Goal: Task Accomplishment & Management: Complete application form

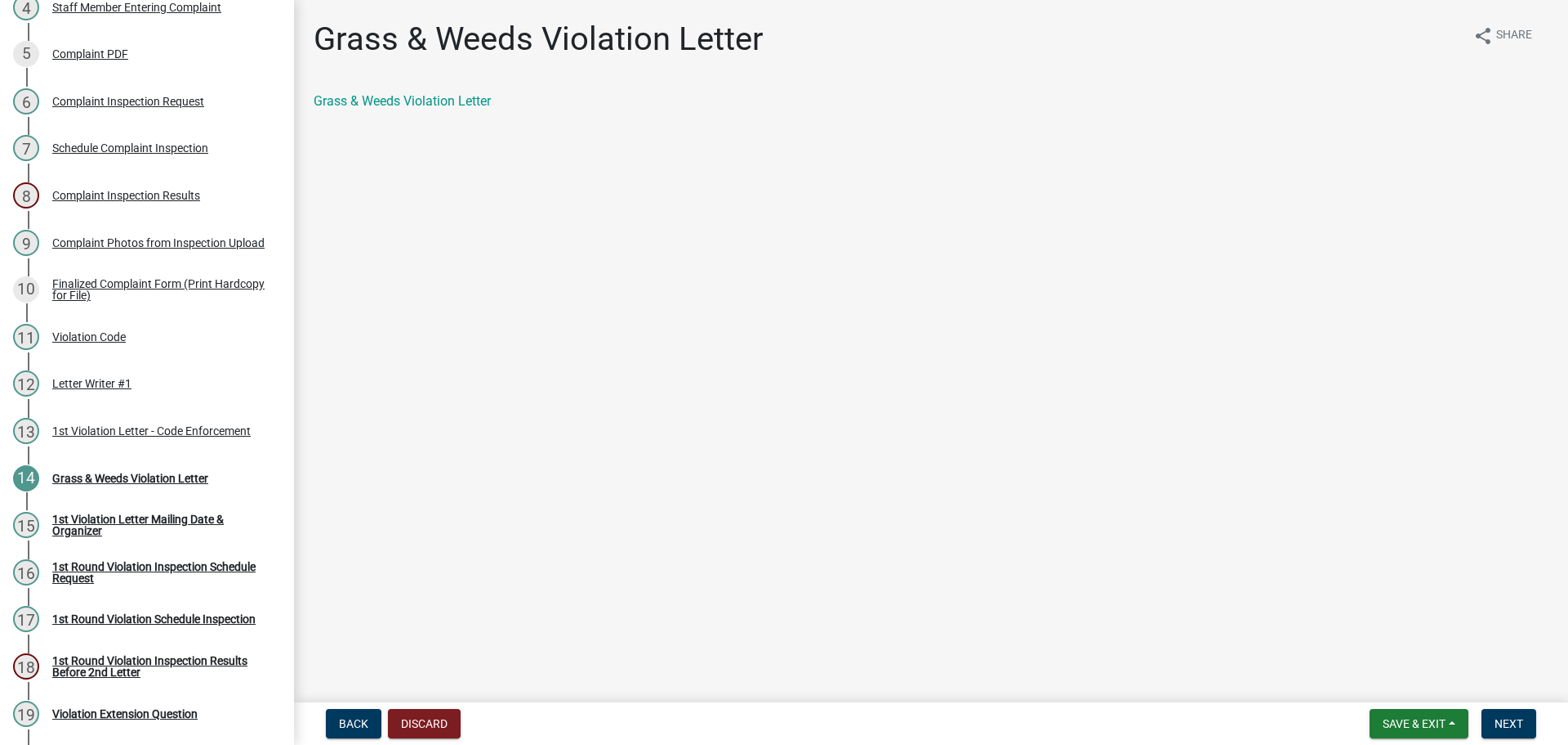
scroll to position [490, 0]
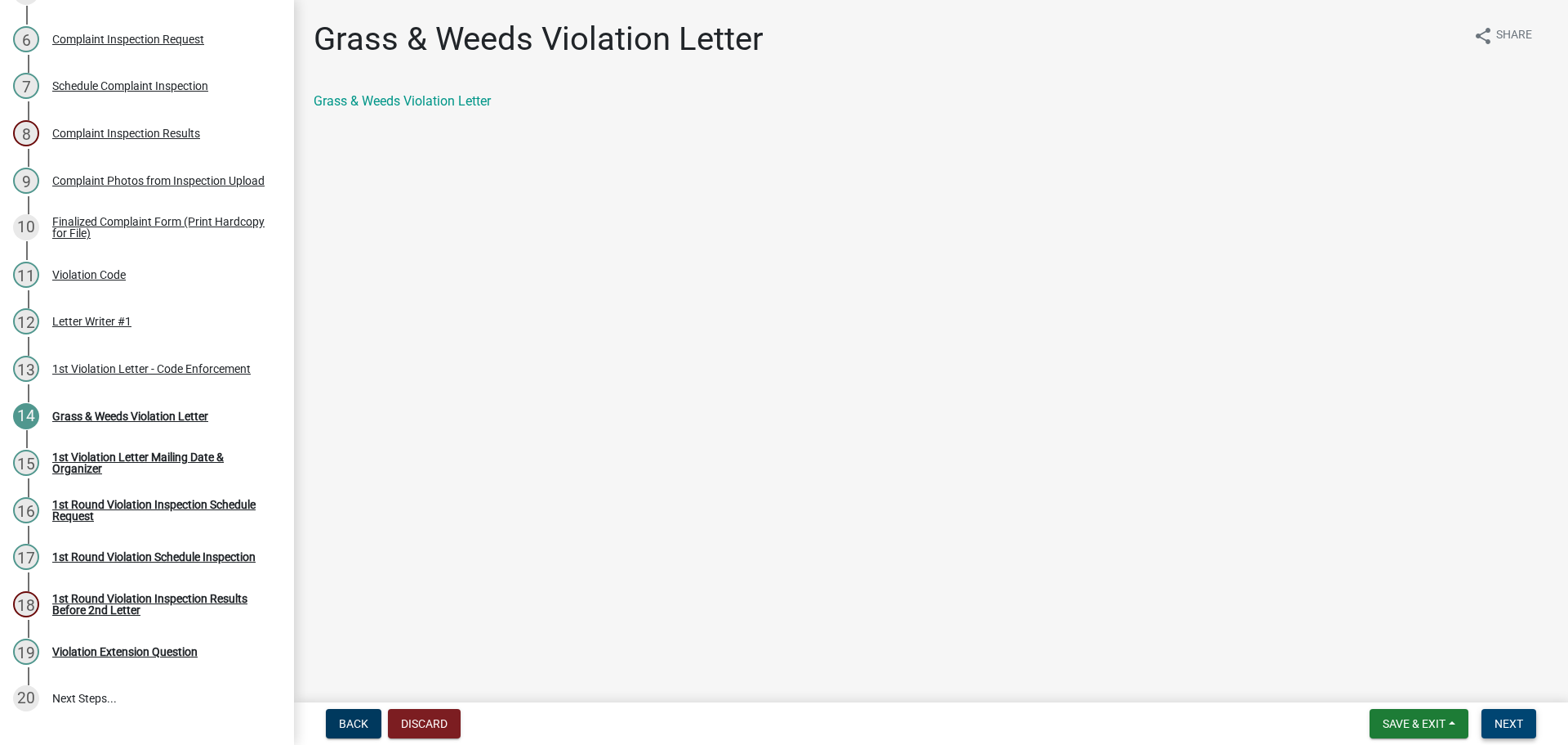
click at [1495, 719] on span "Next" at bounding box center [1509, 723] width 28 height 13
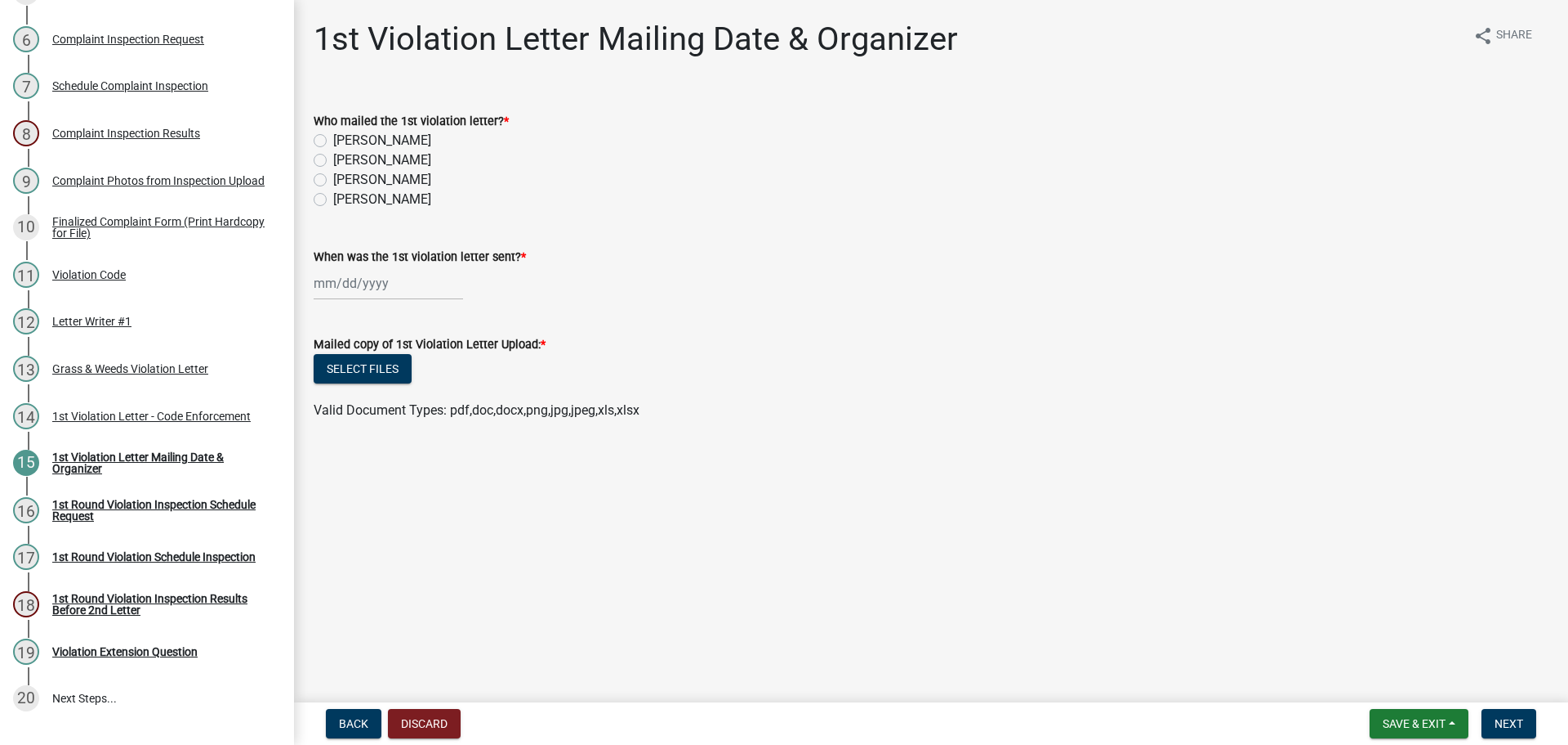
click at [333, 182] on label "[PERSON_NAME]" at bounding box center [382, 180] width 98 height 20
click at [333, 181] on input "[PERSON_NAME]" at bounding box center [337, 175] width 10 height 10
radio input "true"
click at [408, 290] on div at bounding box center [388, 283] width 149 height 34
select select "8"
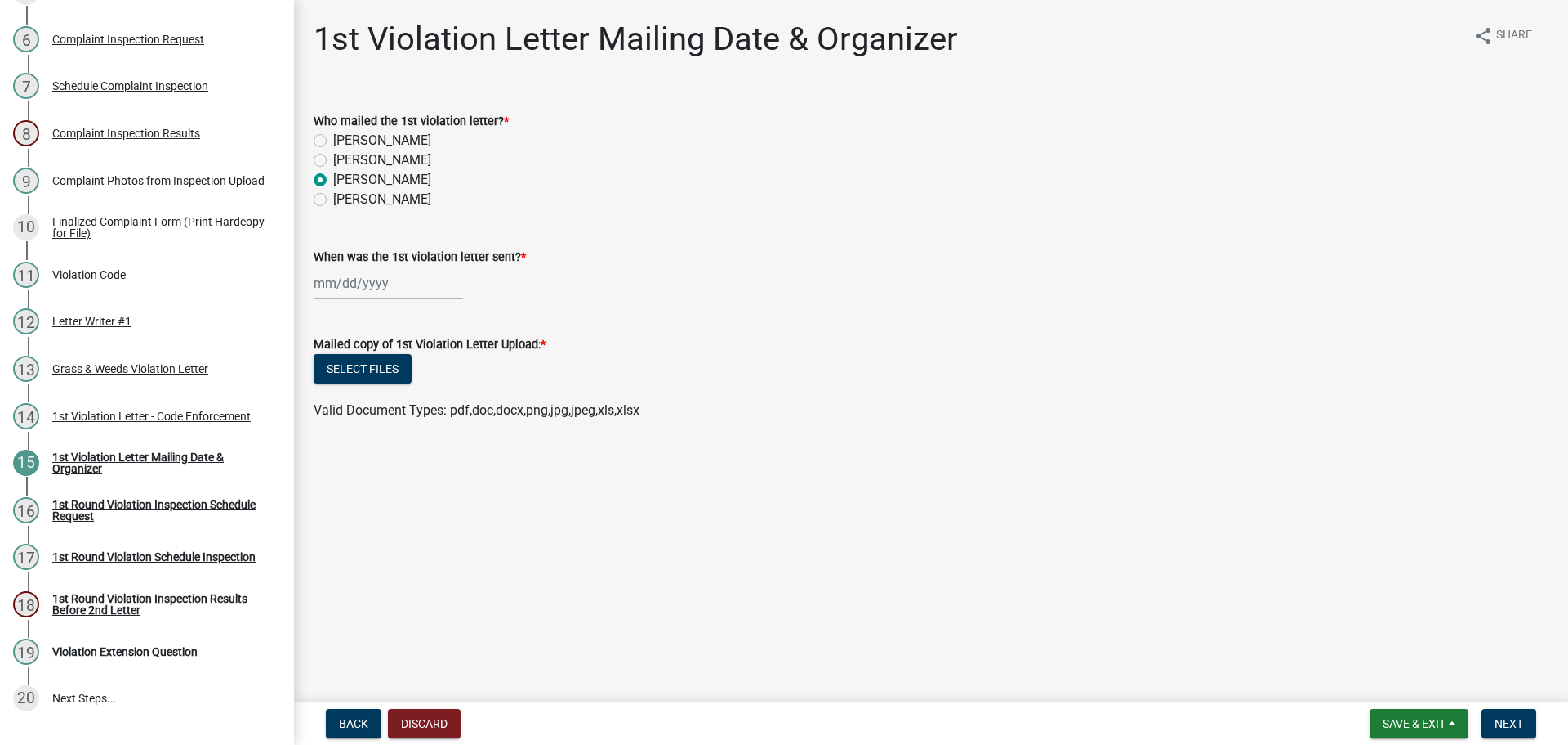
select select "2025"
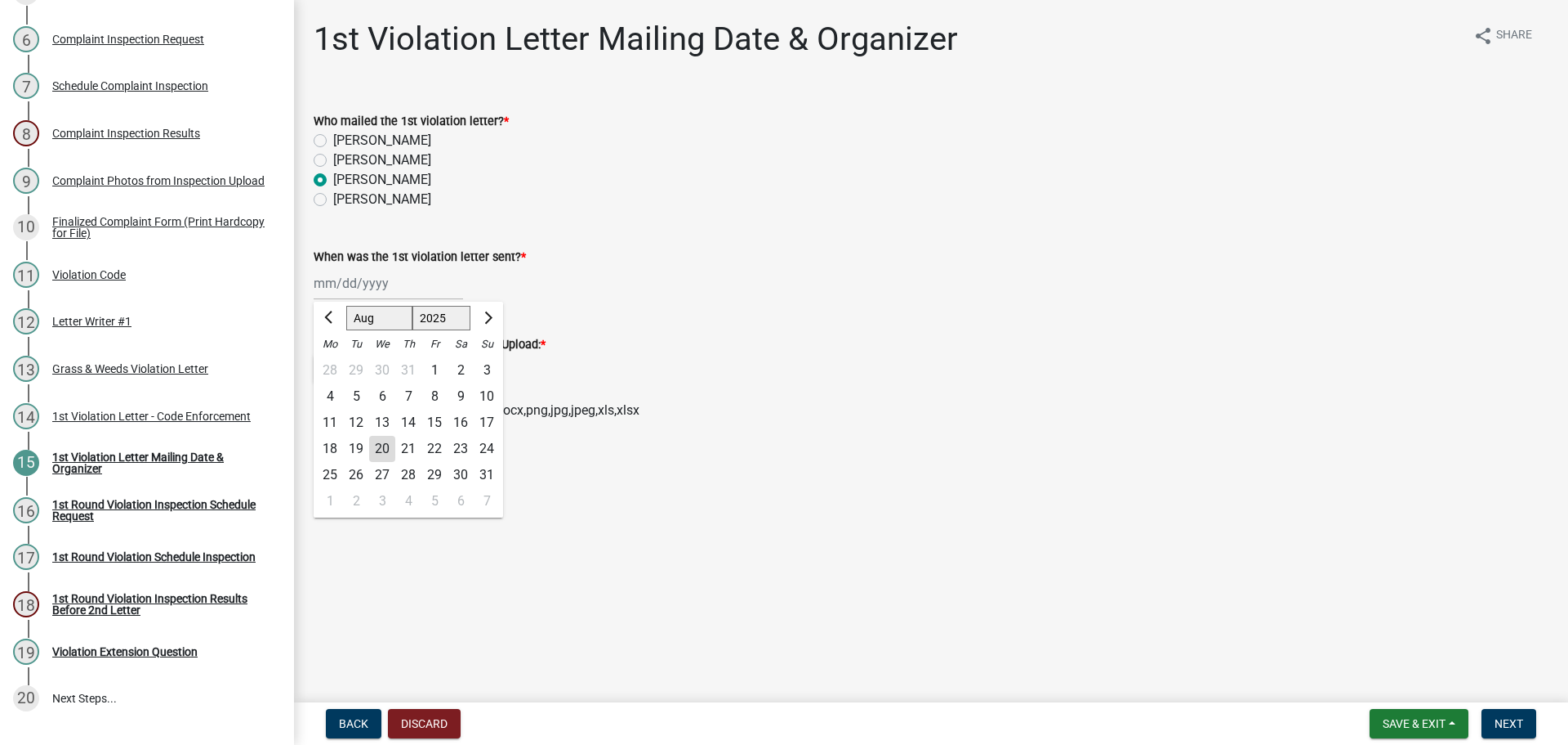
click at [387, 472] on div "27" at bounding box center [383, 475] width 26 height 26
type input "[DATE]"
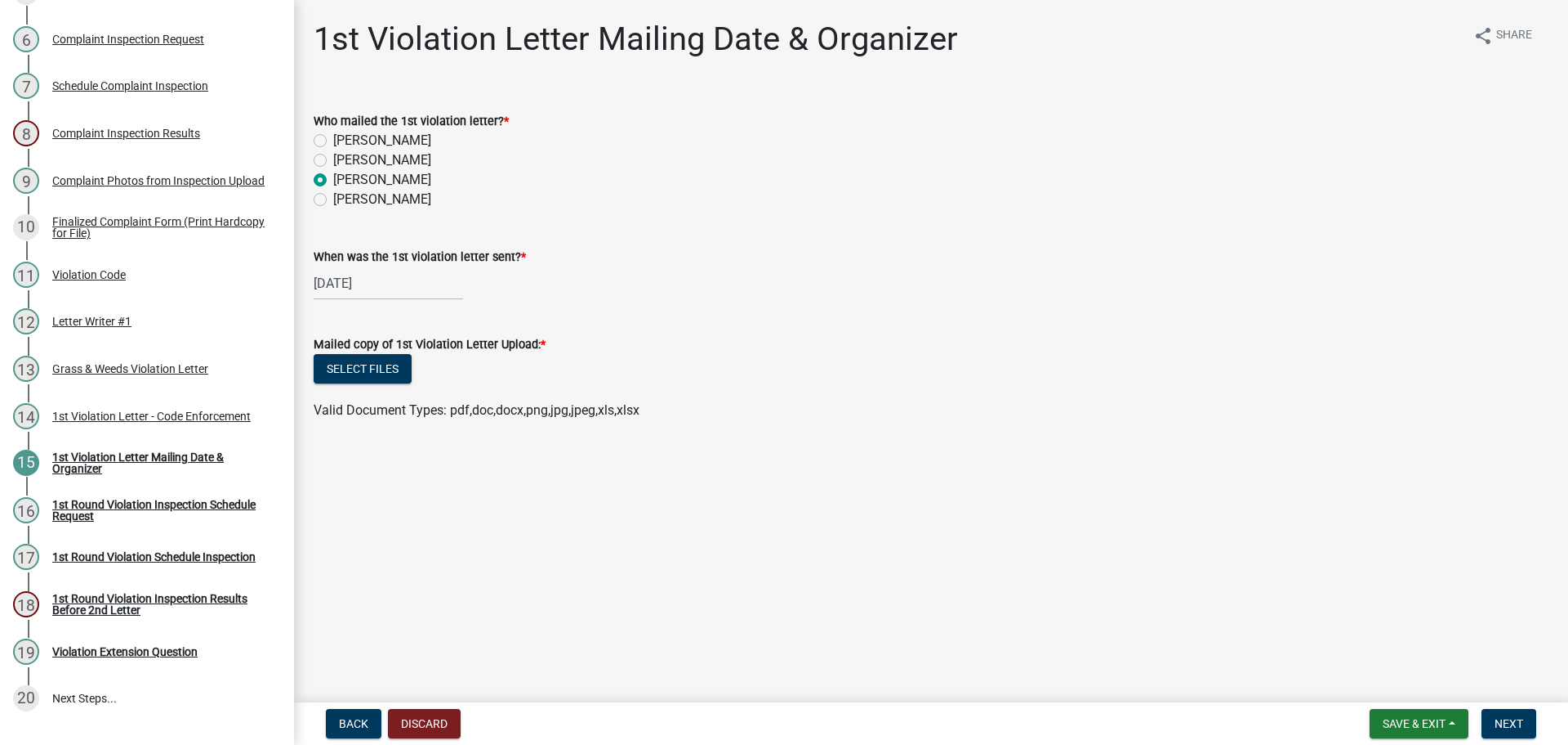
click at [354, 277] on div "[DATE]" at bounding box center [388, 283] width 149 height 34
select select "8"
select select "2025"
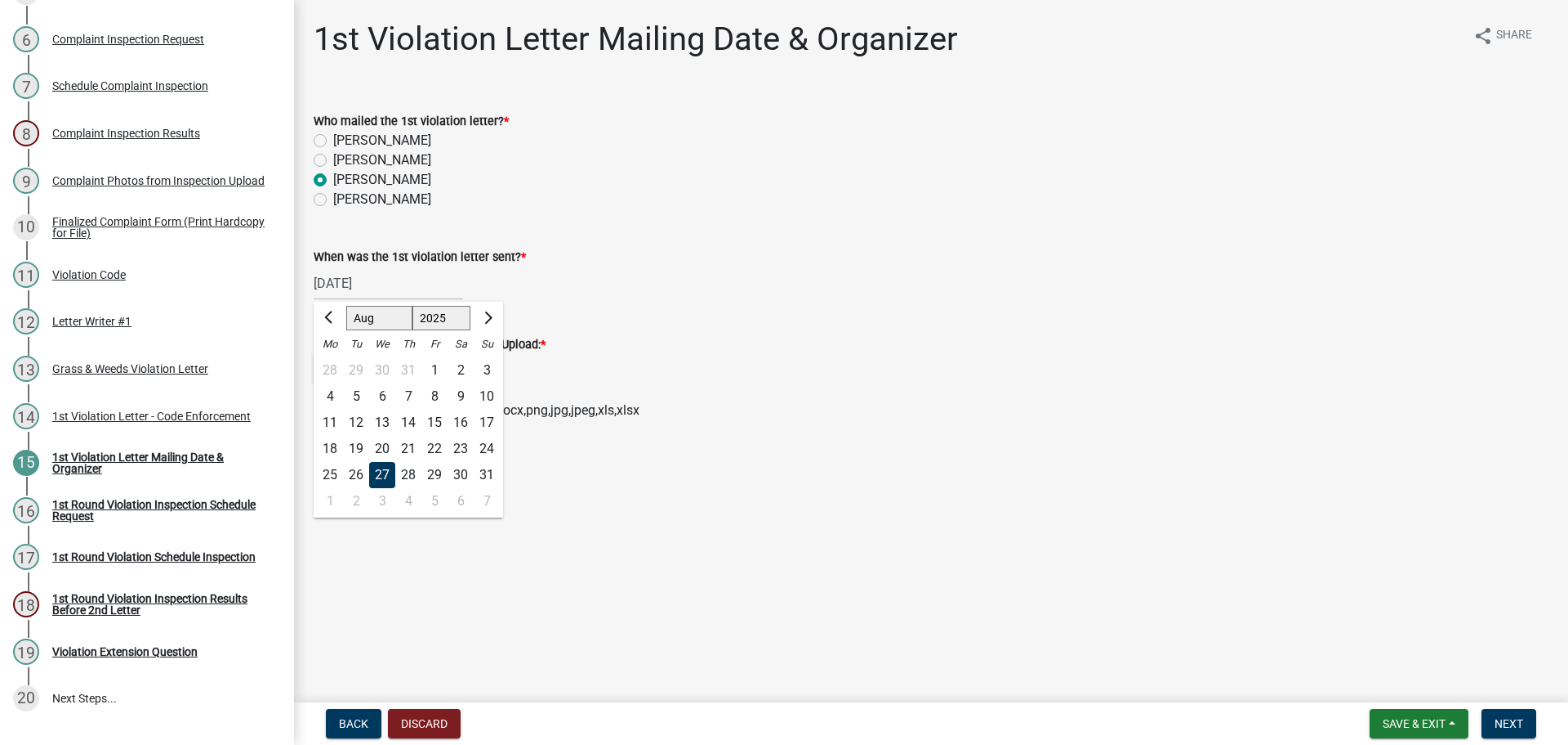
click at [379, 447] on div "20" at bounding box center [383, 449] width 26 height 26
type input "[DATE]"
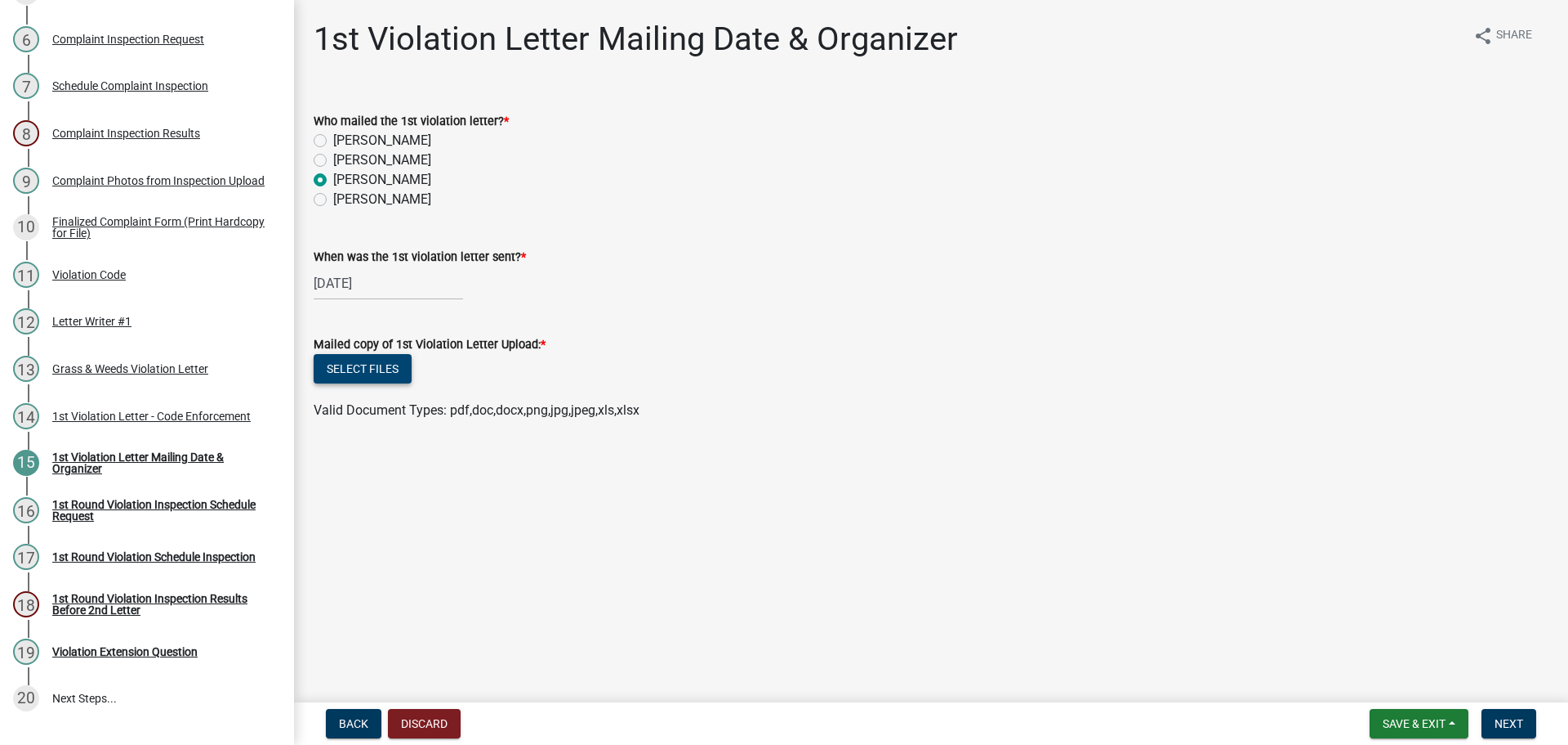
click at [385, 360] on button "Select files" at bounding box center [363, 368] width 98 height 29
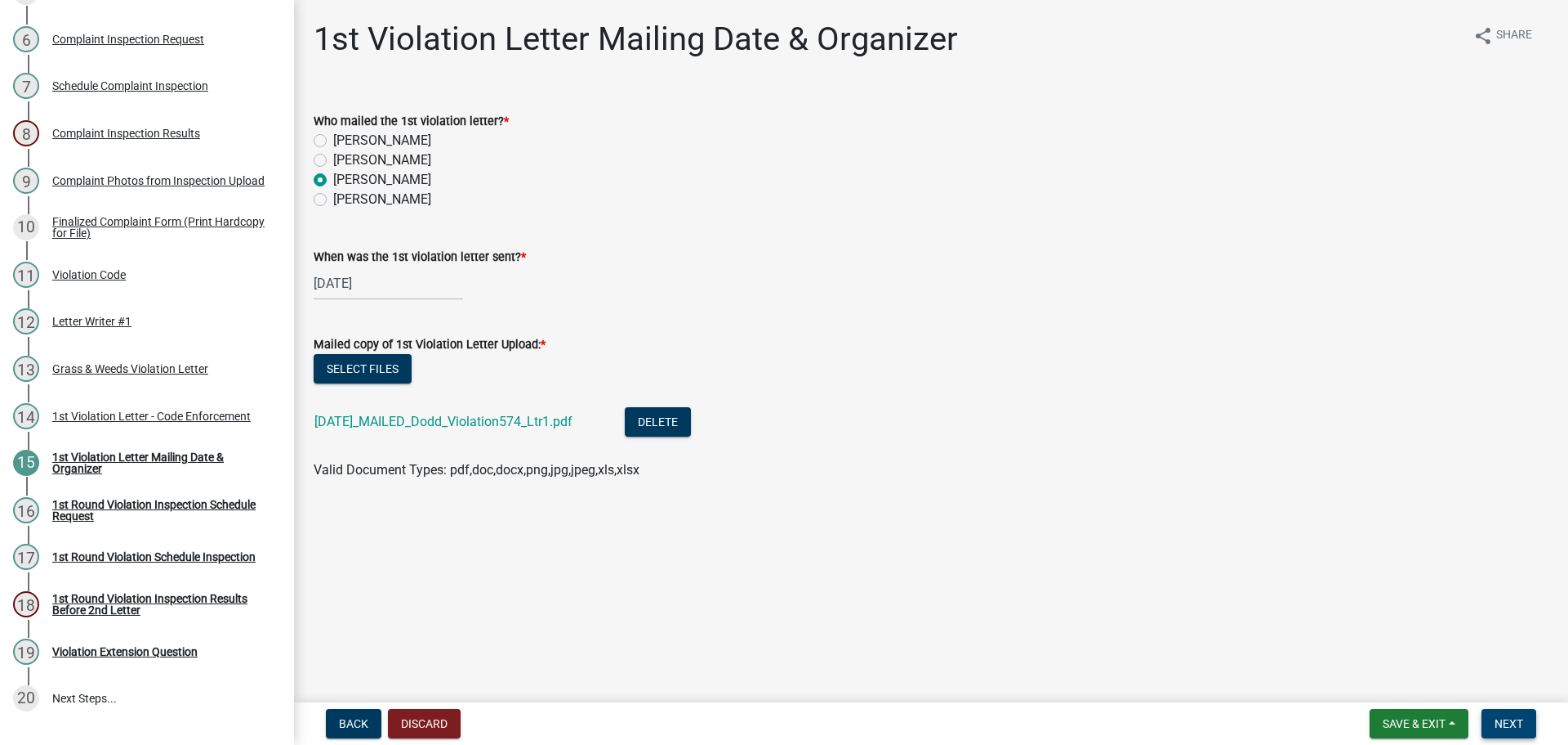
click at [1494, 728] on button "Next" at bounding box center [1509, 722] width 55 height 29
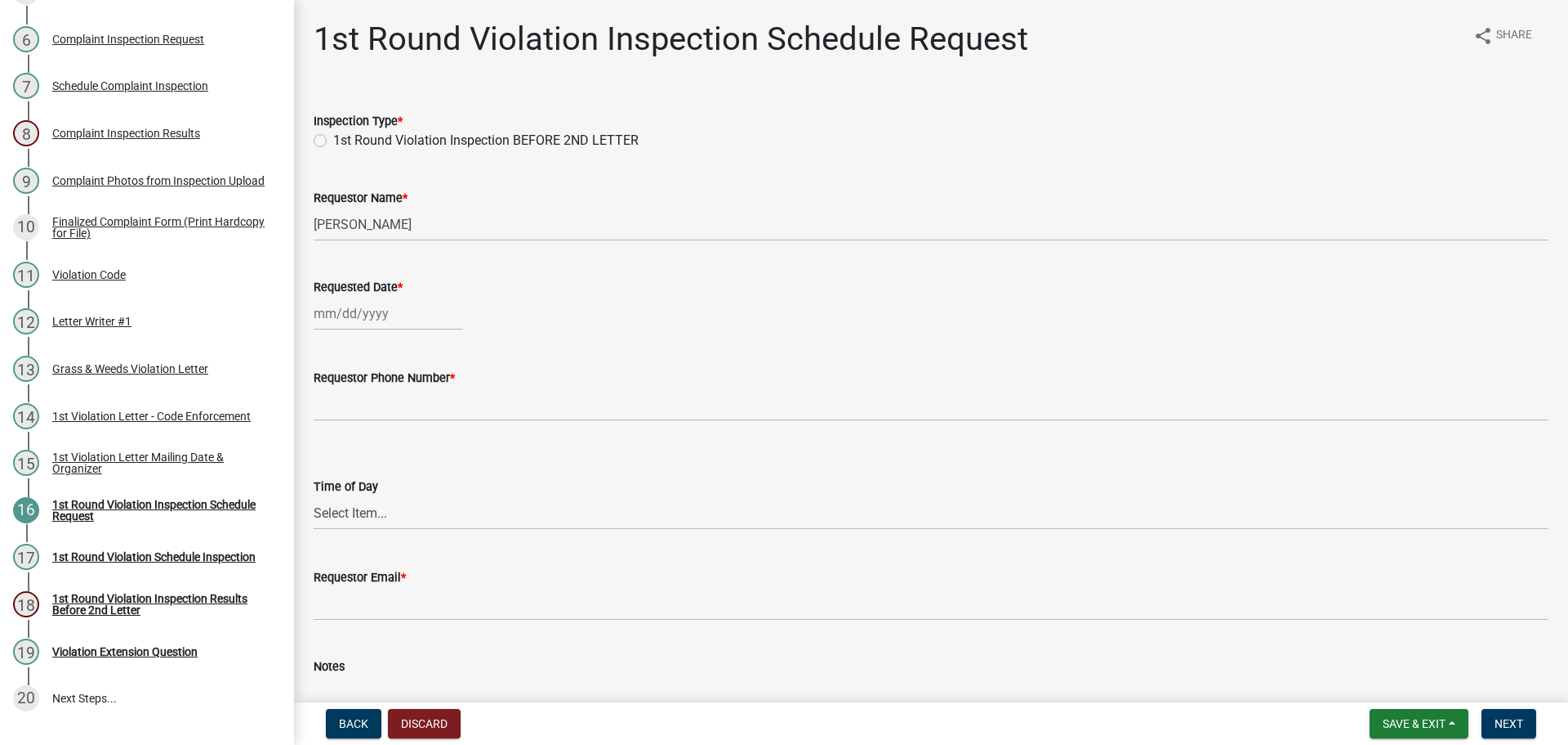
click at [333, 144] on label "1st Round Violation Inspection BEFORE 2ND LETTER" at bounding box center [485, 140] width 306 height 20
click at [333, 141] on input "1st Round Violation Inspection BEFORE 2ND LETTER" at bounding box center [337, 135] width 10 height 10
radio input "true"
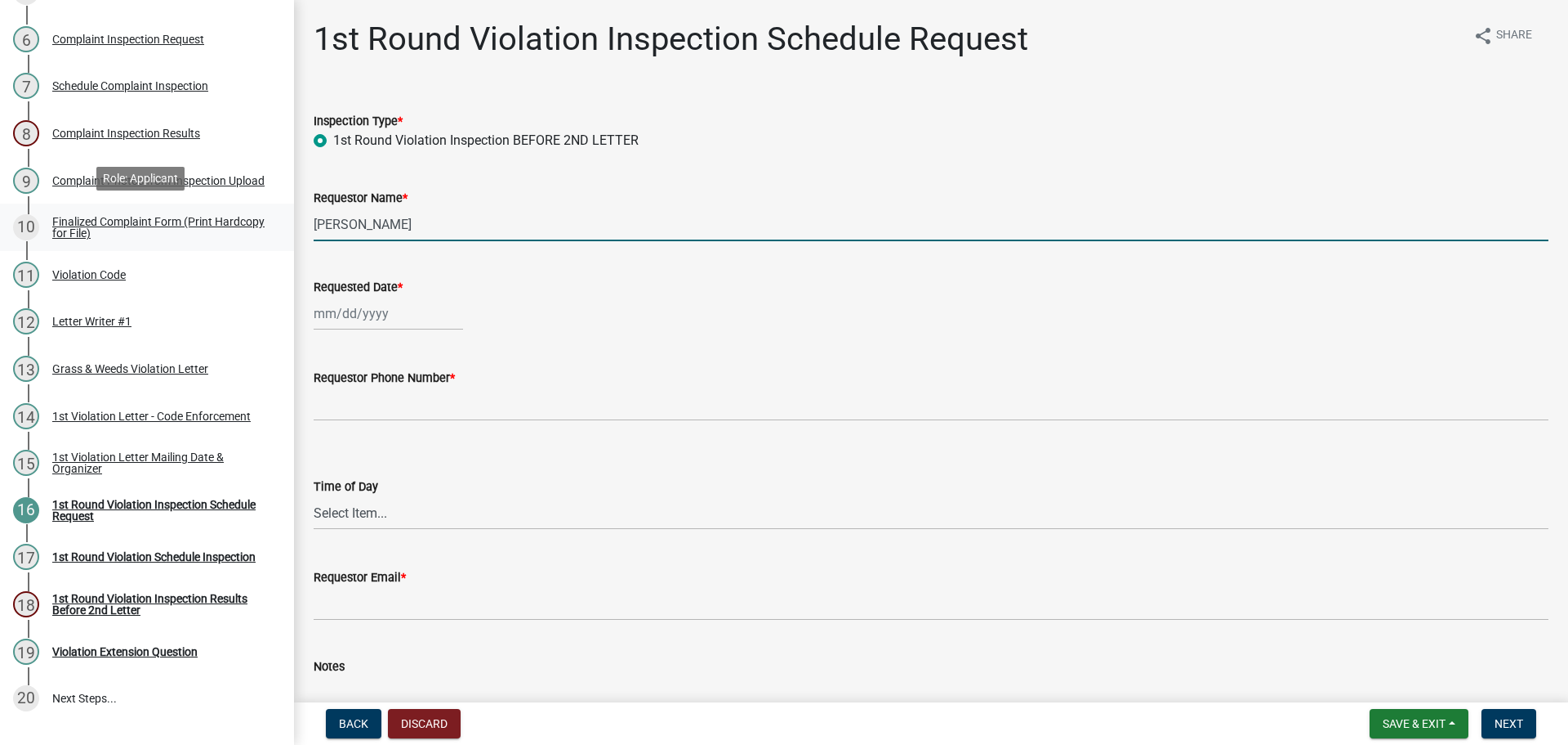
drag, startPoint x: 425, startPoint y: 227, endPoint x: 207, endPoint y: 221, distance: 218.1
click at [208, 221] on div "Complaints & Violations Form Violation-547 Edit View Summary Notes Show emails …" at bounding box center [784, 372] width 1568 height 745
type input "[PERSON_NAME] & [PERSON_NAME]"
select select "8"
select select "2025"
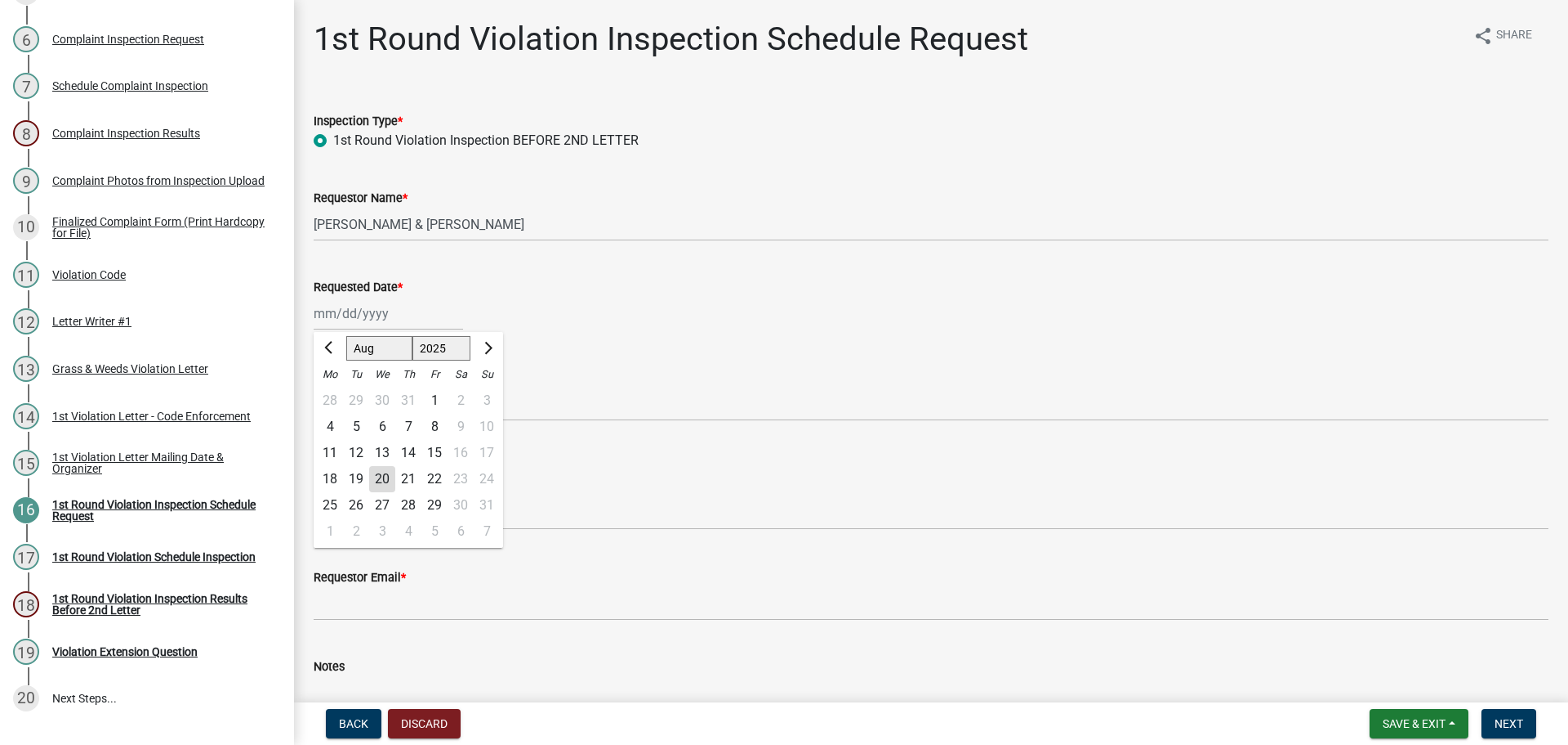
click at [375, 317] on div "[PERSON_NAME] Feb Mar Apr [PERSON_NAME][DATE] Oct Nov [DATE] 1526 1527 1528 152…" at bounding box center [388, 313] width 149 height 34
click at [404, 506] on div "28" at bounding box center [409, 505] width 26 height 26
type input "[DATE]"
click at [364, 420] on wm-data-entity-input "Requestor Phone Number *" at bounding box center [932, 389] width 1235 height 89
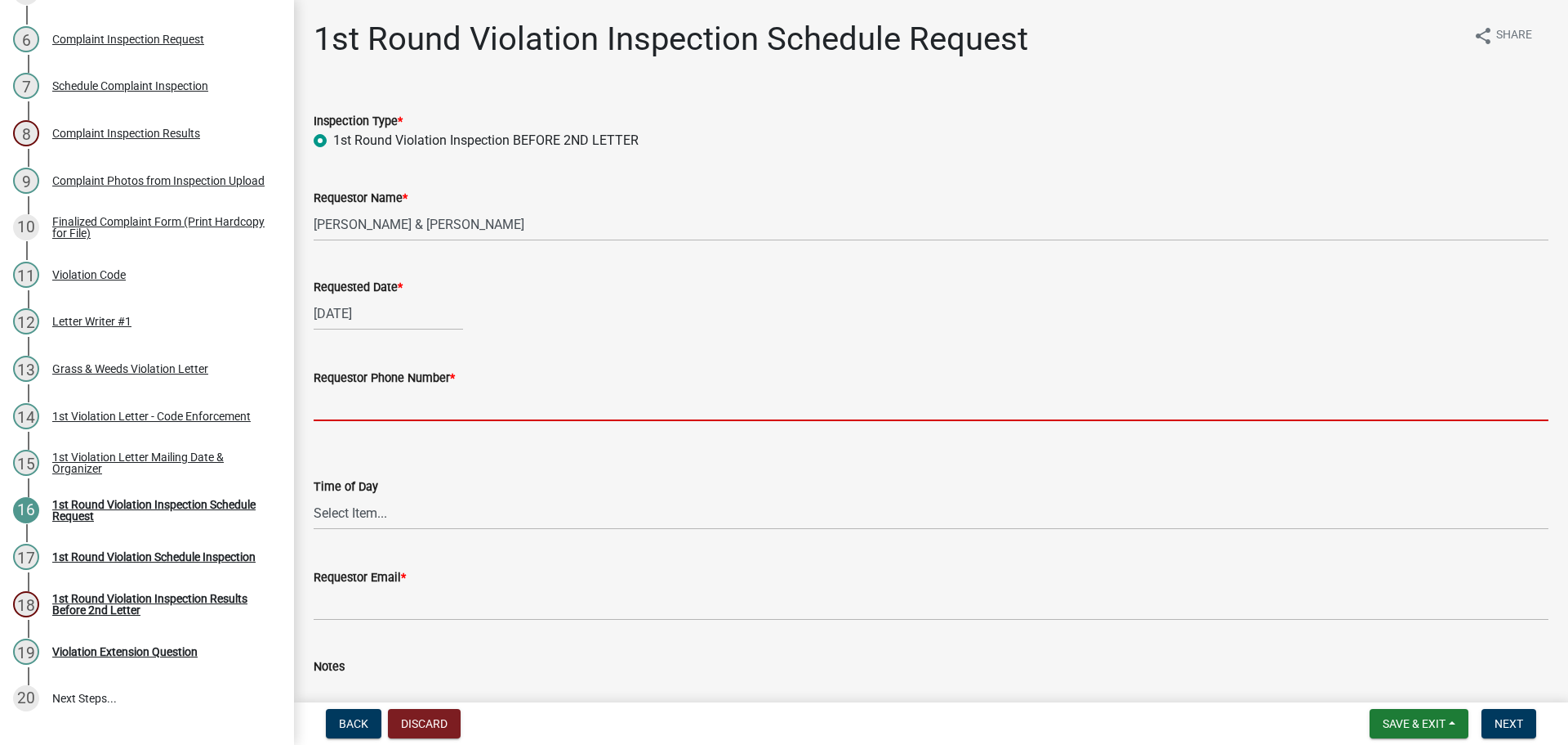
click at [366, 413] on input "Requestor Phone Number *" at bounding box center [932, 404] width 1235 height 34
type input "000-000-0000"
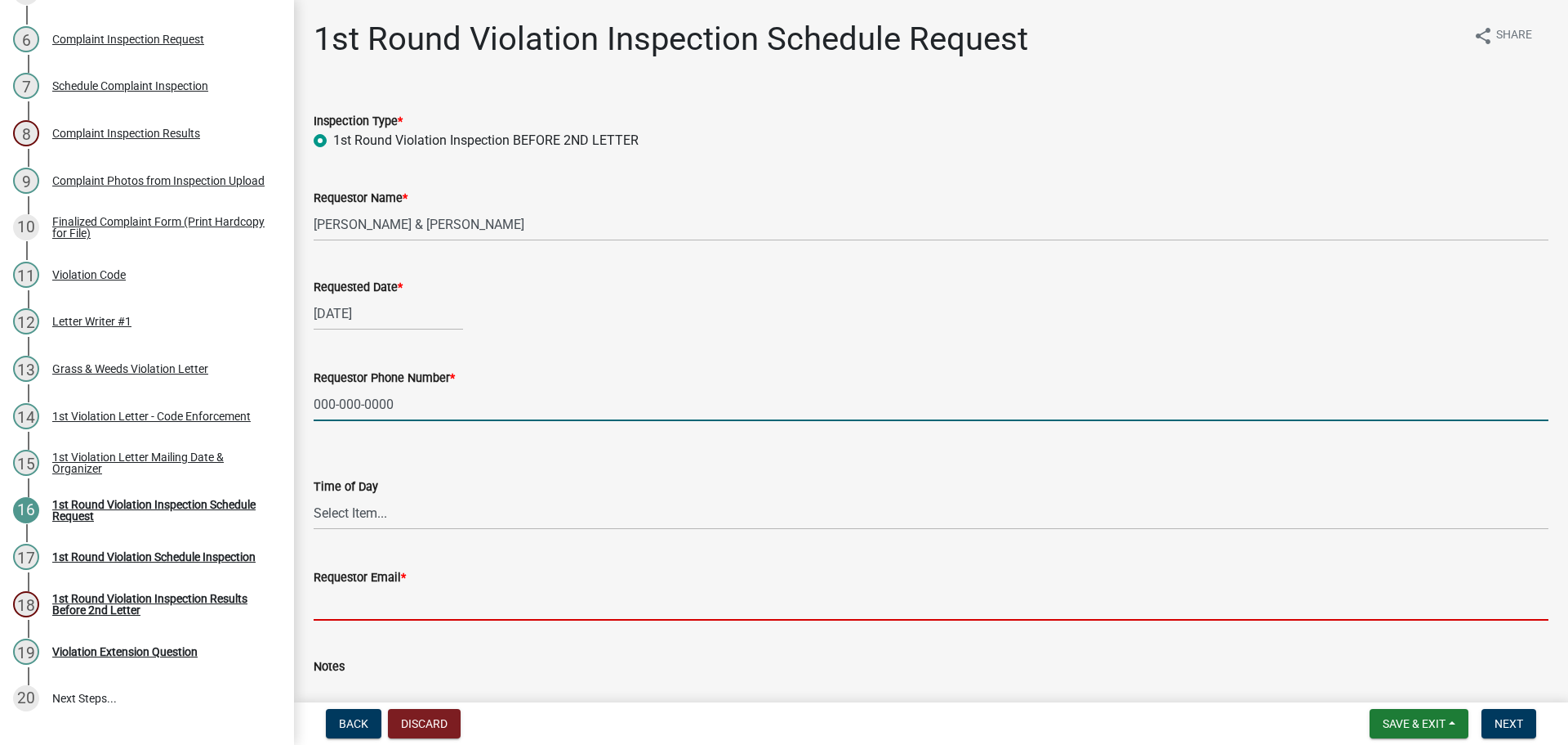
click at [359, 595] on input "Requestor Email *" at bounding box center [932, 604] width 1235 height 34
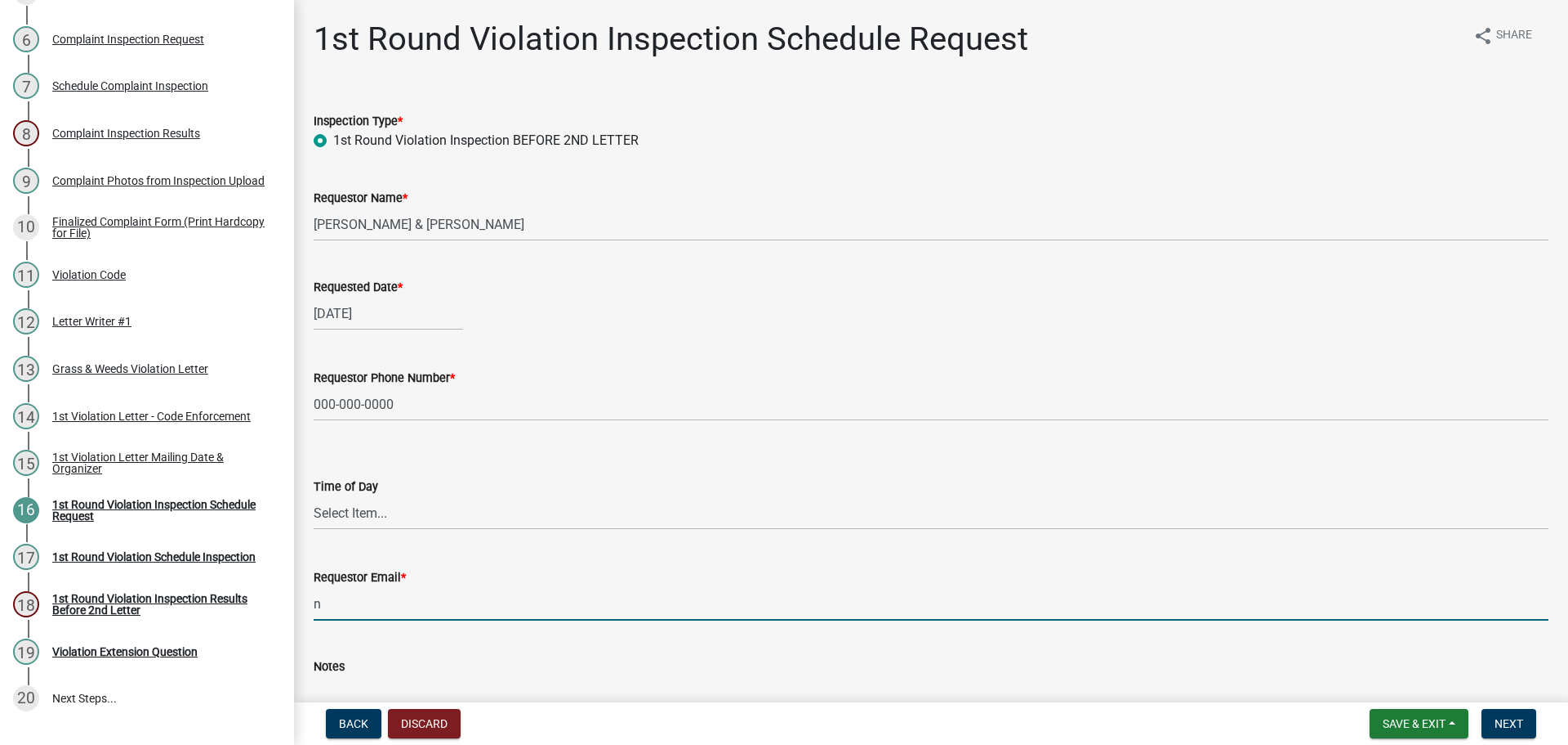
type input "[EMAIL_ADDRESS][DOMAIN_NAME]"
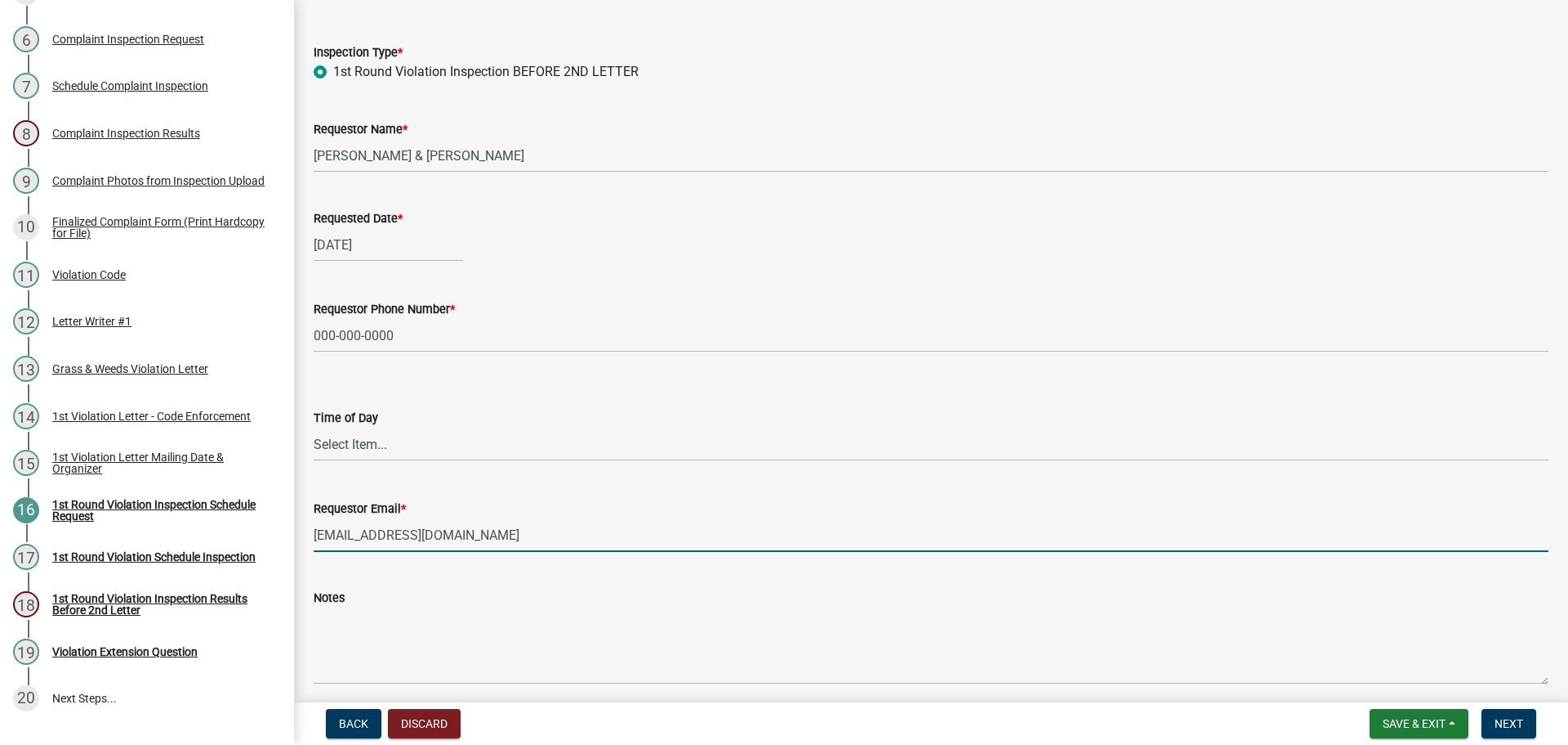
scroll to position [134, 0]
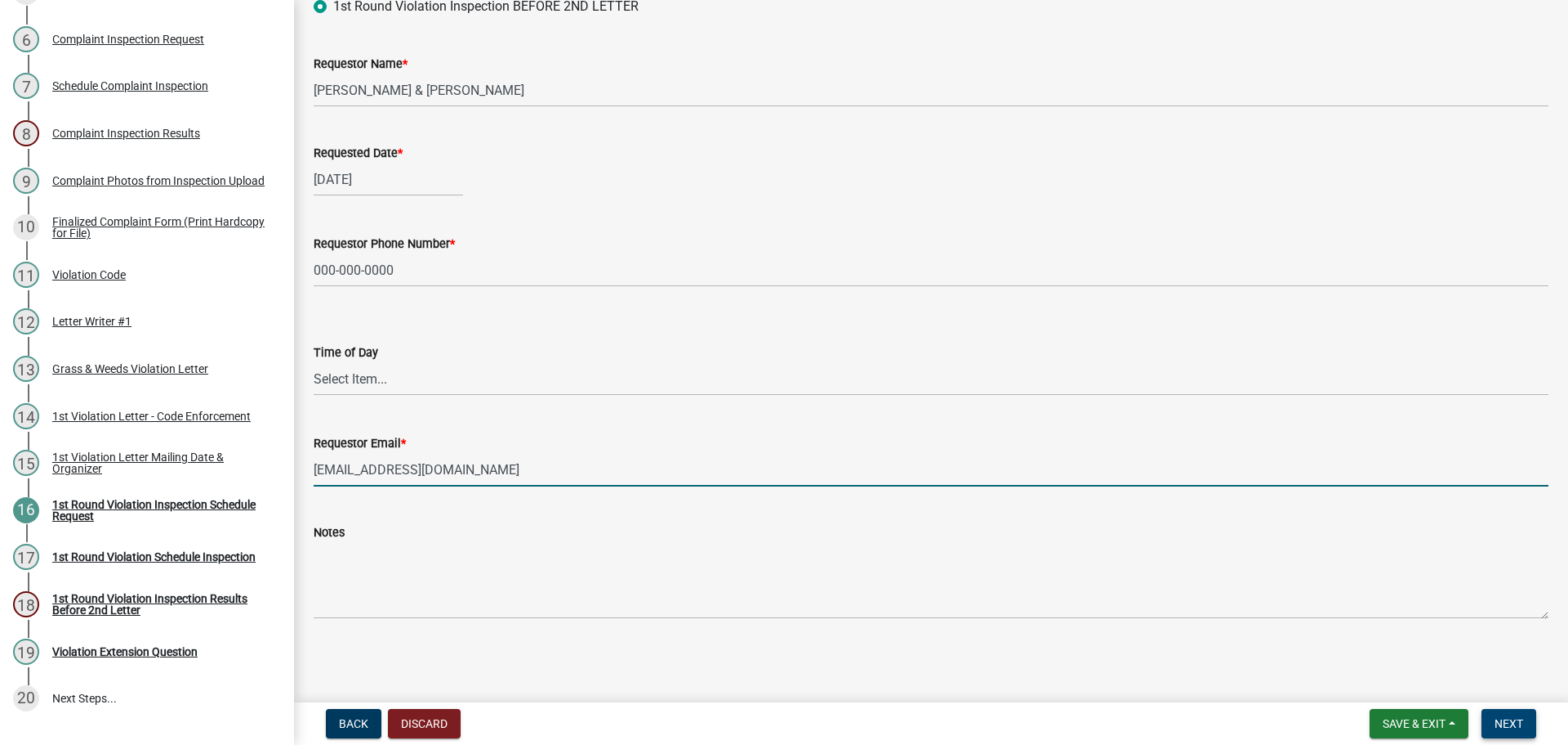
click at [1513, 721] on span "Next" at bounding box center [1509, 723] width 28 height 13
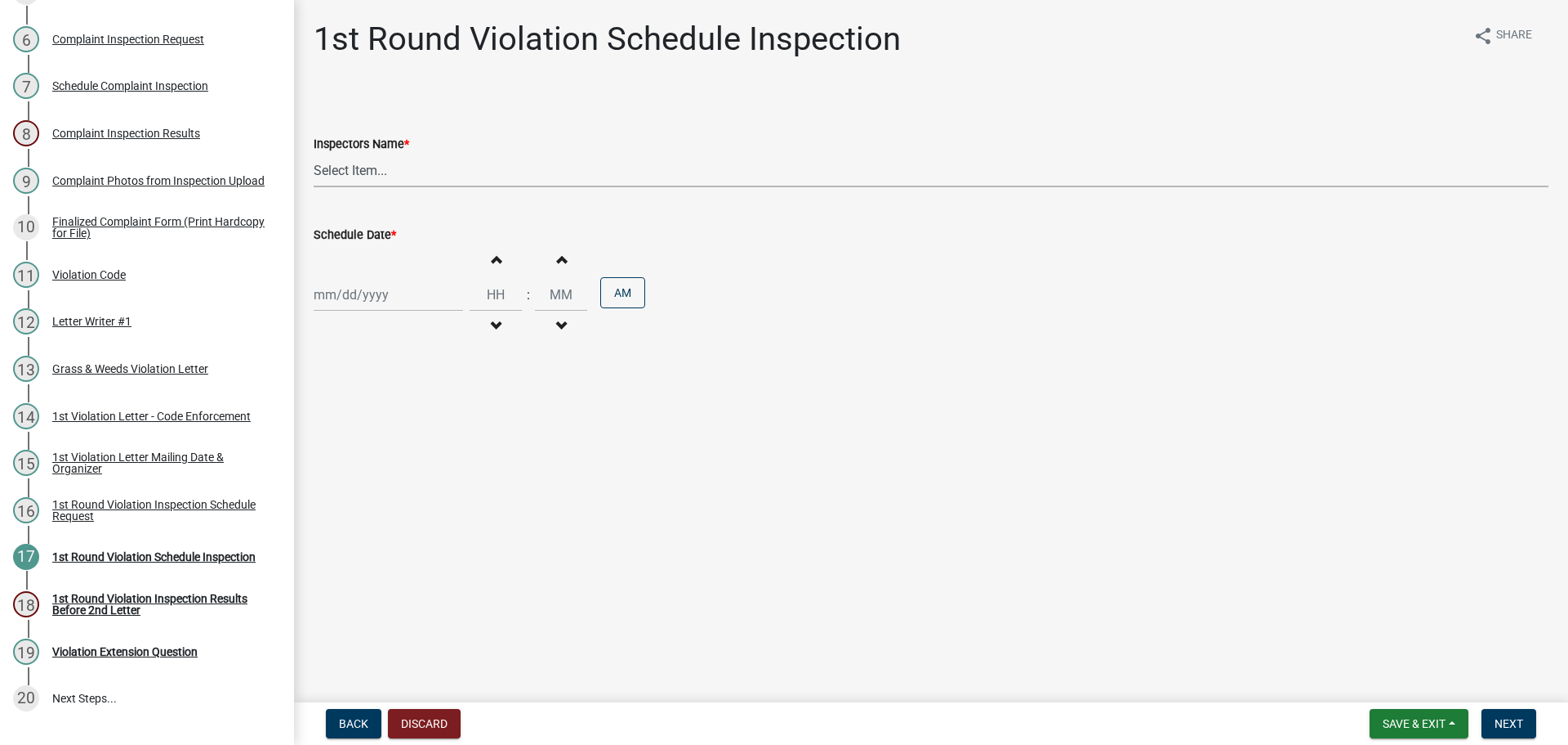
click at [397, 183] on select "Select Item... bmthomas ([PERSON_NAME]) croser ([PERSON_NAME]) [PERSON_NAME] ([…" at bounding box center [932, 170] width 1235 height 34
select select "0324ce59-dc13-463c-88f6-21718b6e040a"
click at [314, 153] on select "Select Item... bmthomas ([PERSON_NAME]) croser ([PERSON_NAME]) [PERSON_NAME] ([…" at bounding box center [932, 170] width 1235 height 34
click at [384, 294] on div at bounding box center [388, 294] width 149 height 34
select select "8"
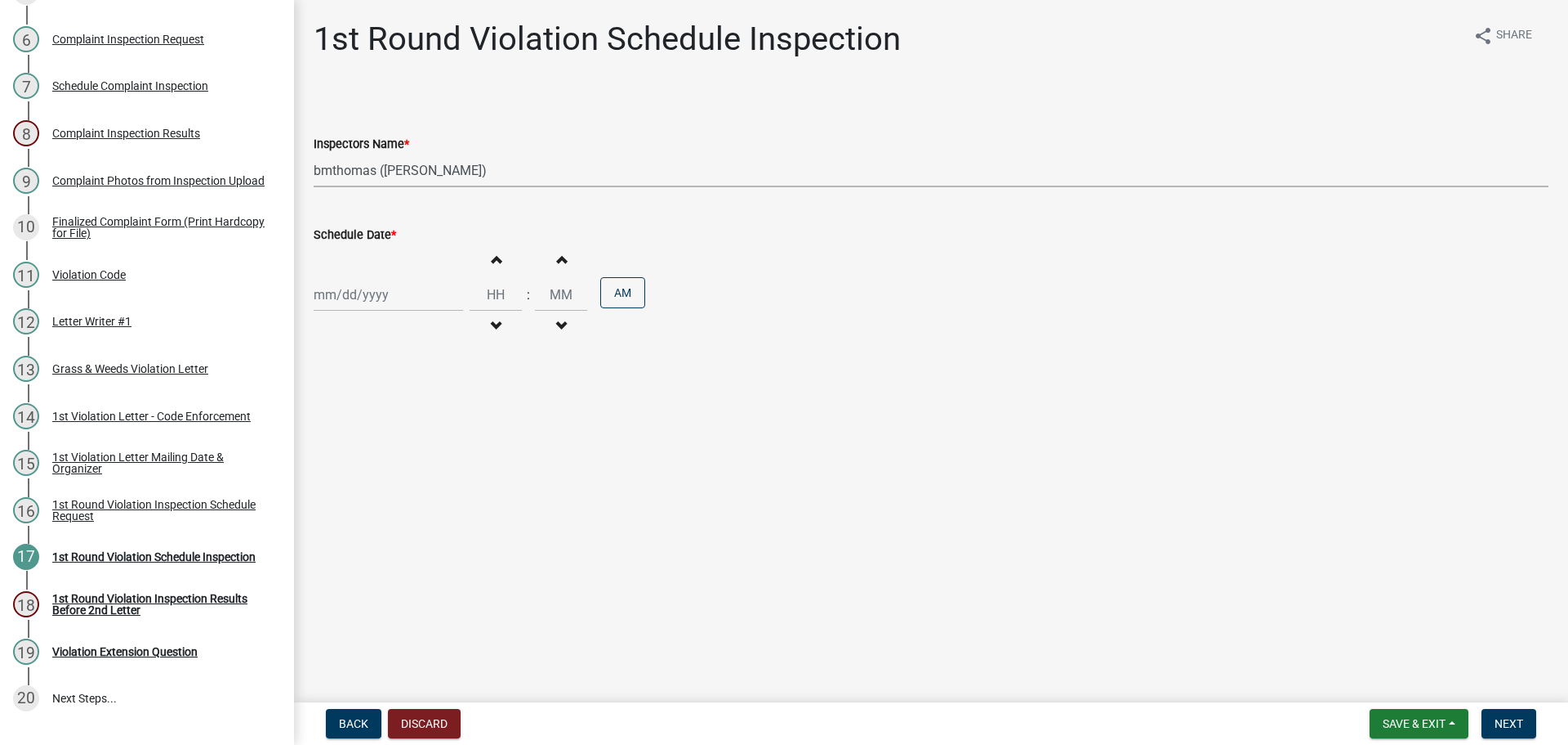
select select "2025"
click at [410, 483] on div "28" at bounding box center [409, 486] width 26 height 26
type input "[DATE]"
click at [1492, 725] on button "Next" at bounding box center [1509, 722] width 55 height 29
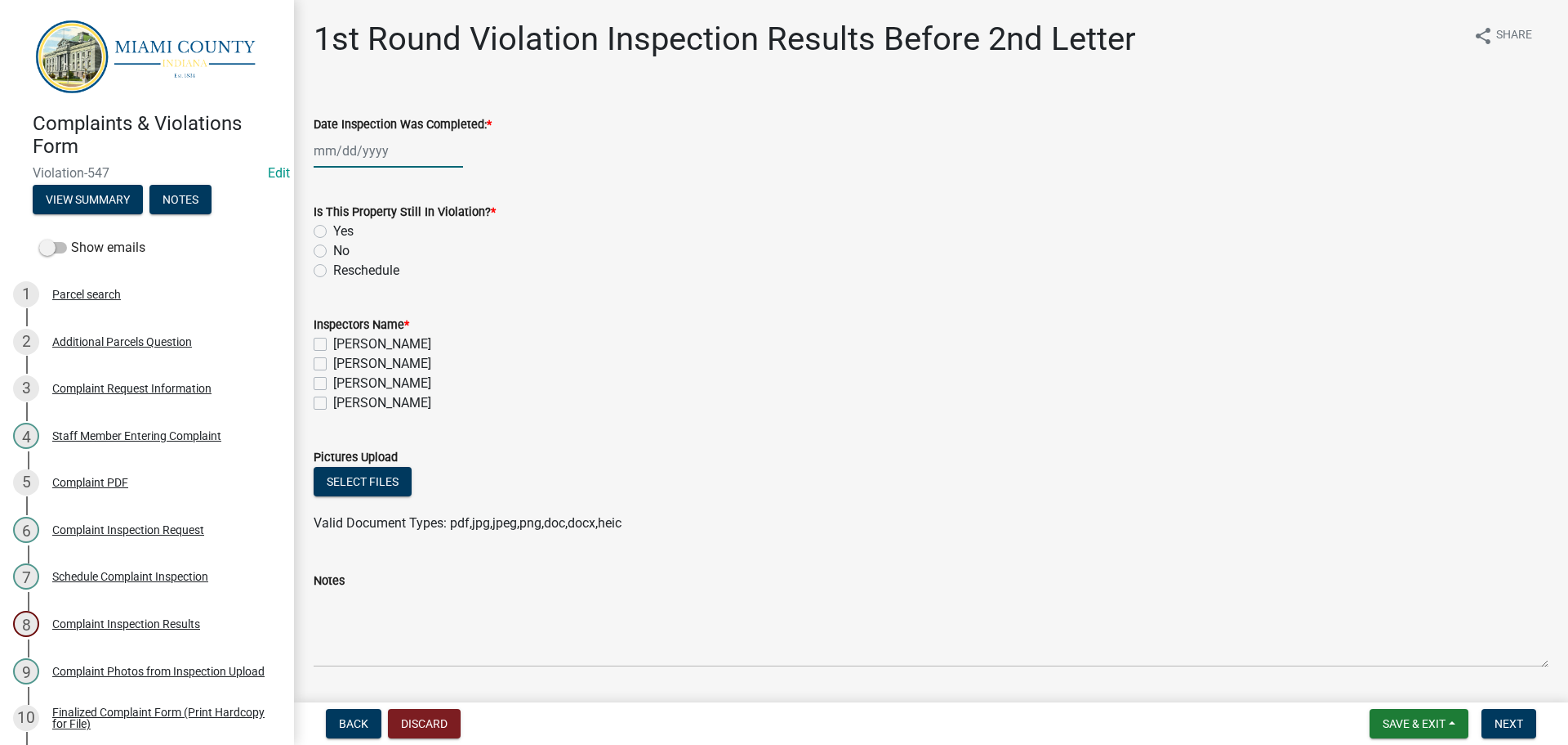
click at [398, 141] on div at bounding box center [388, 151] width 149 height 34
select select "8"
select select "2025"
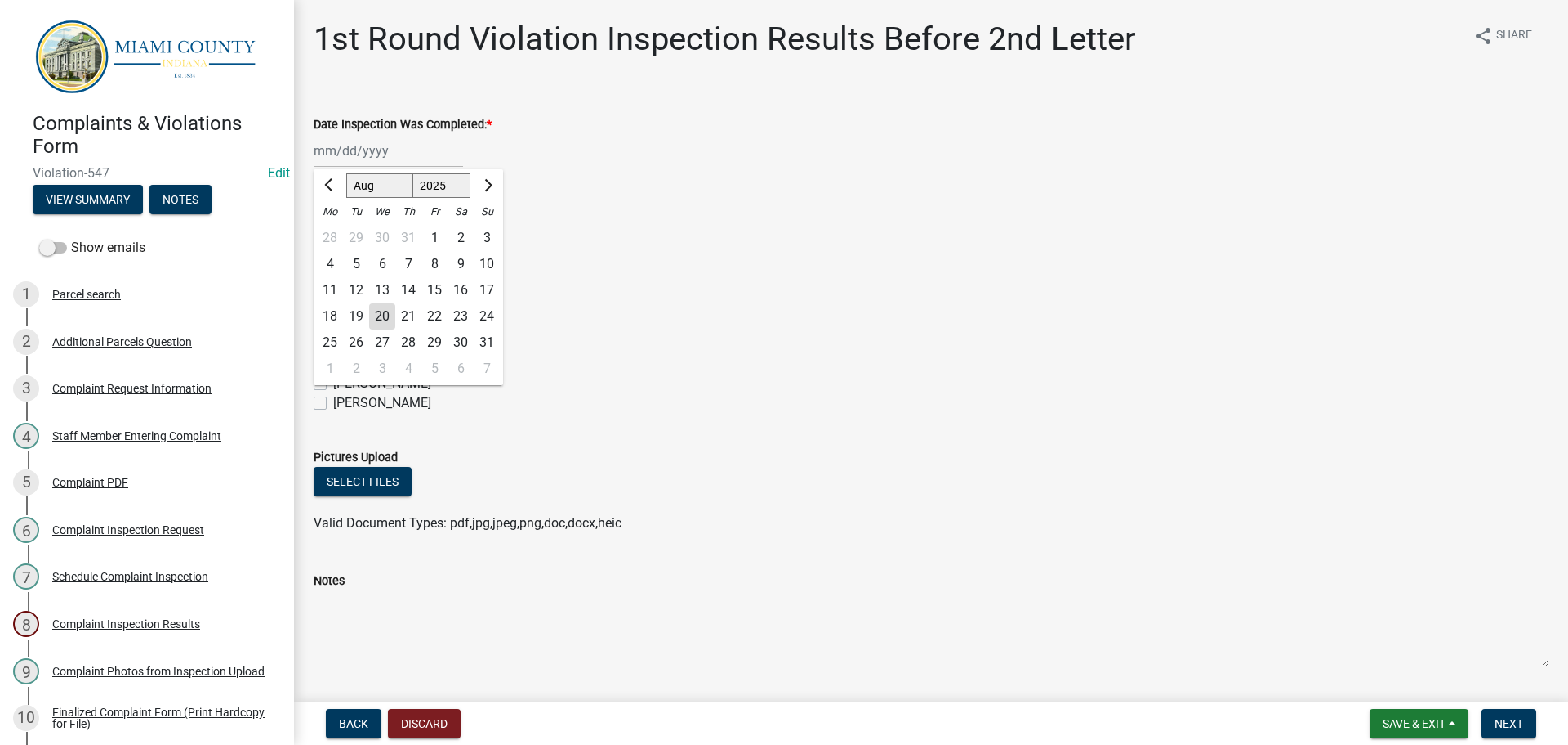
click at [386, 314] on div "20" at bounding box center [383, 316] width 26 height 26
type input "[DATE]"
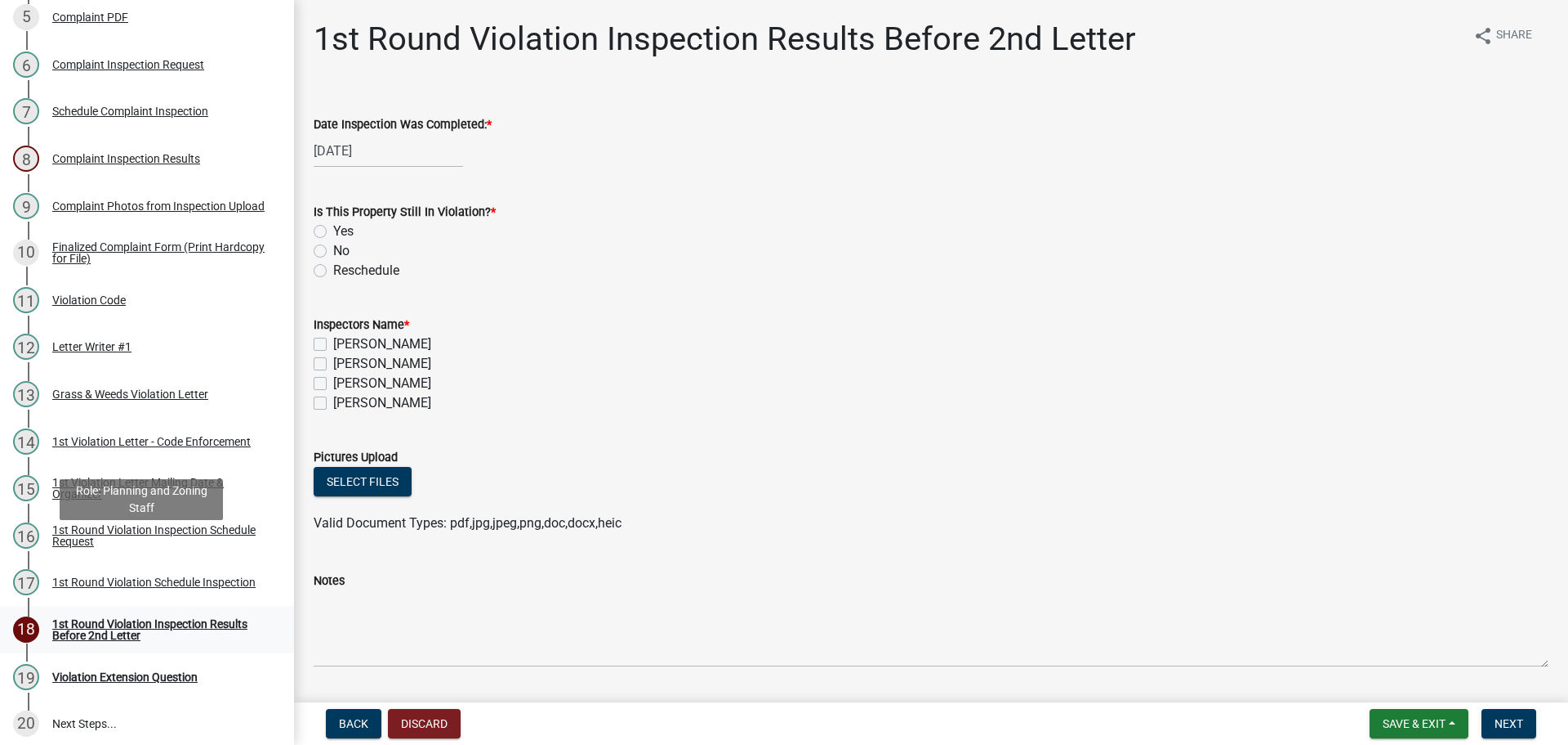
scroll to position [490, 0]
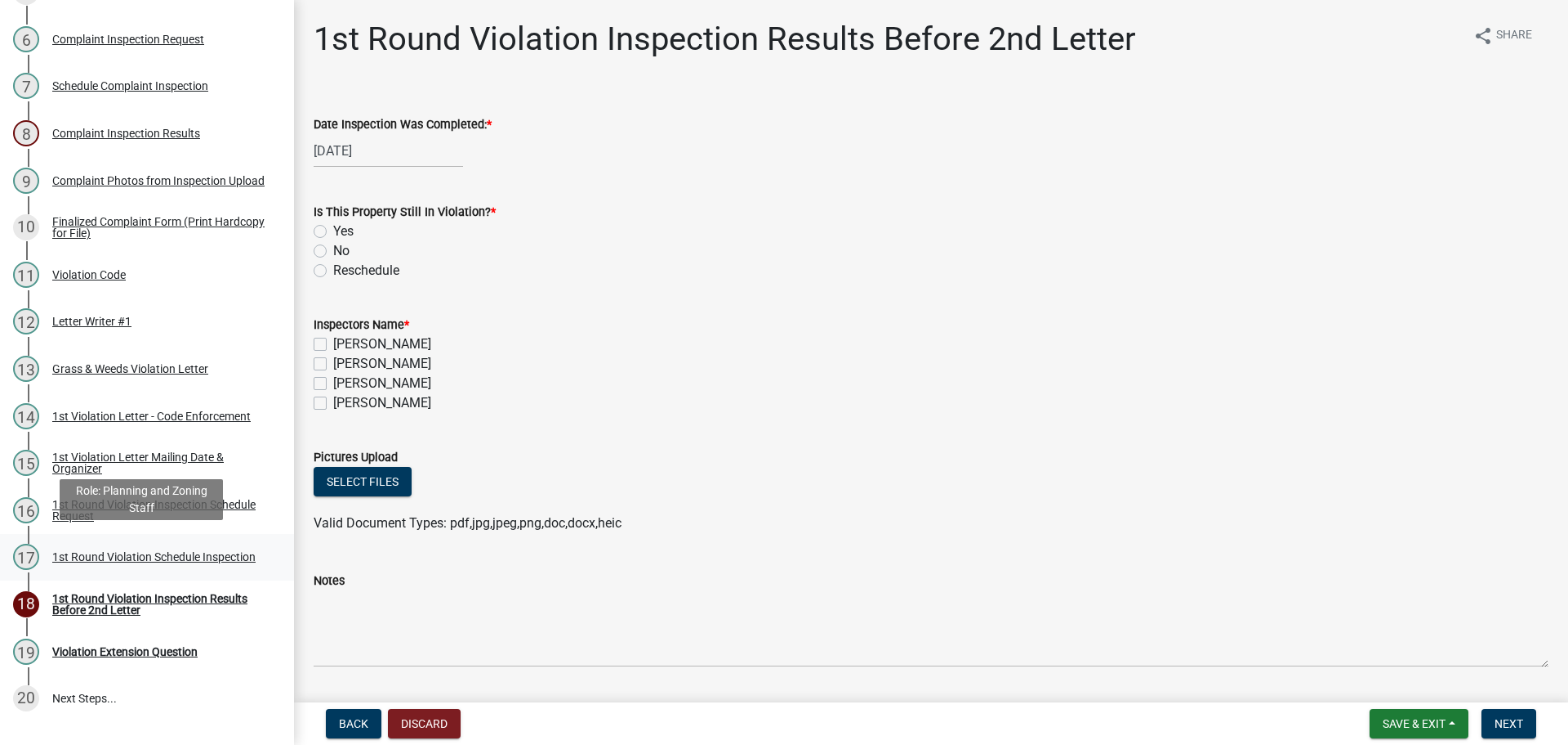
click at [97, 552] on div "1st Round Violation Schedule Inspection" at bounding box center [154, 557] width 203 height 11
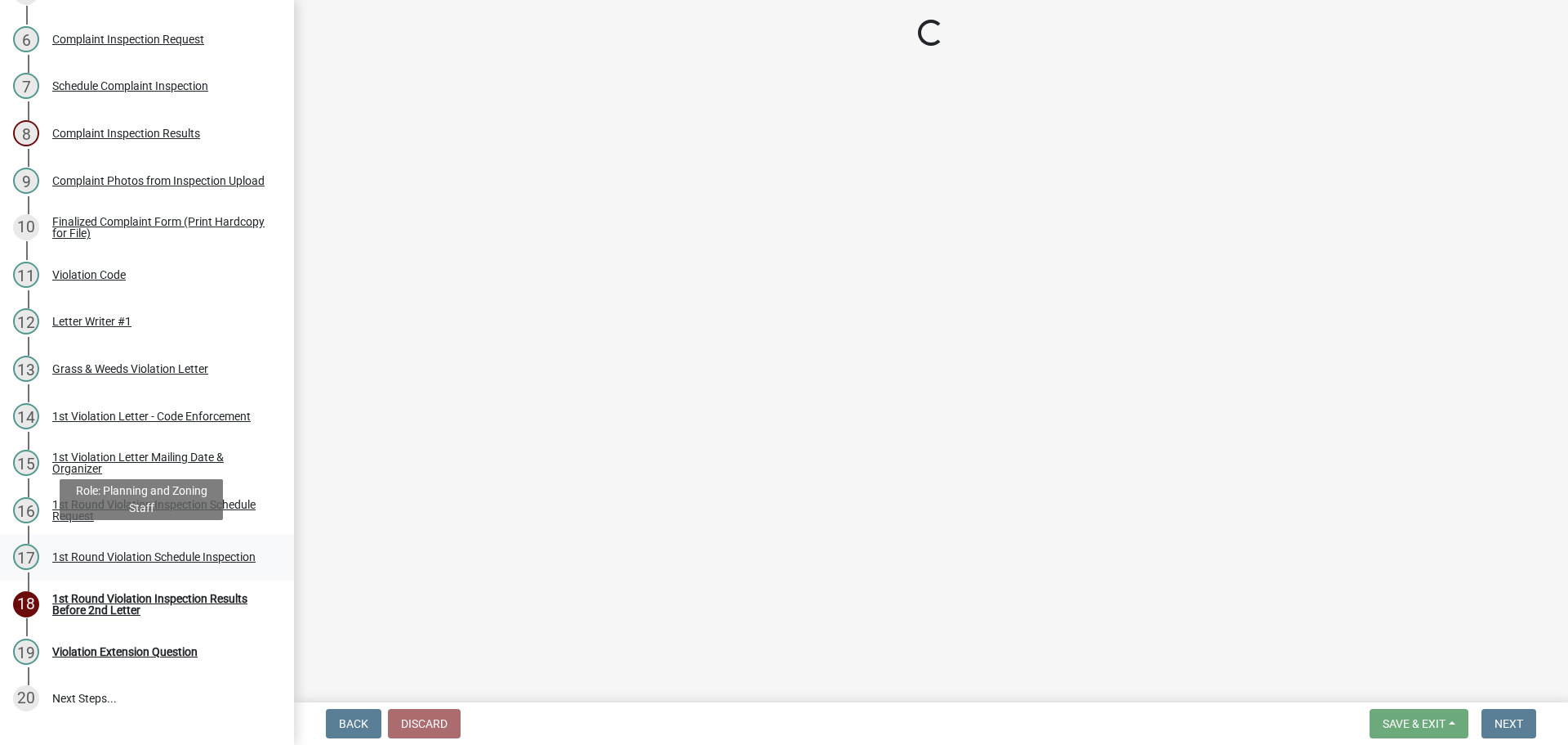
select select "0324ce59-dc13-463c-88f6-21718b6e040a"
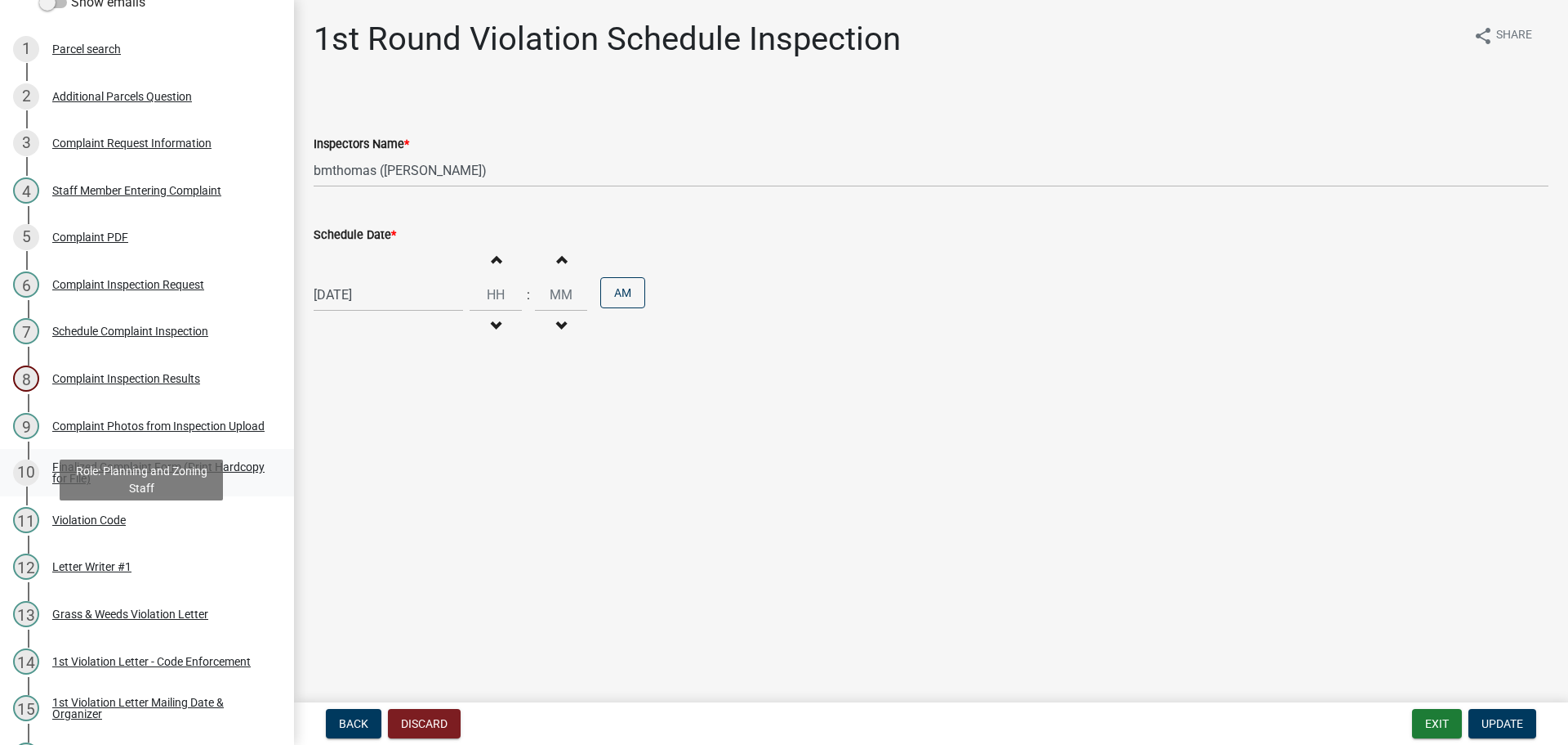
scroll to position [327, 0]
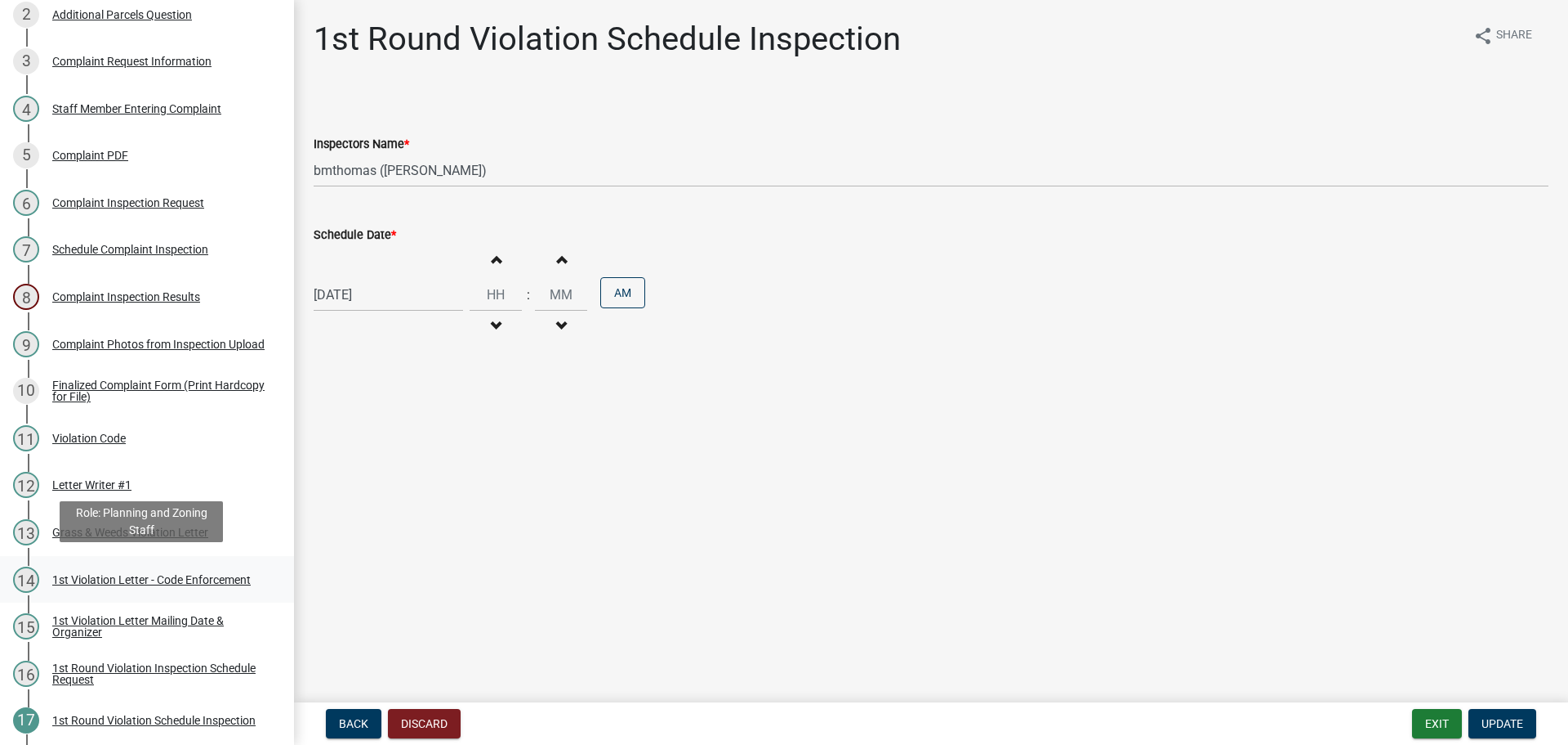
click at [133, 574] on div "1st Violation Letter - Code Enforcement" at bounding box center [151, 579] width 198 height 11
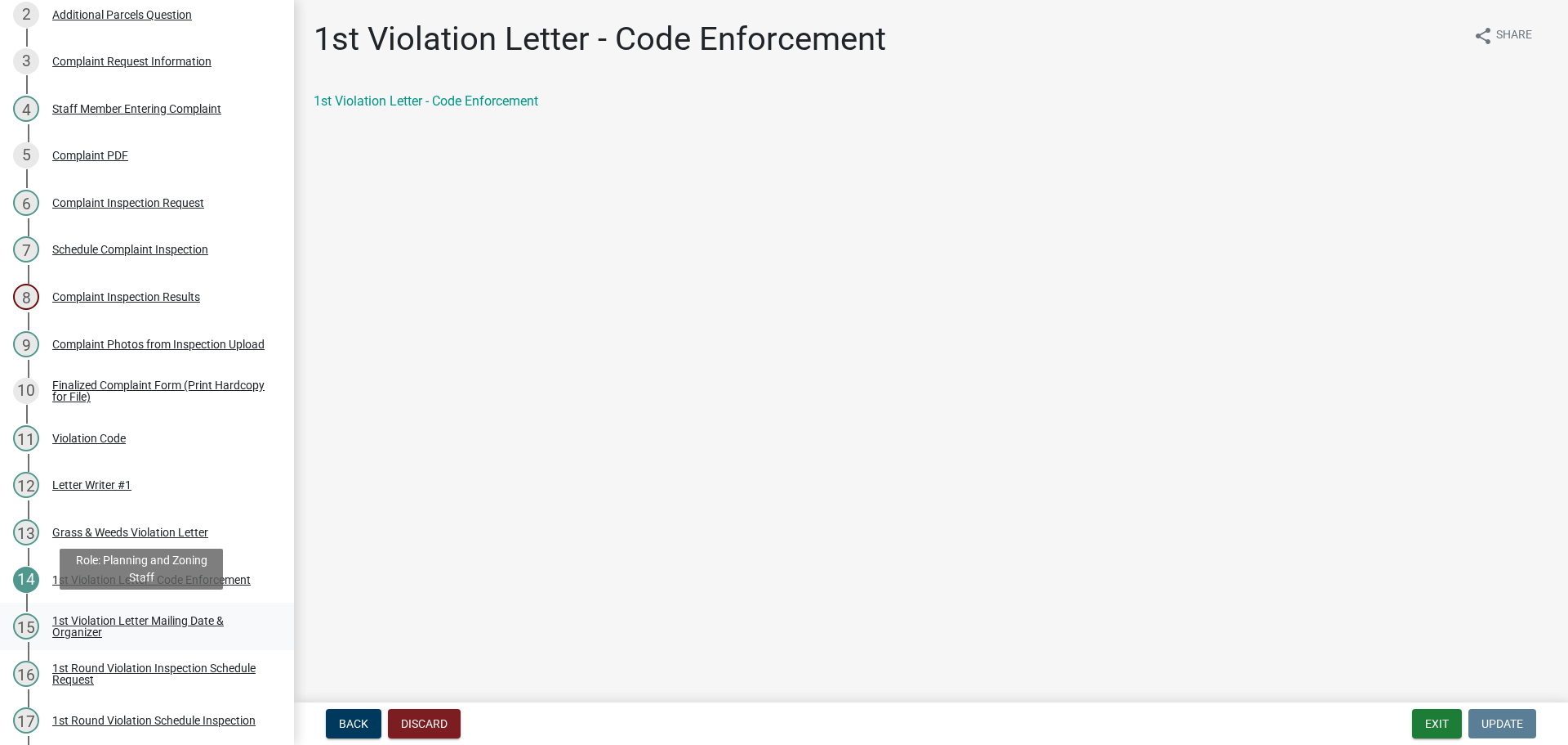
click at [151, 614] on div "1st Violation Letter Mailing Date & Organizer" at bounding box center [160, 626] width 215 height 23
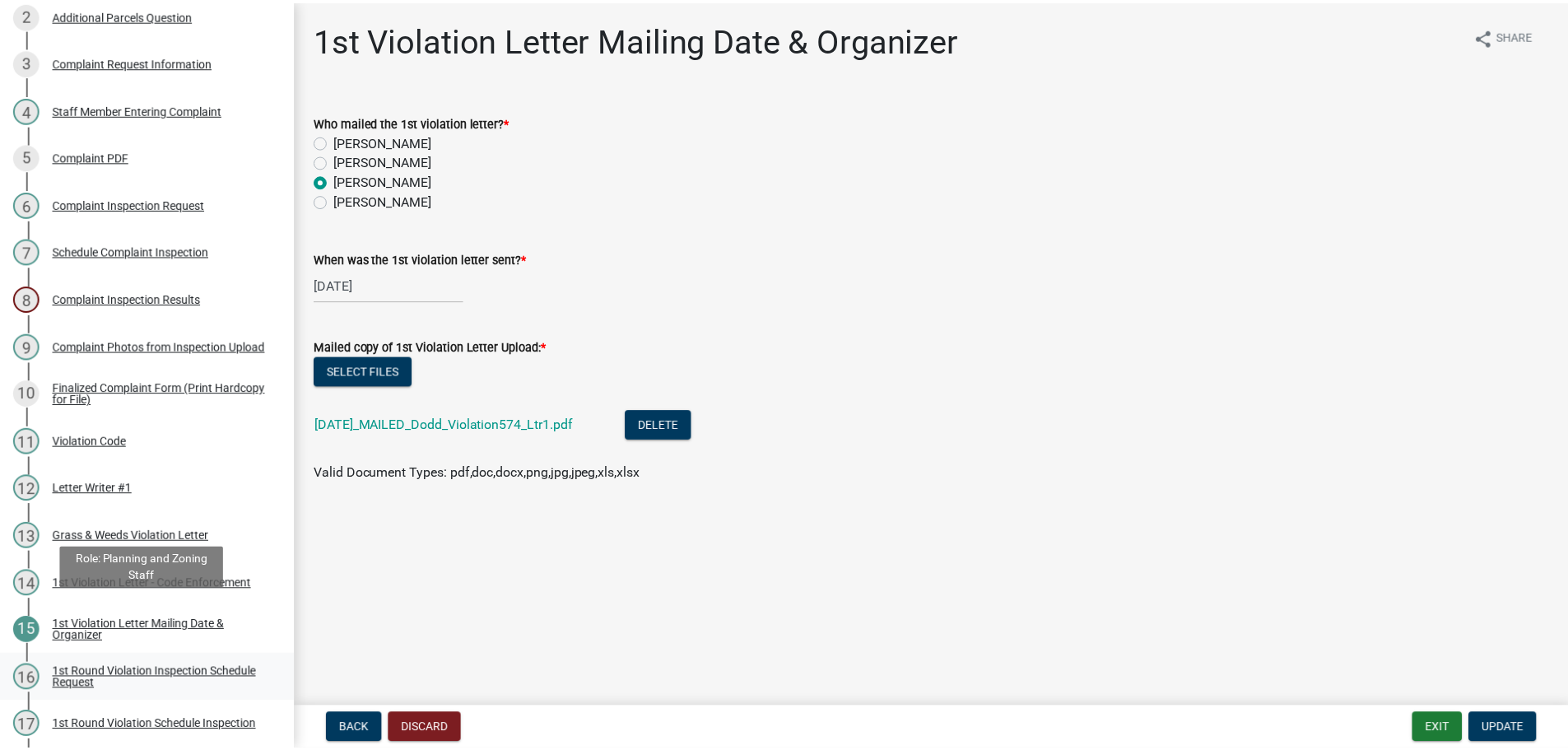
scroll to position [411, 0]
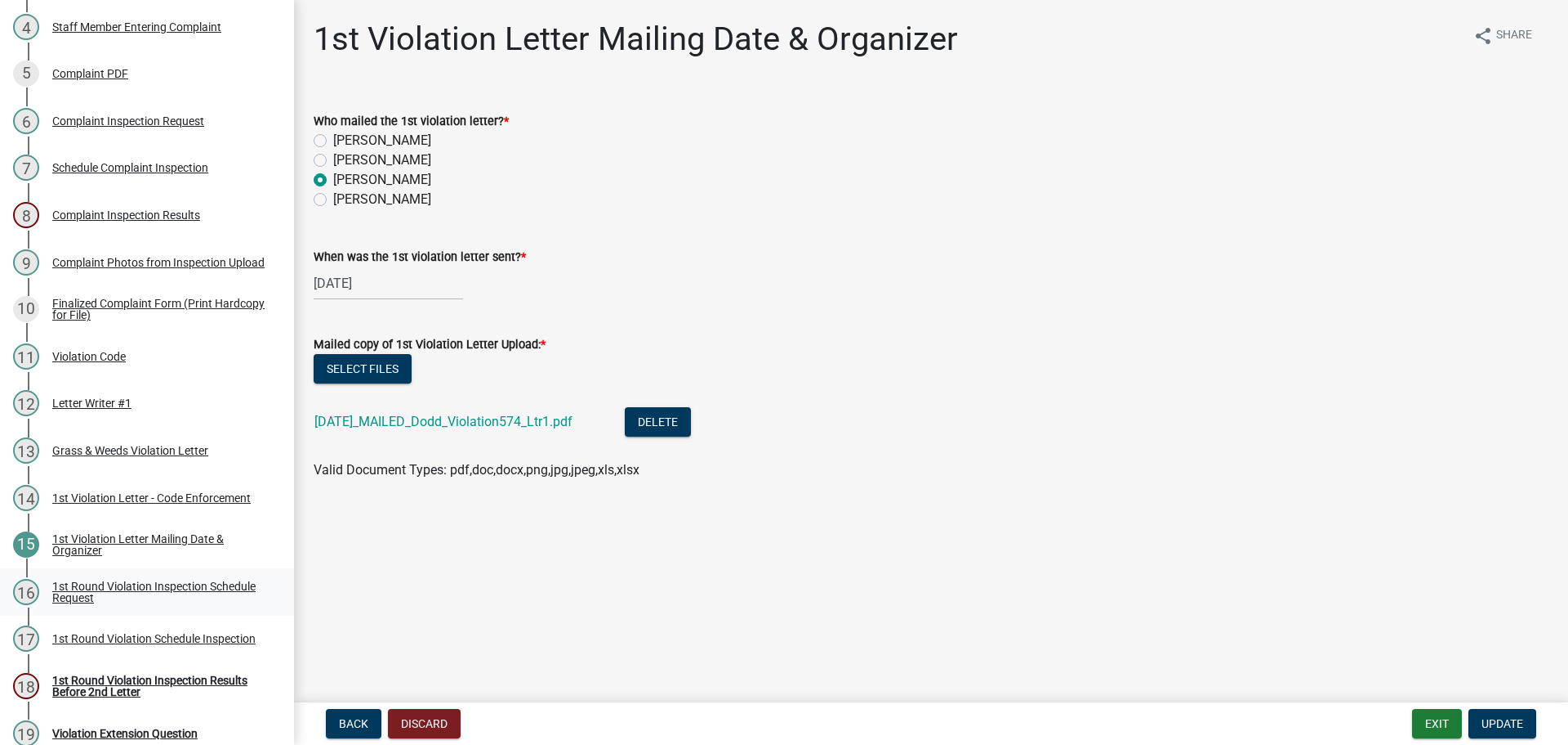
click at [78, 579] on div "16 1st Round Violation Inspection Schedule Request" at bounding box center [140, 592] width 255 height 26
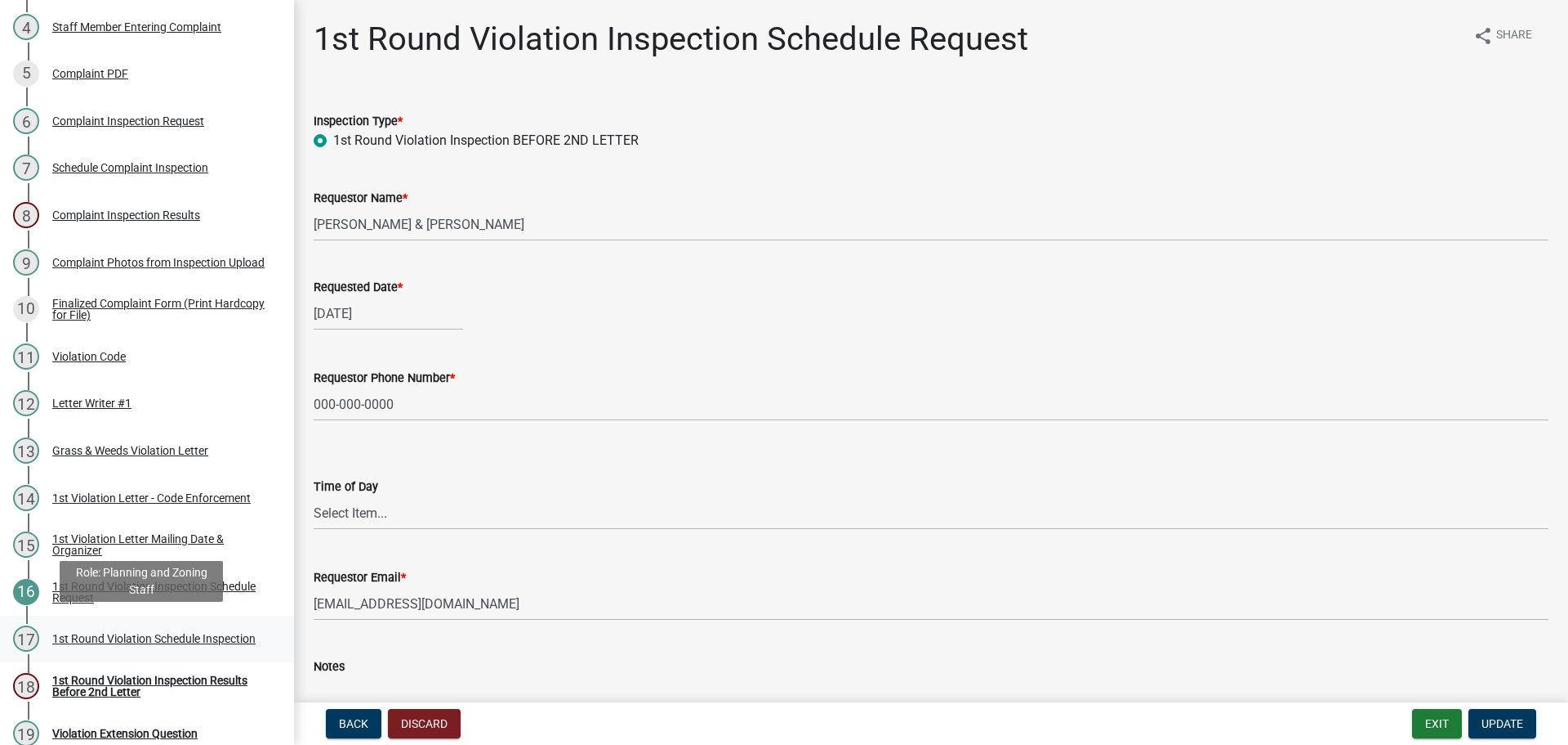
click at [107, 633] on div "1st Round Violation Schedule Inspection" at bounding box center [154, 639] width 203 height 11
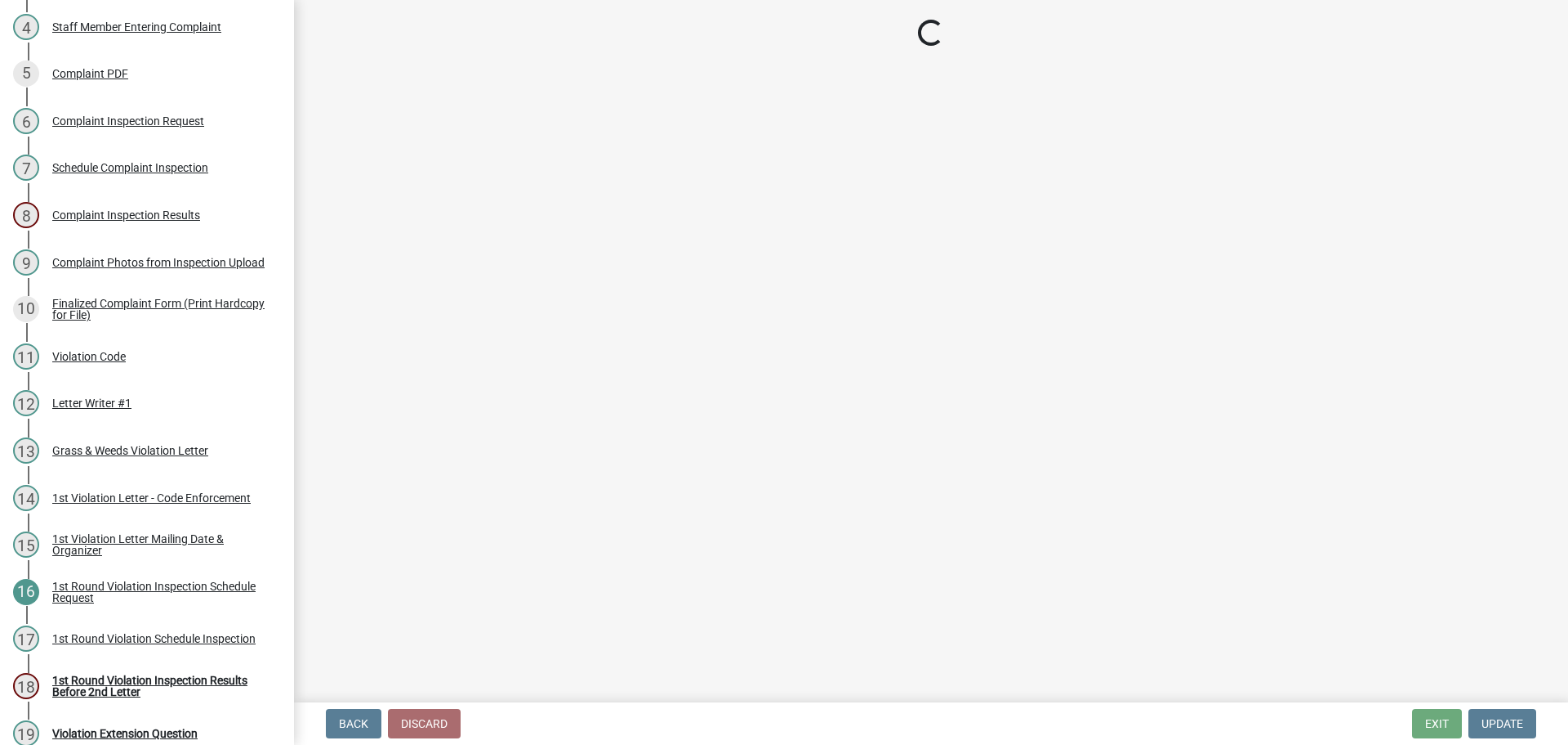
select select "0324ce59-dc13-463c-88f6-21718b6e040a"
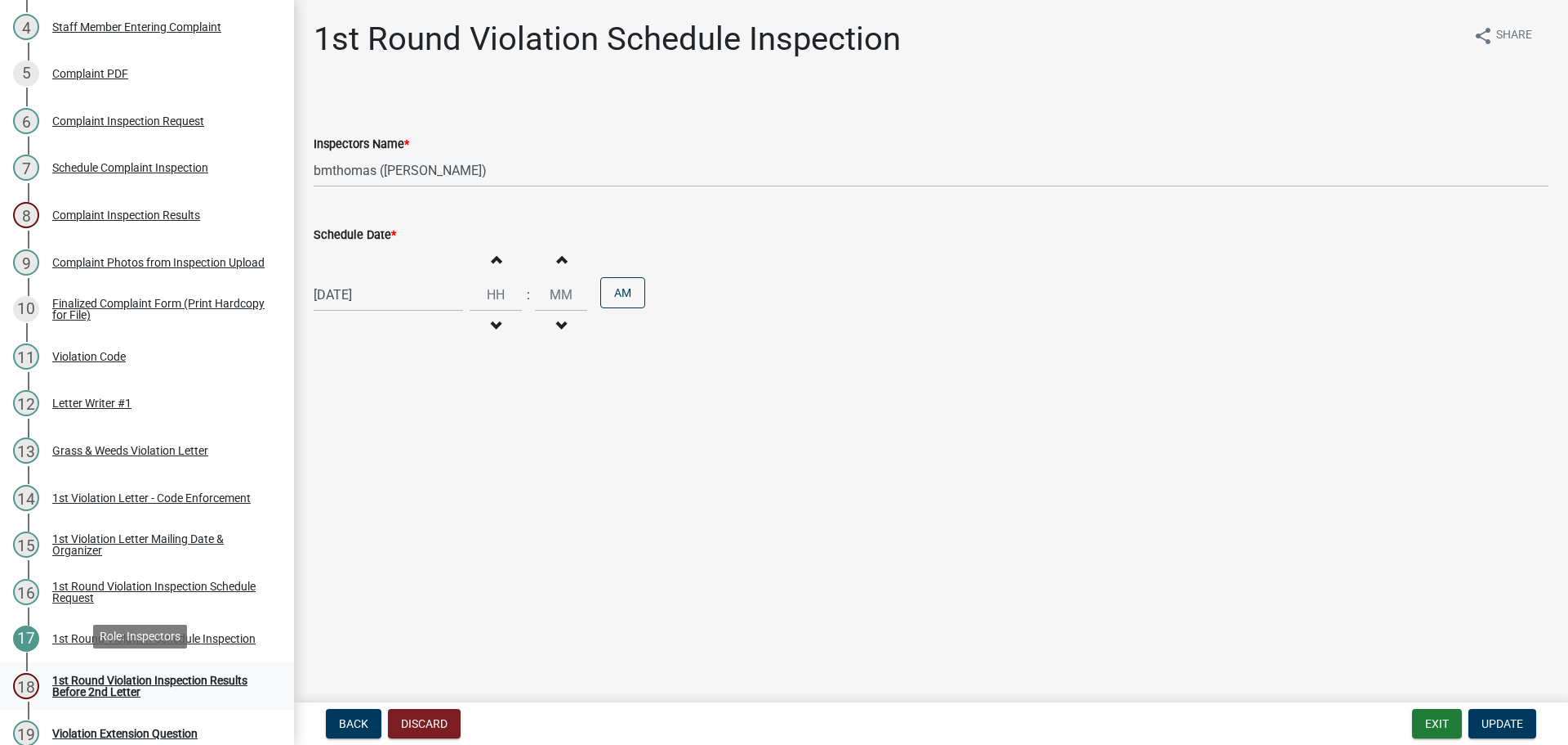
click at [215, 683] on div "1st Round Violation Inspection Results Before 2nd Letter" at bounding box center [160, 686] width 215 height 23
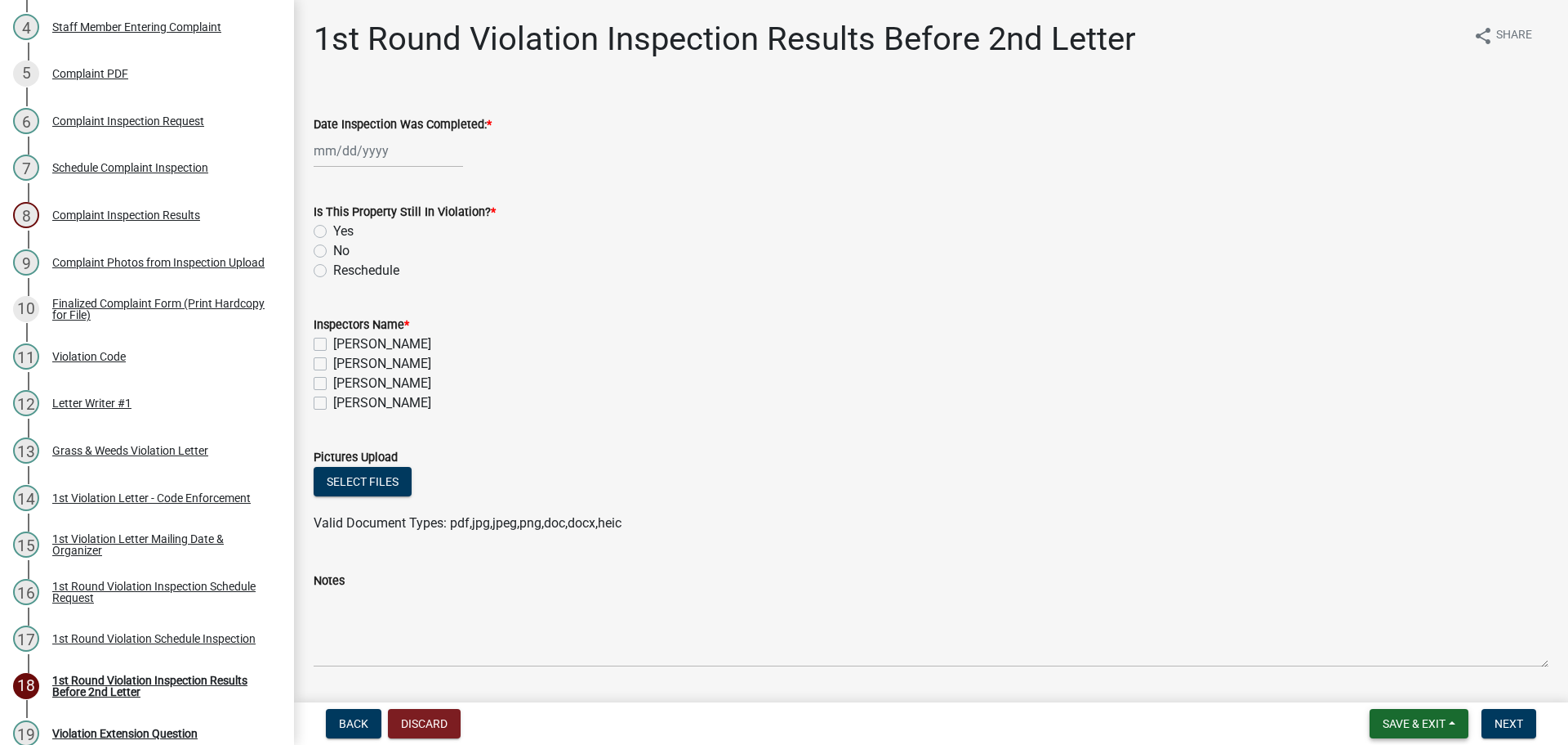
click at [1435, 726] on span "Save & Exit" at bounding box center [1414, 723] width 63 height 13
click at [1418, 685] on button "Save & Exit" at bounding box center [1403, 681] width 131 height 40
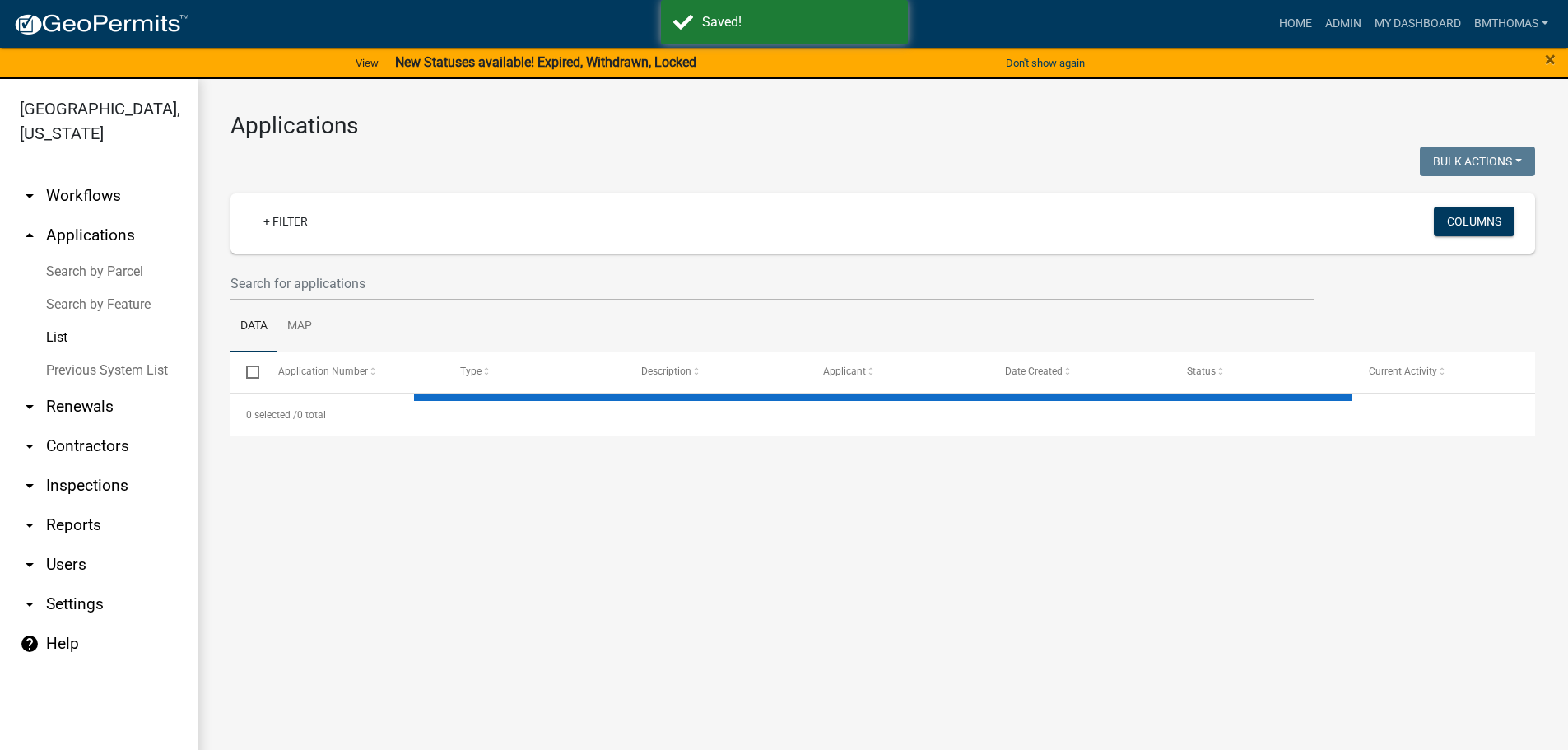
select select "3: 100"
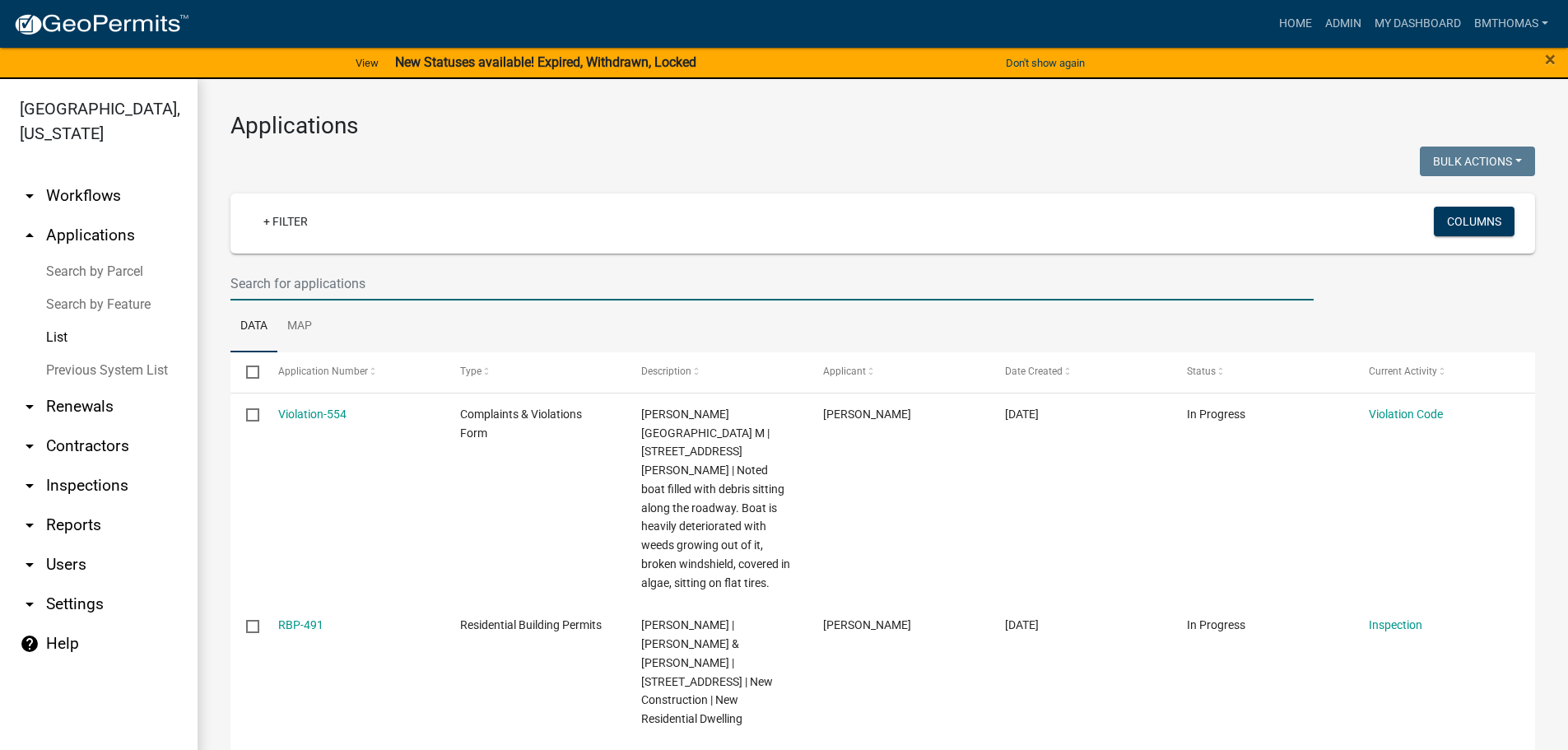
click at [408, 281] on input "text" at bounding box center [771, 284] width 1083 height 34
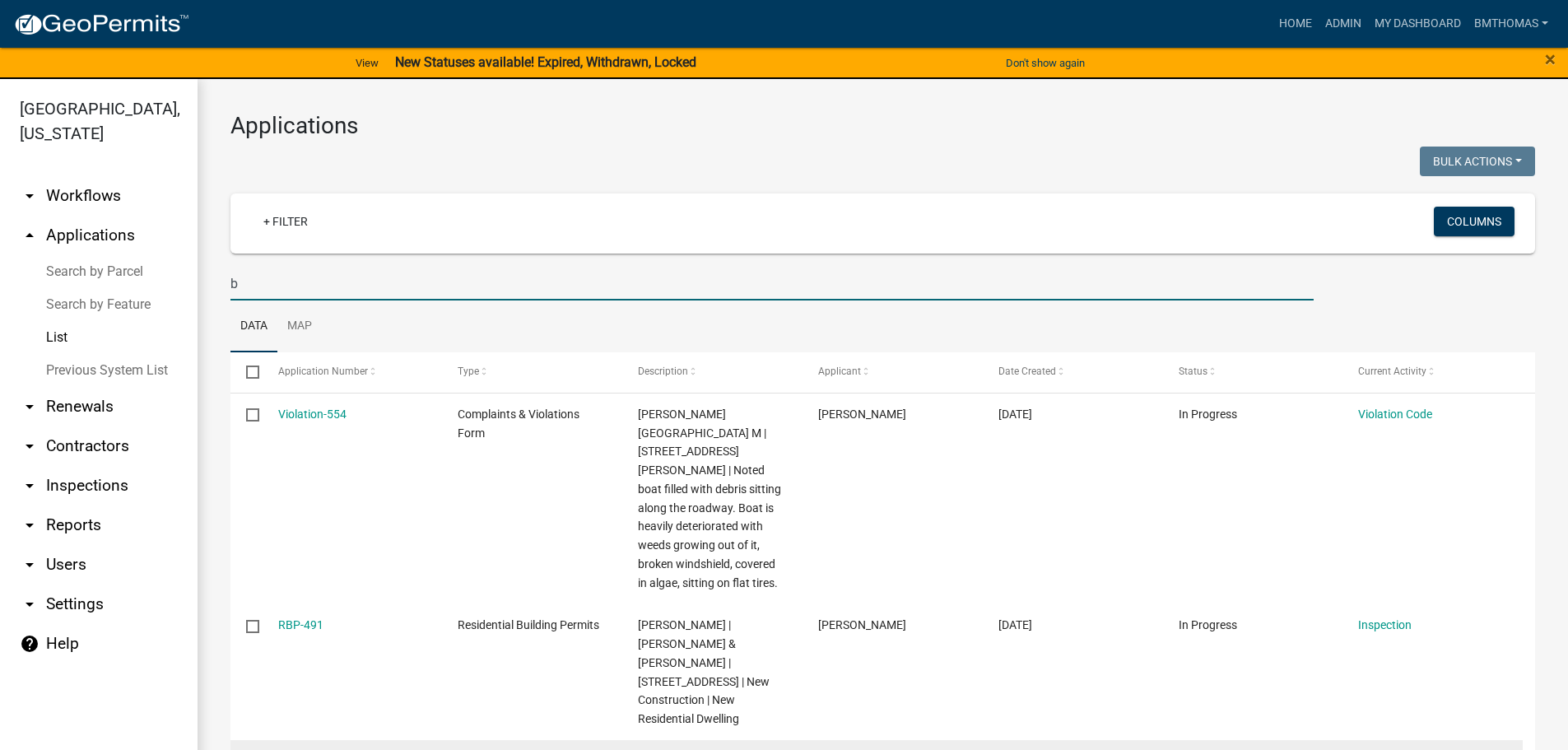
type input "b"
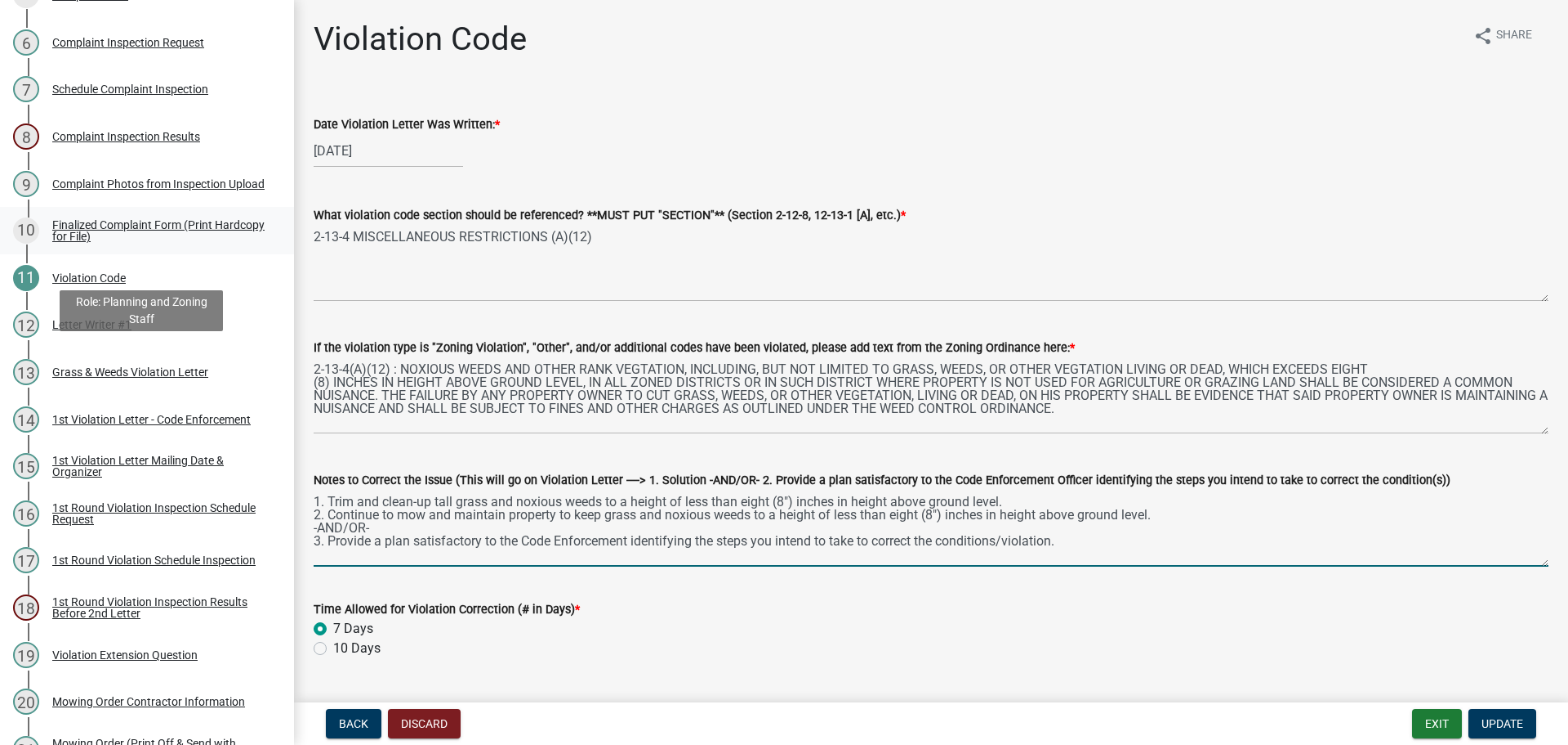
scroll to position [490, 0]
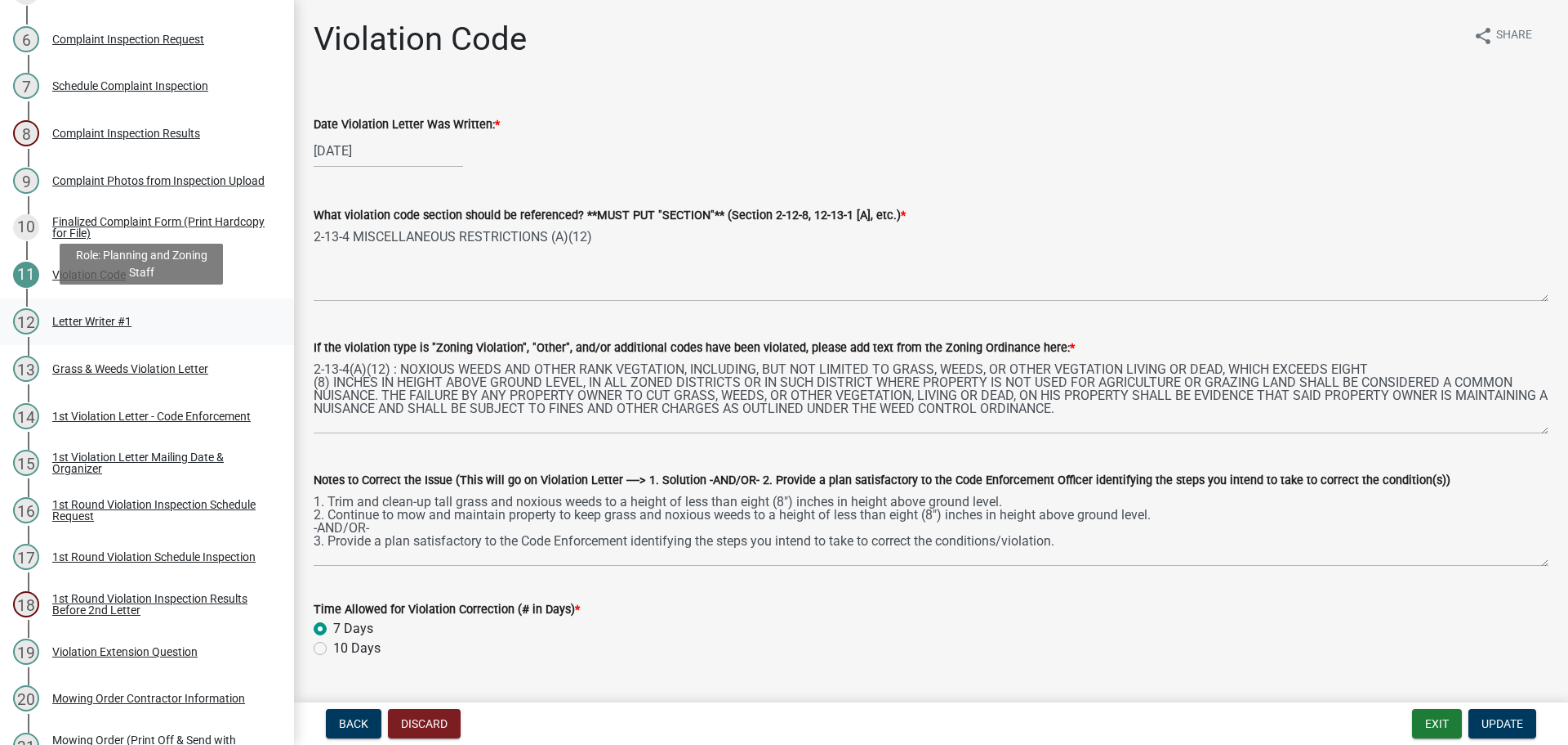
click at [102, 322] on div "Letter Writer #1" at bounding box center [92, 321] width 79 height 11
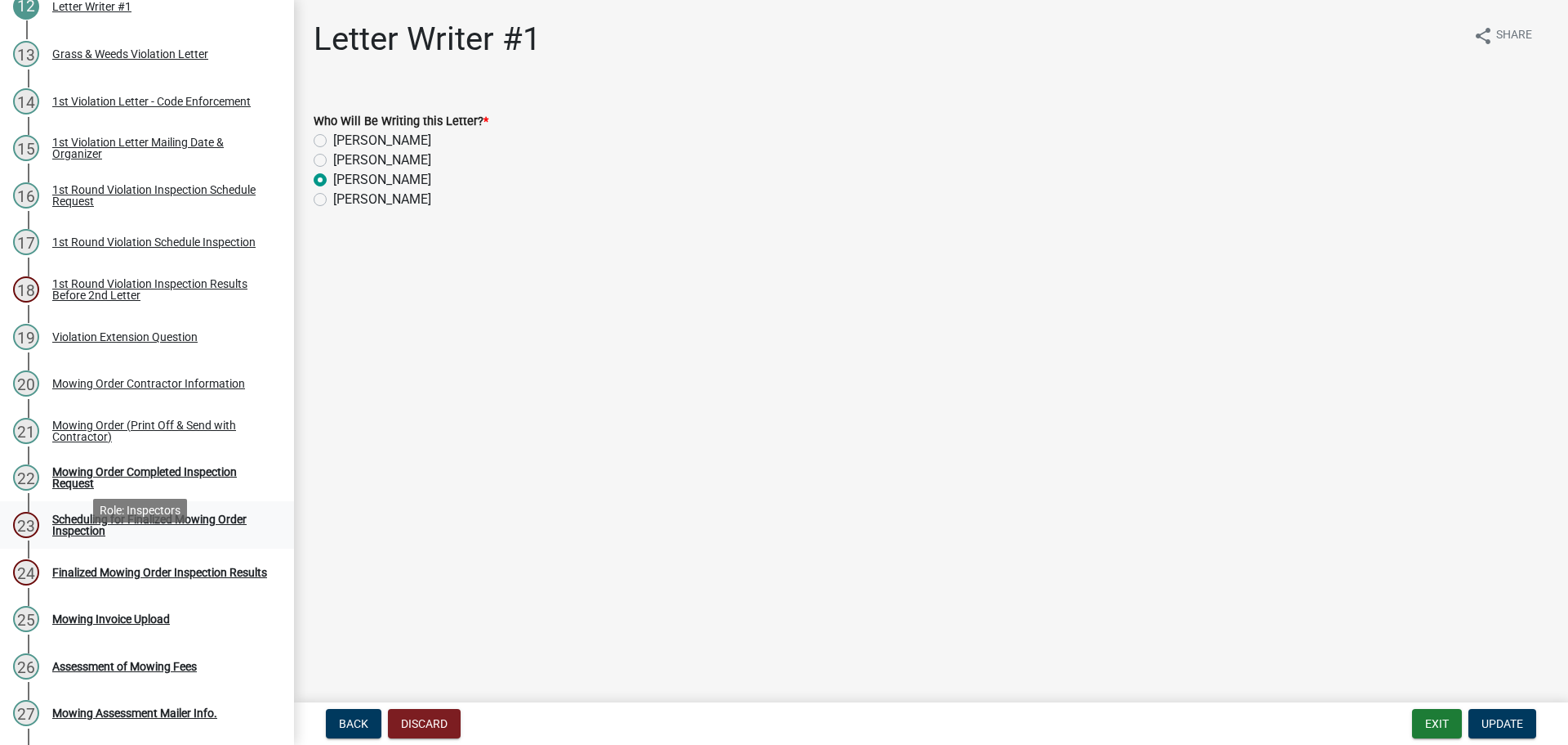
scroll to position [817, 0]
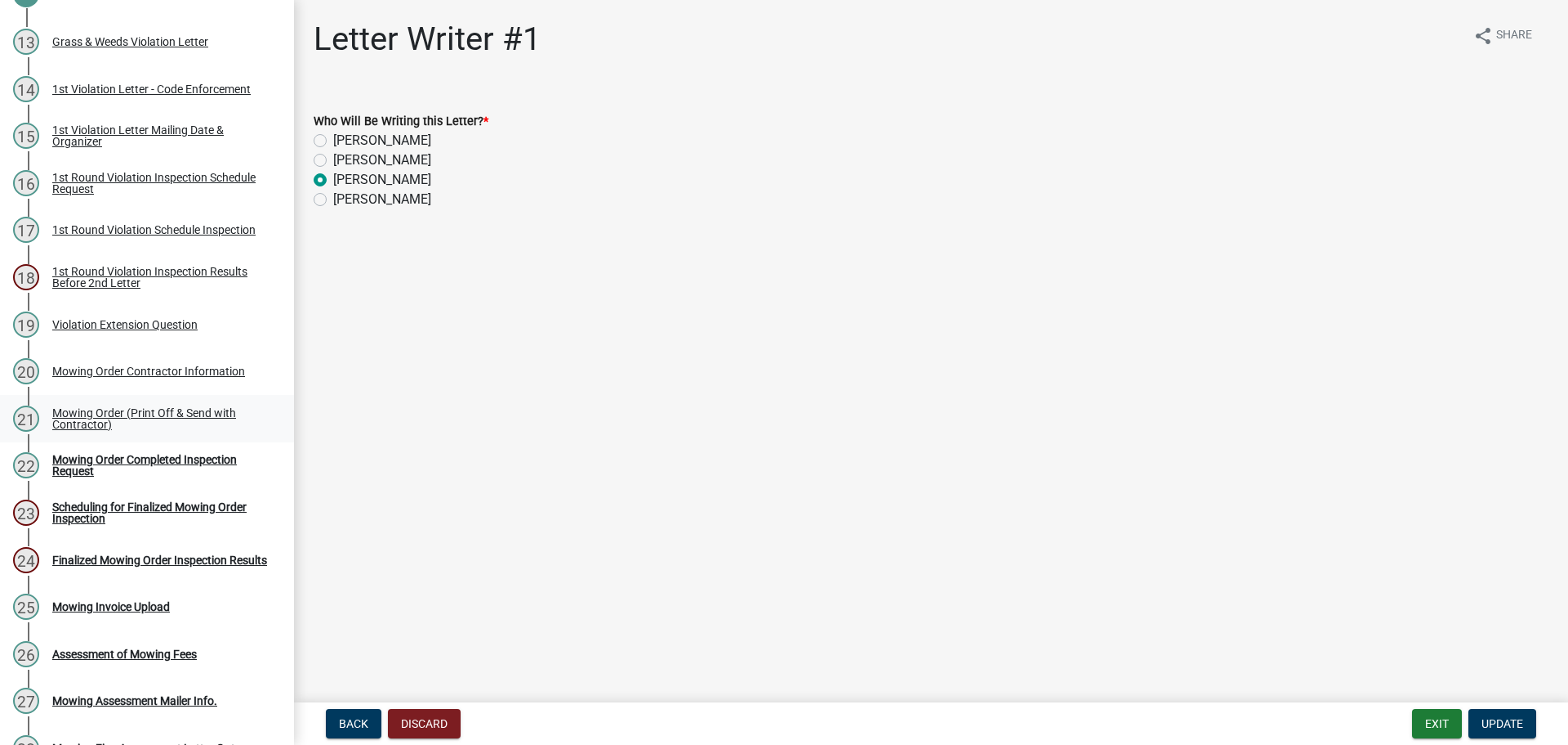
click at [84, 426] on div "Mowing Order (Print Off & Send with Contractor)" at bounding box center [160, 419] width 215 height 23
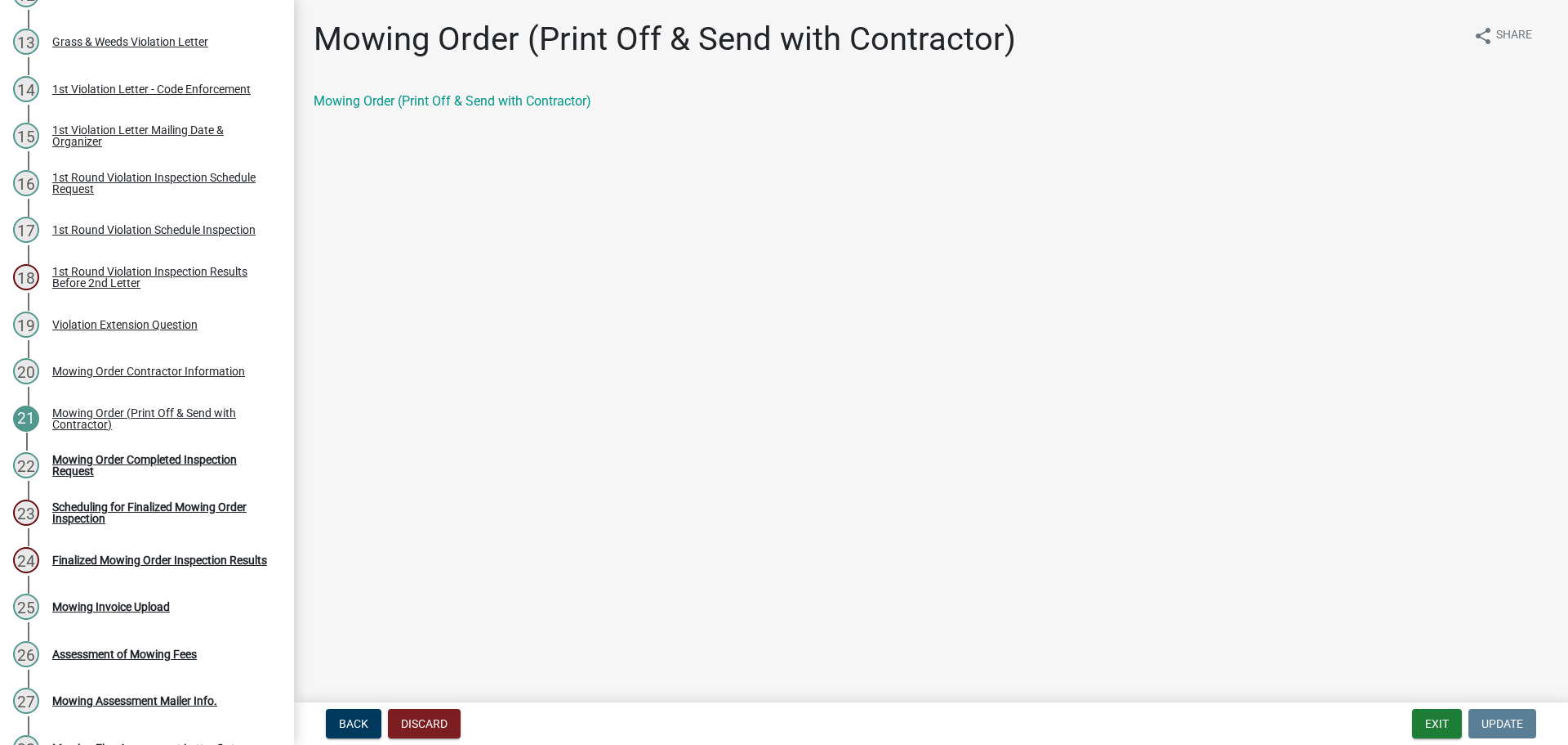
scroll to position [819, 0]
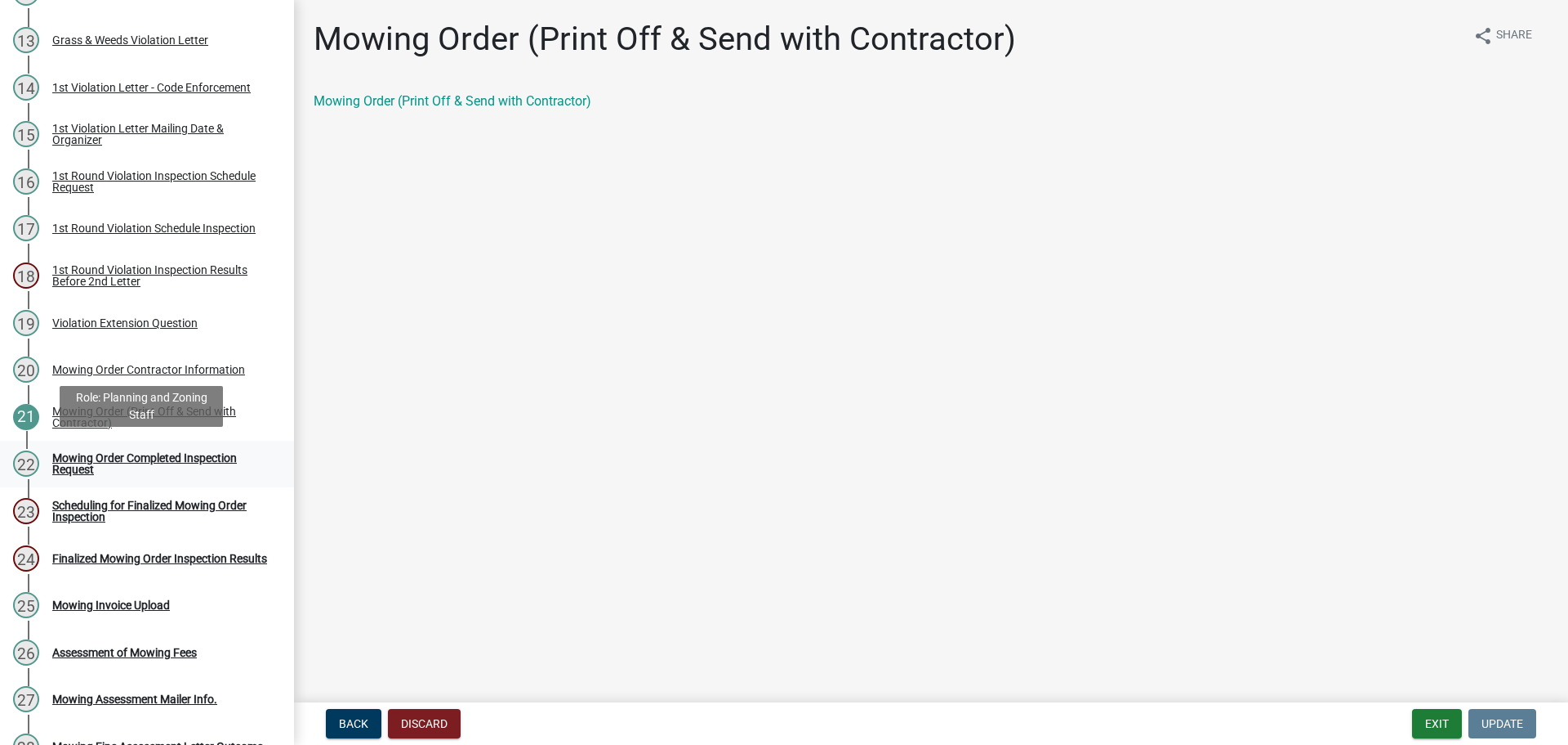
click at [49, 468] on div "22 Mowing Order Completed Inspection Request" at bounding box center [140, 464] width 255 height 26
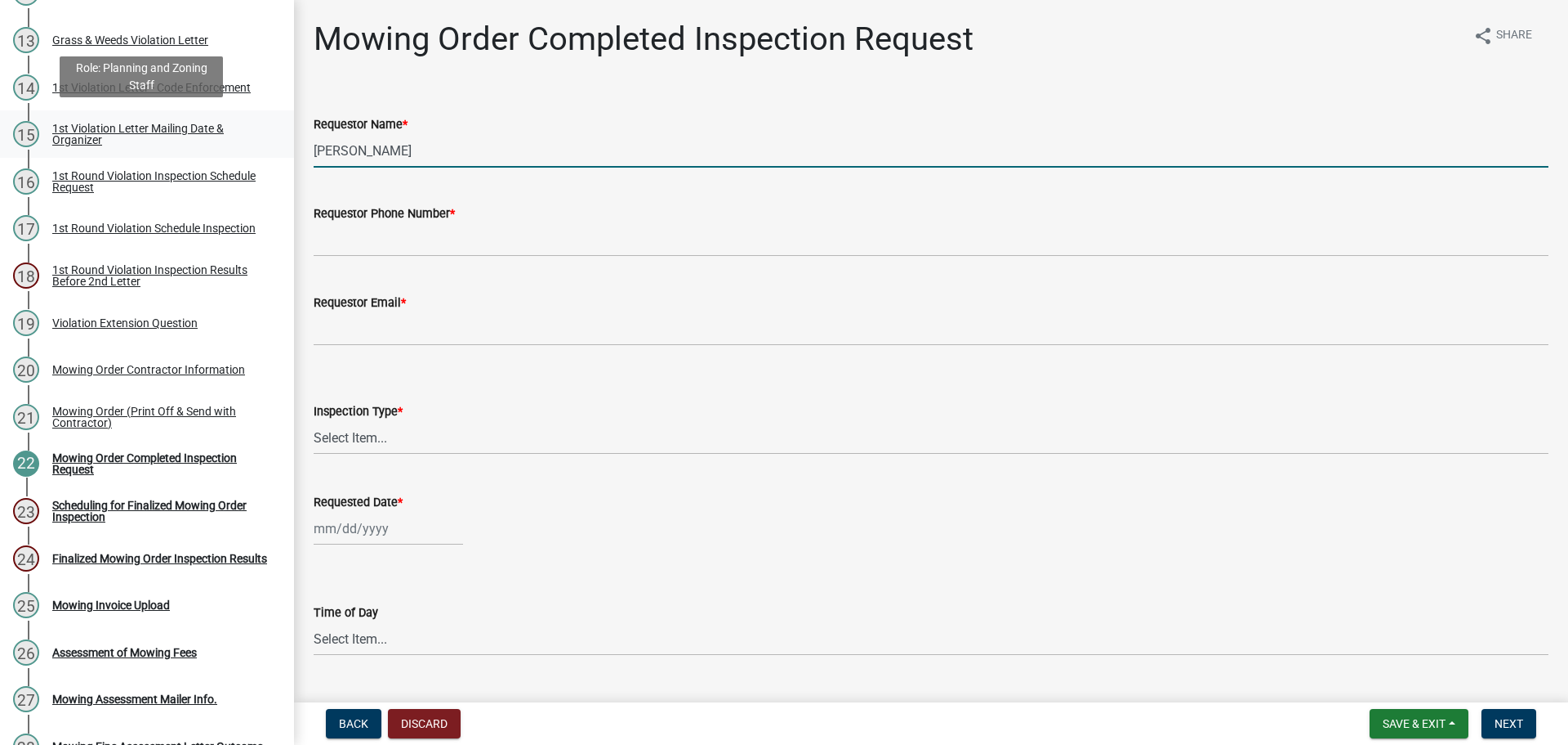
drag, startPoint x: 411, startPoint y: 149, endPoint x: 265, endPoint y: 146, distance: 146.0
click at [265, 146] on div "Complaints & Violations Form Violation-534 Edit View Summary Notes Show emails …" at bounding box center [784, 372] width 1568 height 745
type input "B"
type input "Joseph & Rebecca Books"
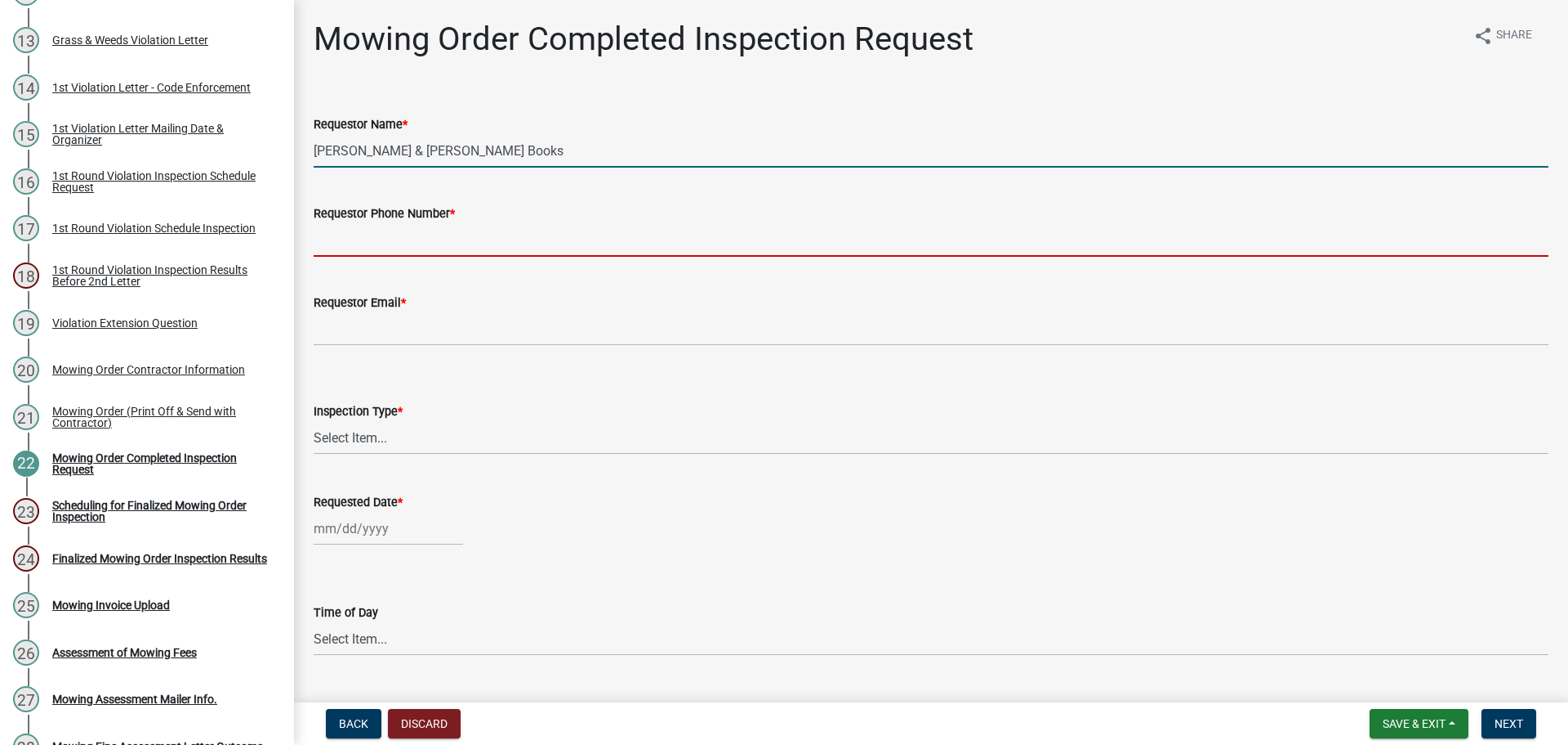
click at [380, 237] on input "Requestor Phone Number *" at bounding box center [932, 240] width 1235 height 34
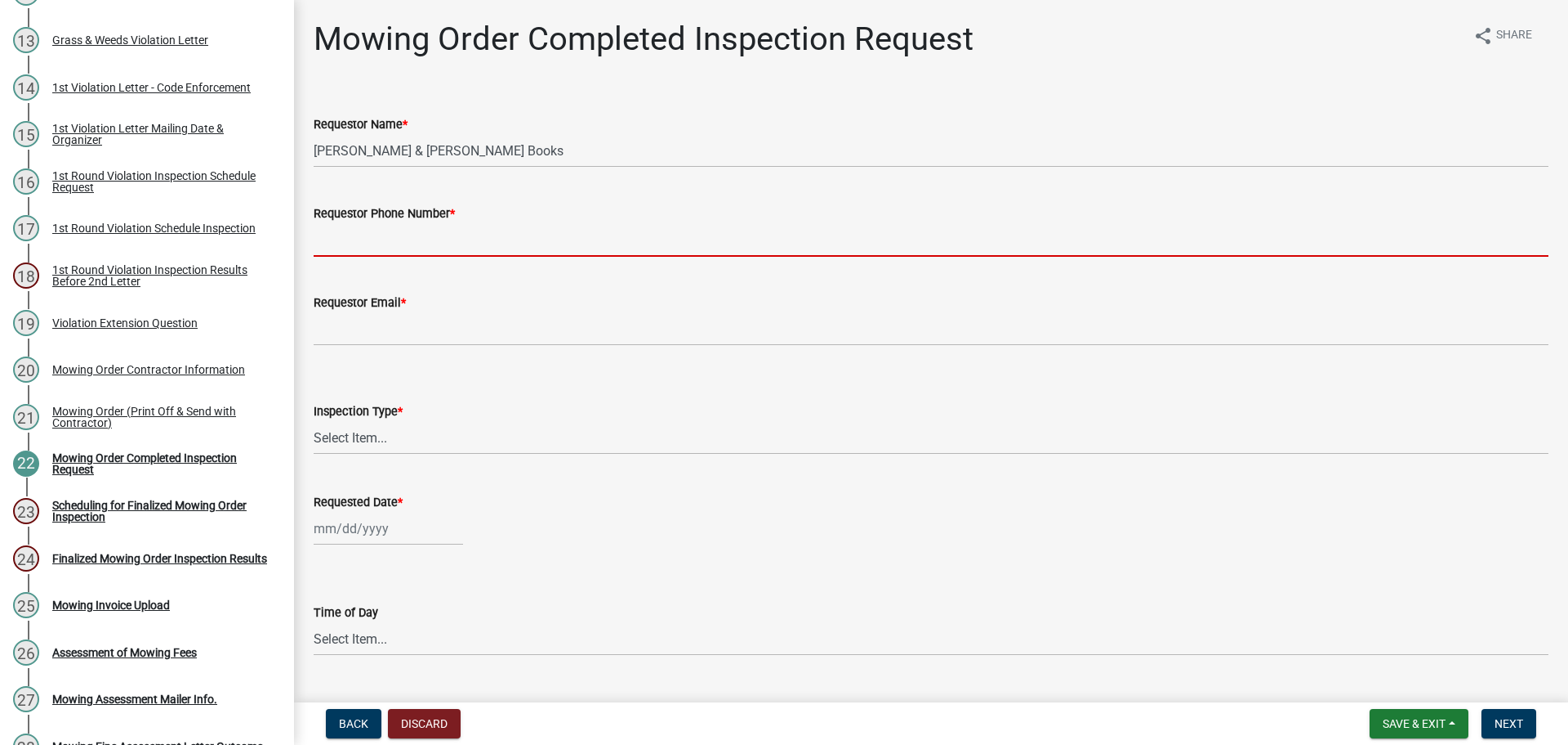
type input "000-000-0000"
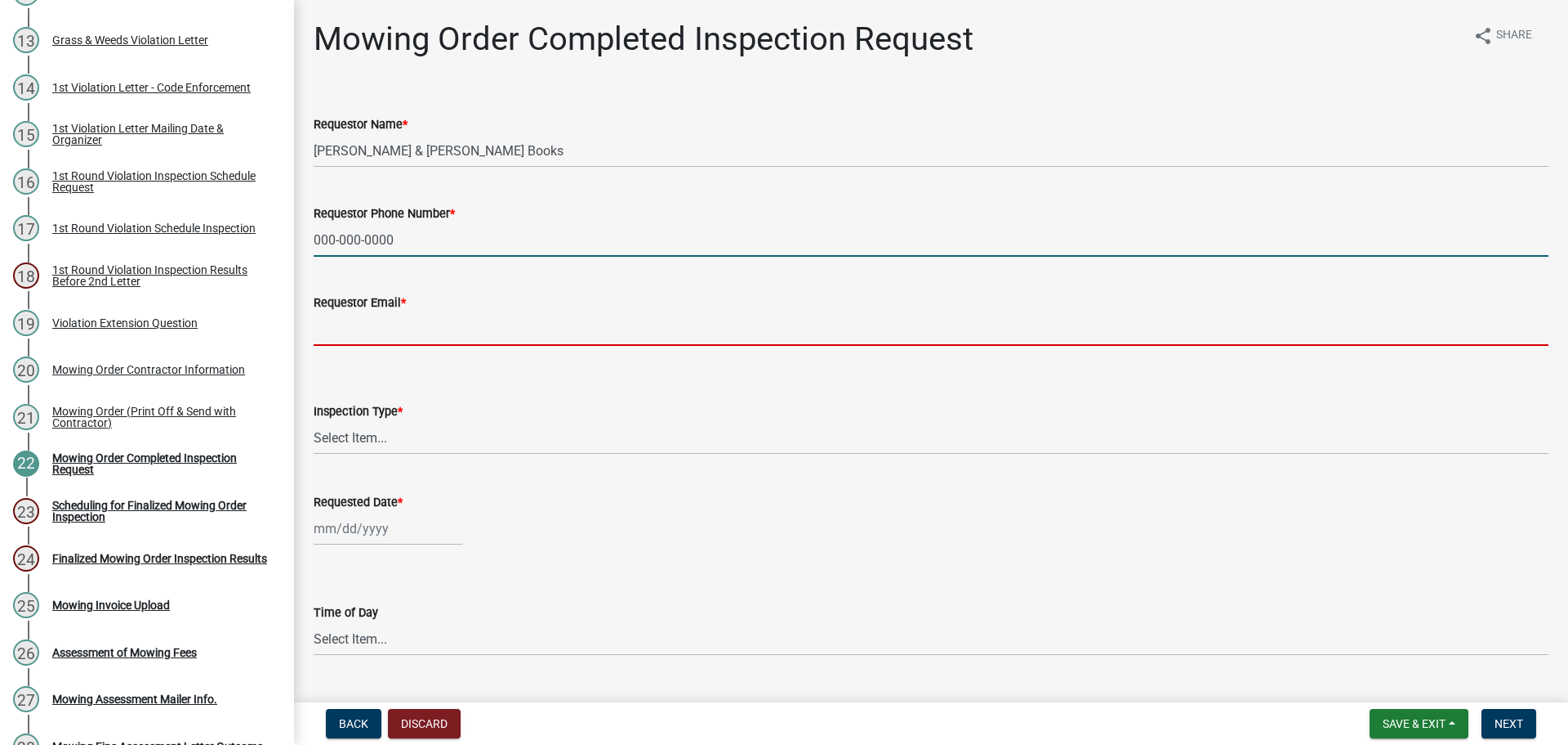
click at [400, 337] on input "Requestor Email *" at bounding box center [932, 329] width 1235 height 34
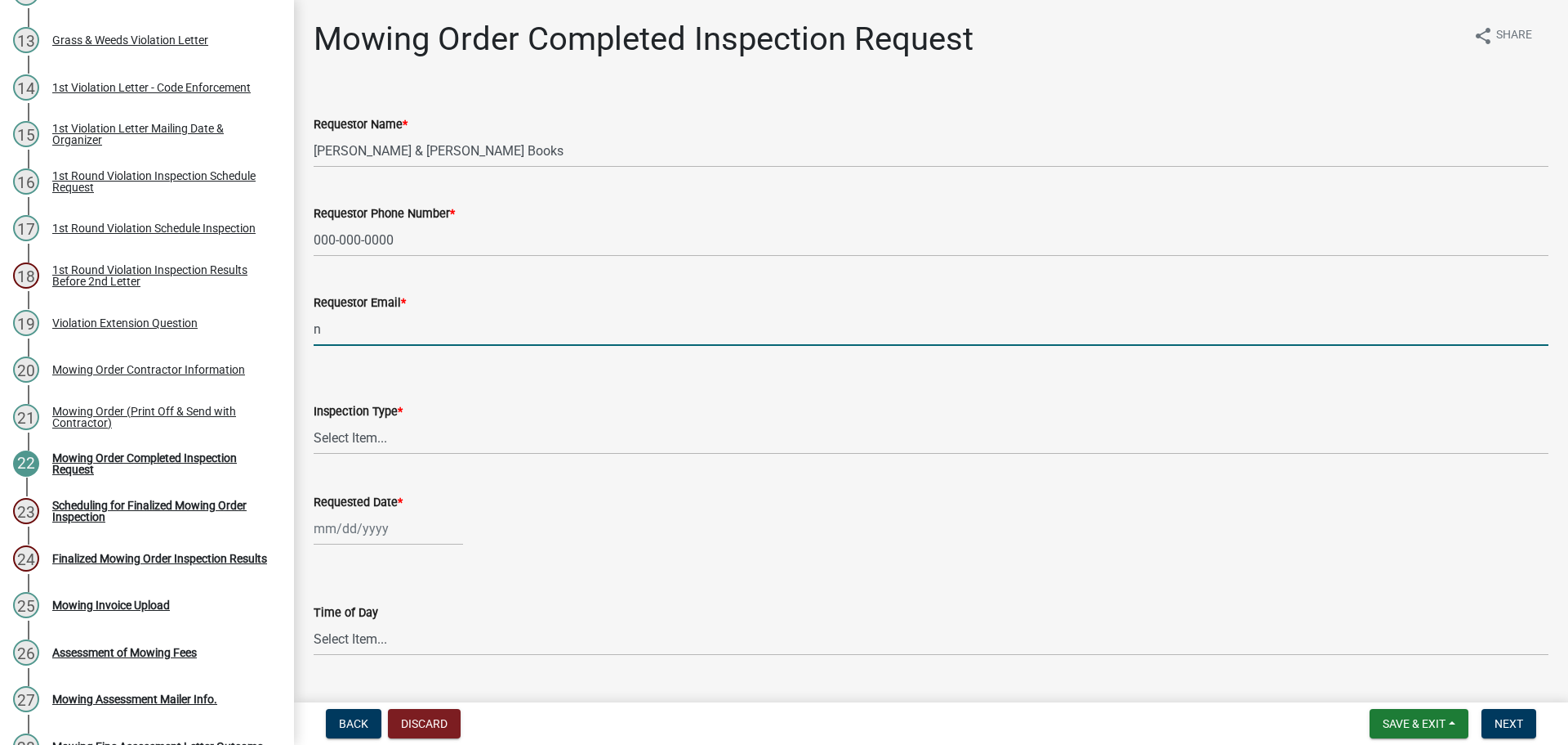
type input "[EMAIL_ADDRESS][DOMAIN_NAME]"
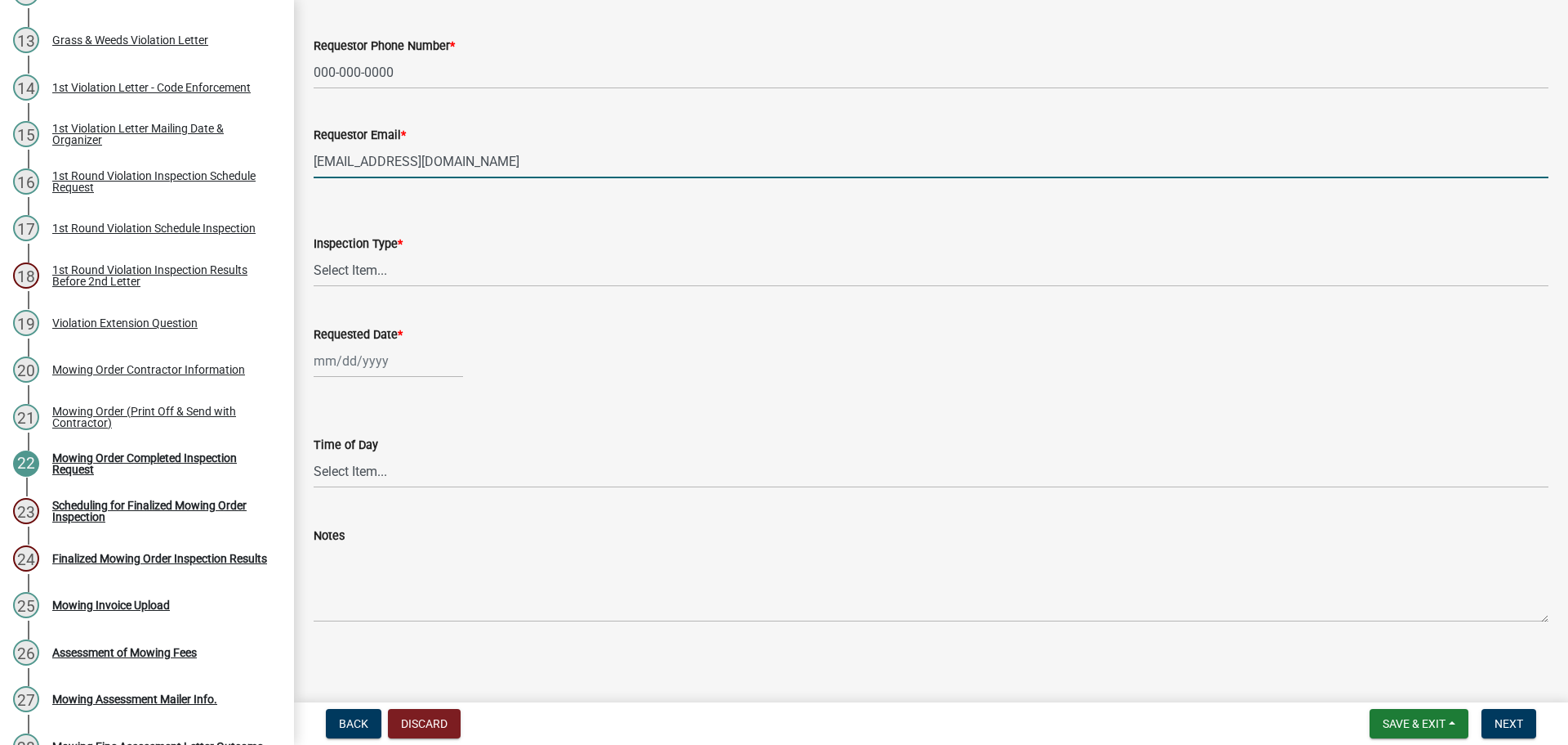
scroll to position [171, 0]
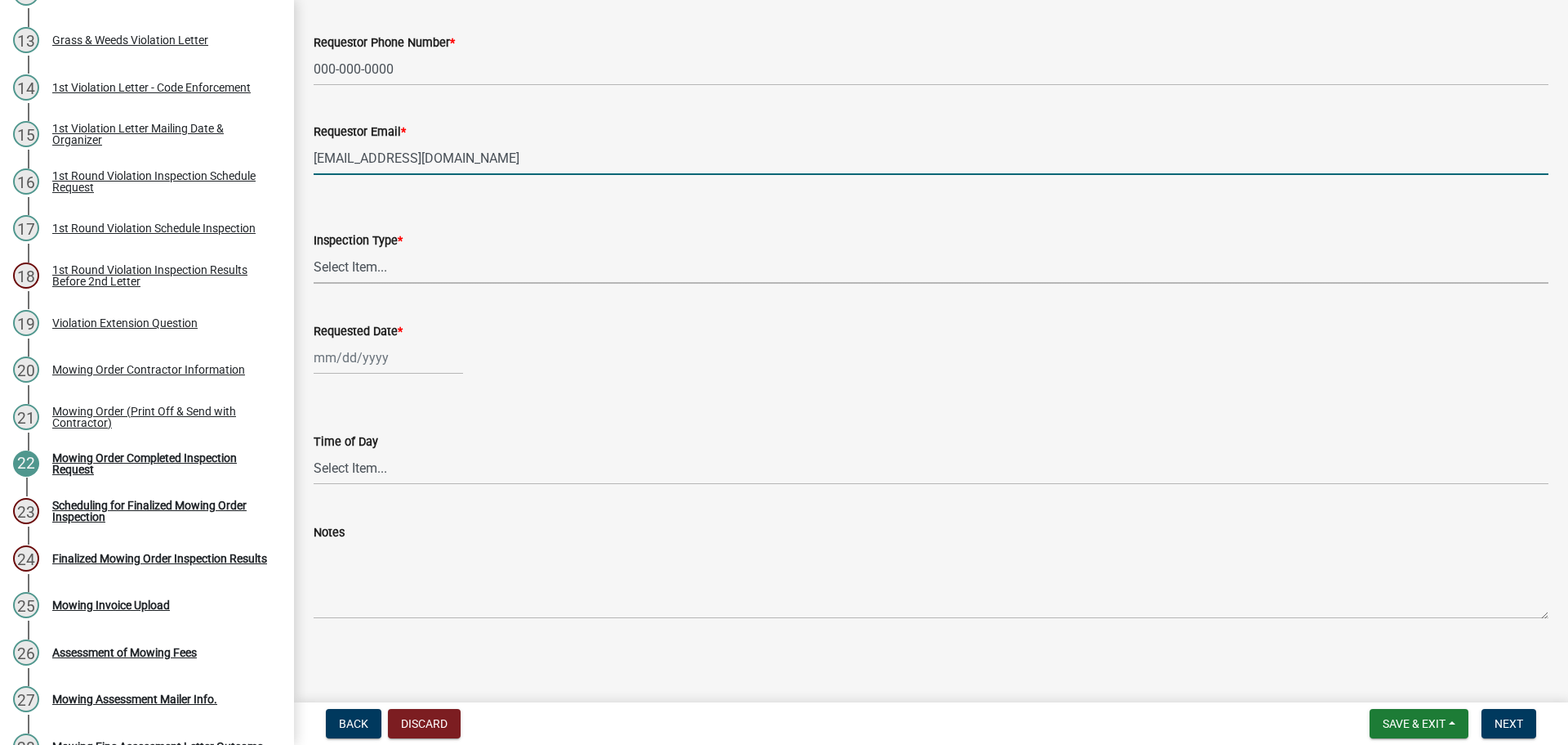
click at [368, 268] on select "Select Item... Mowing Order After Contractor Inspection" at bounding box center [932, 267] width 1235 height 34
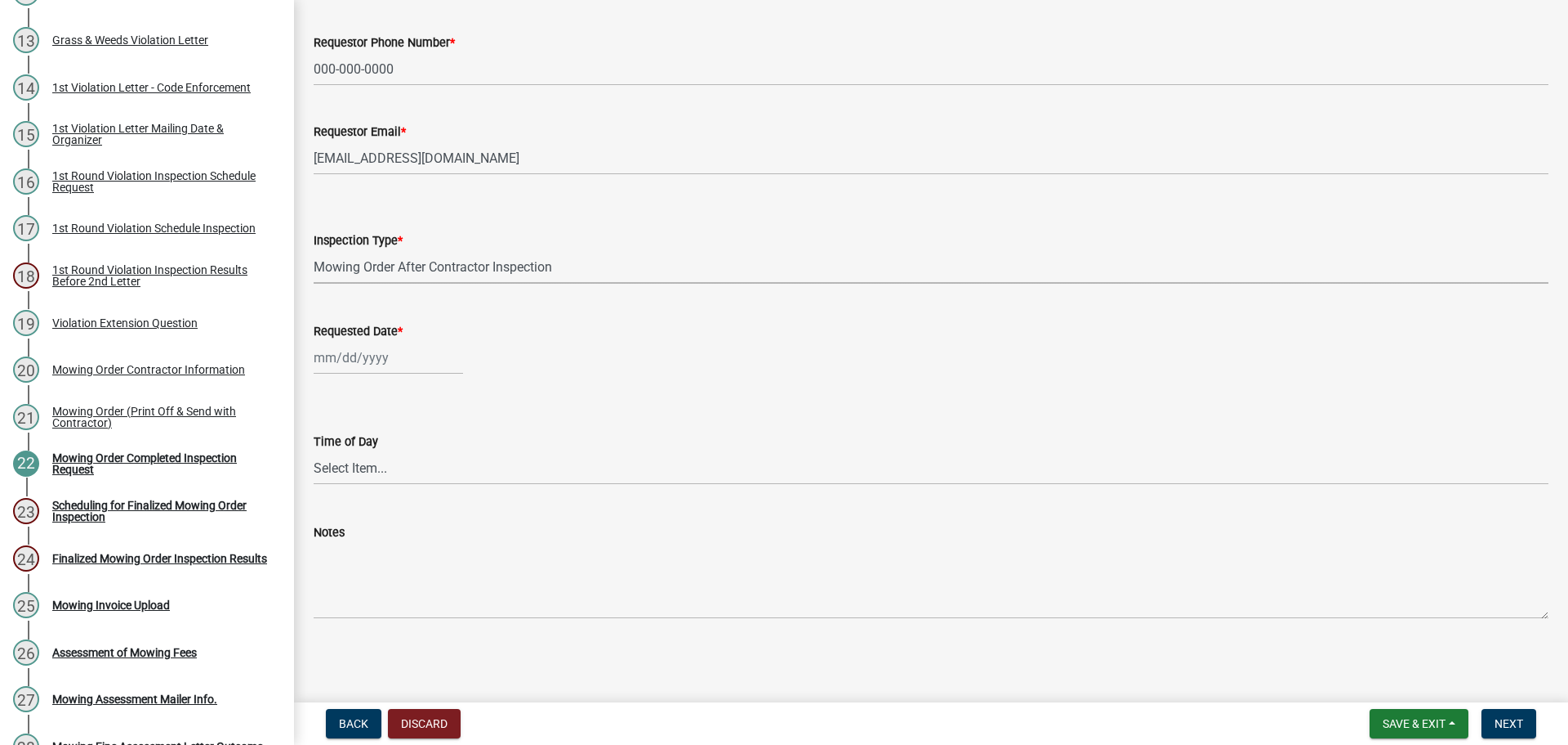
click at [314, 250] on select "Select Item... Mowing Order After Contractor Inspection" at bounding box center [932, 267] width 1235 height 34
select select "2ad8afcb-f3b2-45a7-ba9d-19177d2045a5"
select select "8"
select select "2025"
click at [370, 351] on div "[PERSON_NAME] Feb Mar Apr [PERSON_NAME][DATE] Oct Nov [DATE] 1526 1527 1528 152…" at bounding box center [388, 357] width 149 height 34
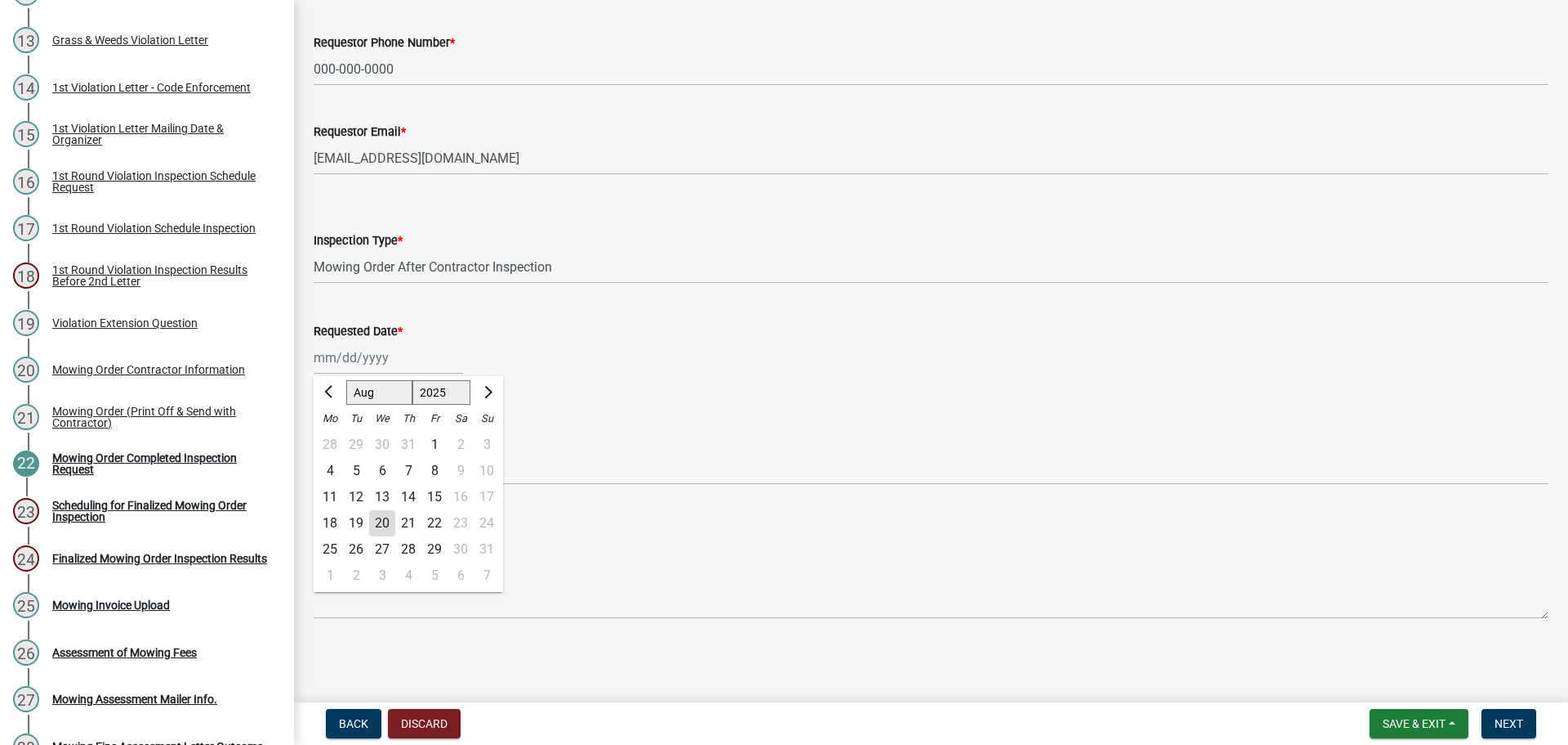
click at [357, 526] on div "19" at bounding box center [356, 523] width 26 height 26
type input "[DATE]"
click at [1523, 714] on button "Next" at bounding box center [1509, 722] width 55 height 29
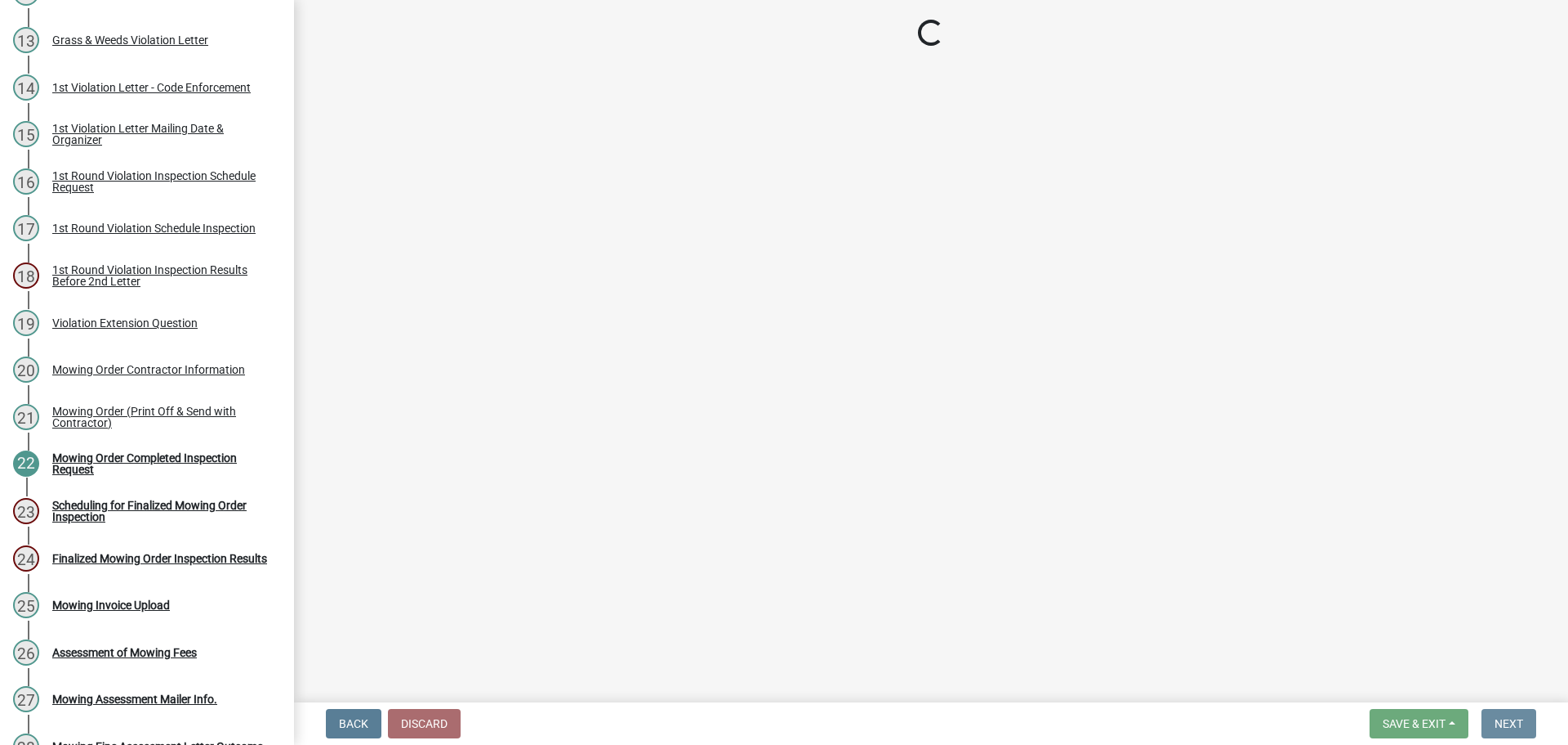
scroll to position [0, 0]
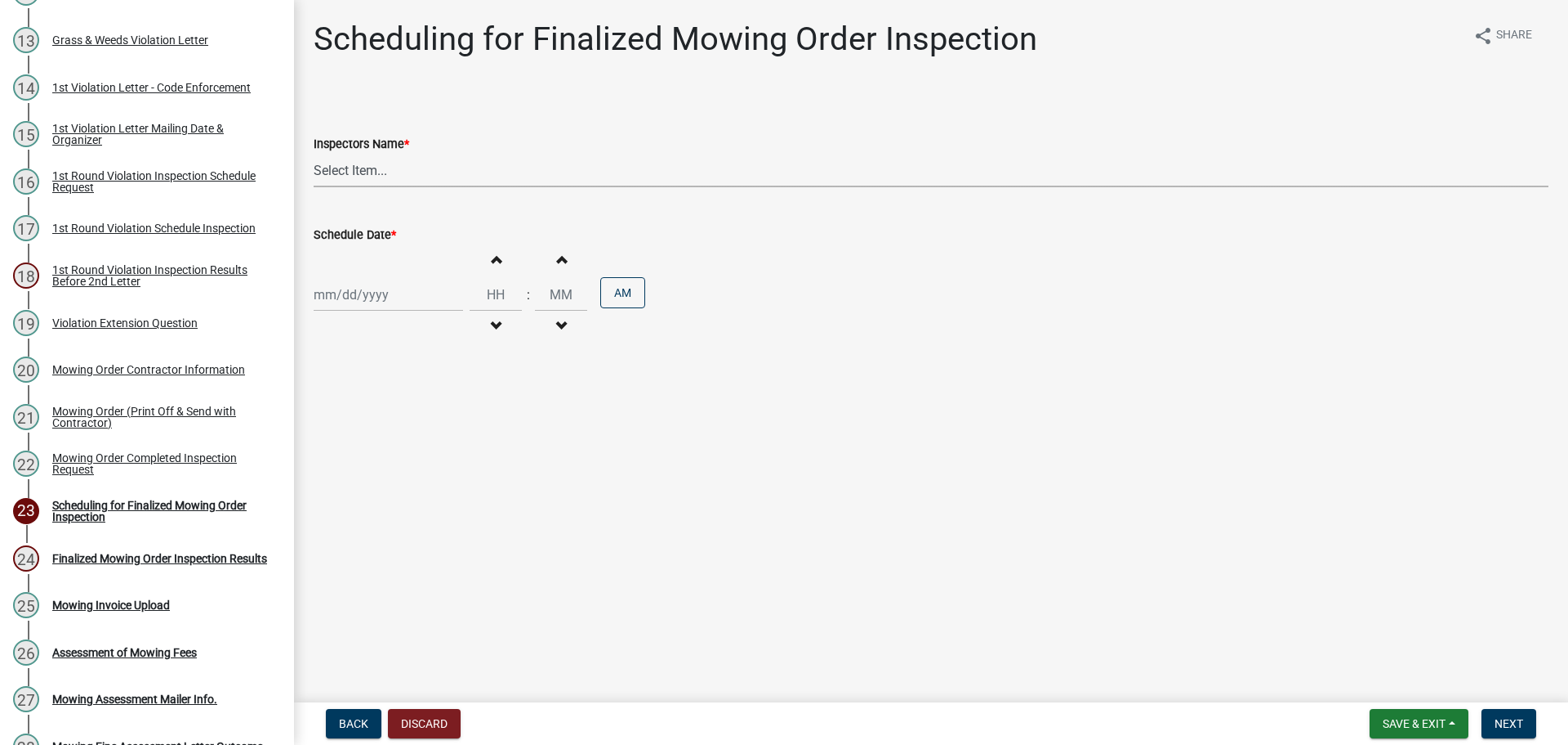
click at [361, 166] on select "Select Item... bmthomas ([PERSON_NAME]) croser ([PERSON_NAME]) [PERSON_NAME] ([…" at bounding box center [932, 170] width 1235 height 34
select select "0324ce59-dc13-463c-88f6-21718b6e040a"
click at [314, 153] on select "Select Item... bmthomas ([PERSON_NAME]) croser ([PERSON_NAME]) [PERSON_NAME] ([…" at bounding box center [932, 170] width 1235 height 34
select select "8"
select select "2025"
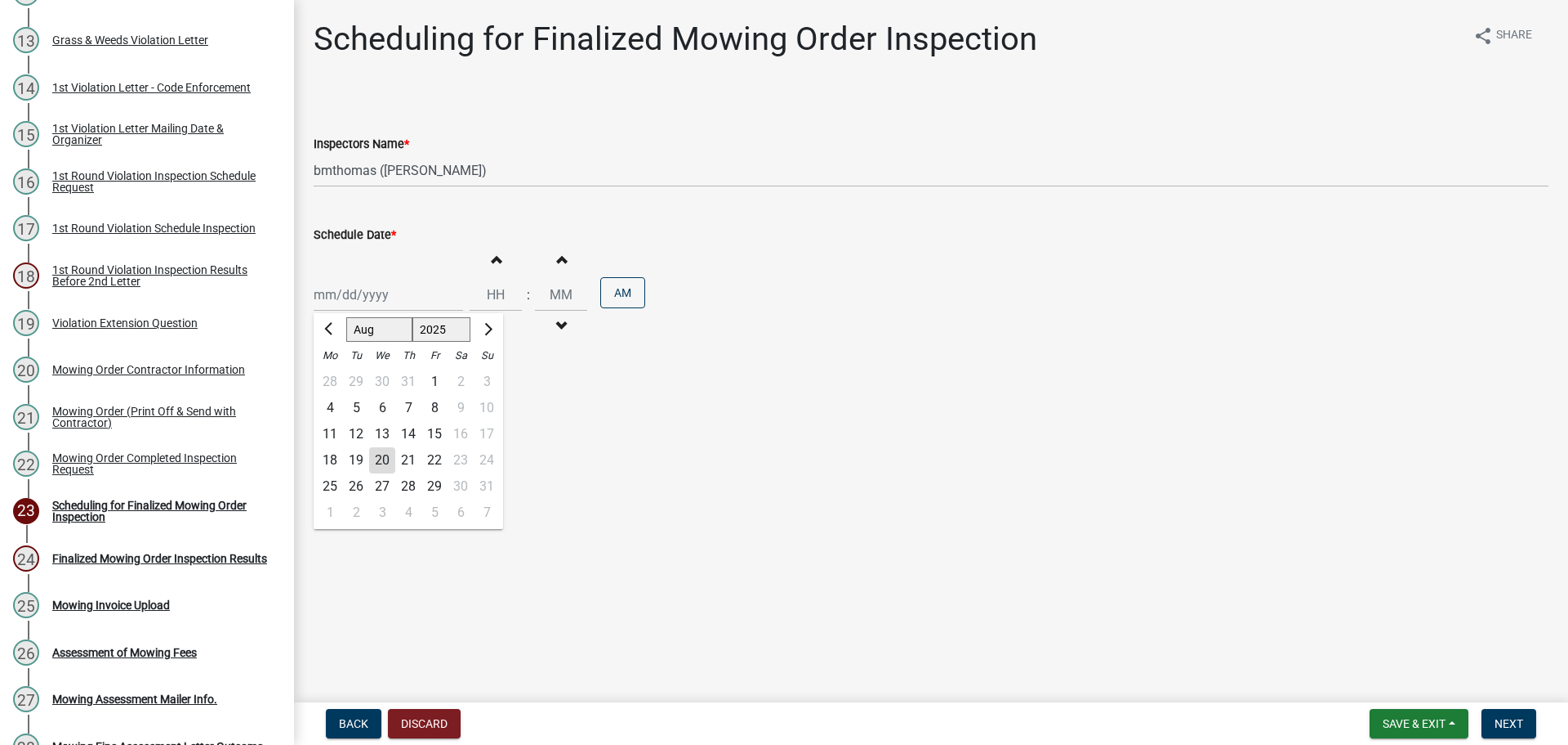
click at [379, 293] on div "[PERSON_NAME] Feb Mar Apr [PERSON_NAME][DATE] Oct Nov [DATE] 1526 1527 1528 152…" at bounding box center [388, 294] width 149 height 34
click at [361, 462] on div "19" at bounding box center [356, 460] width 26 height 26
type input "[DATE]"
click at [1511, 719] on span "Next" at bounding box center [1509, 723] width 28 height 13
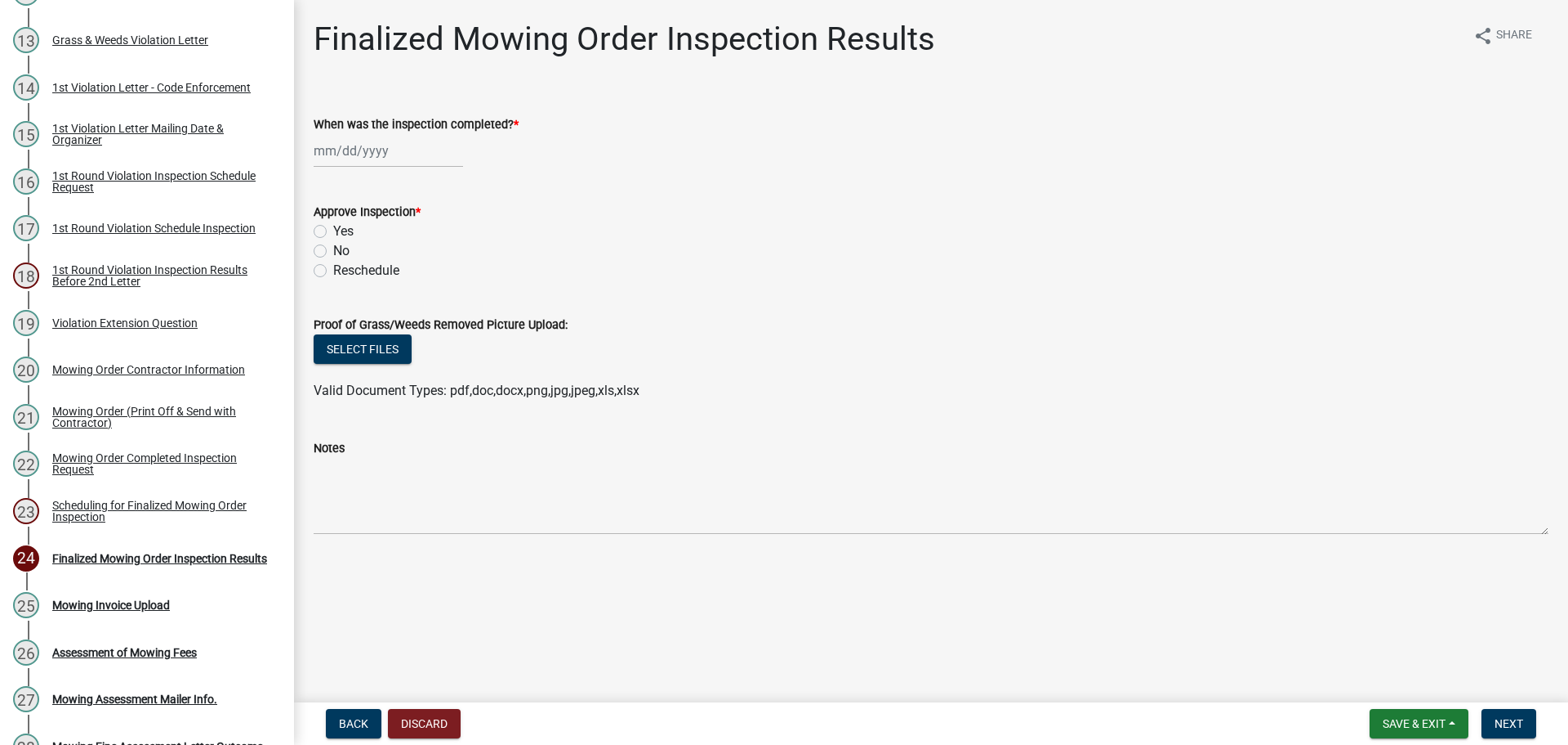
select select "8"
select select "2025"
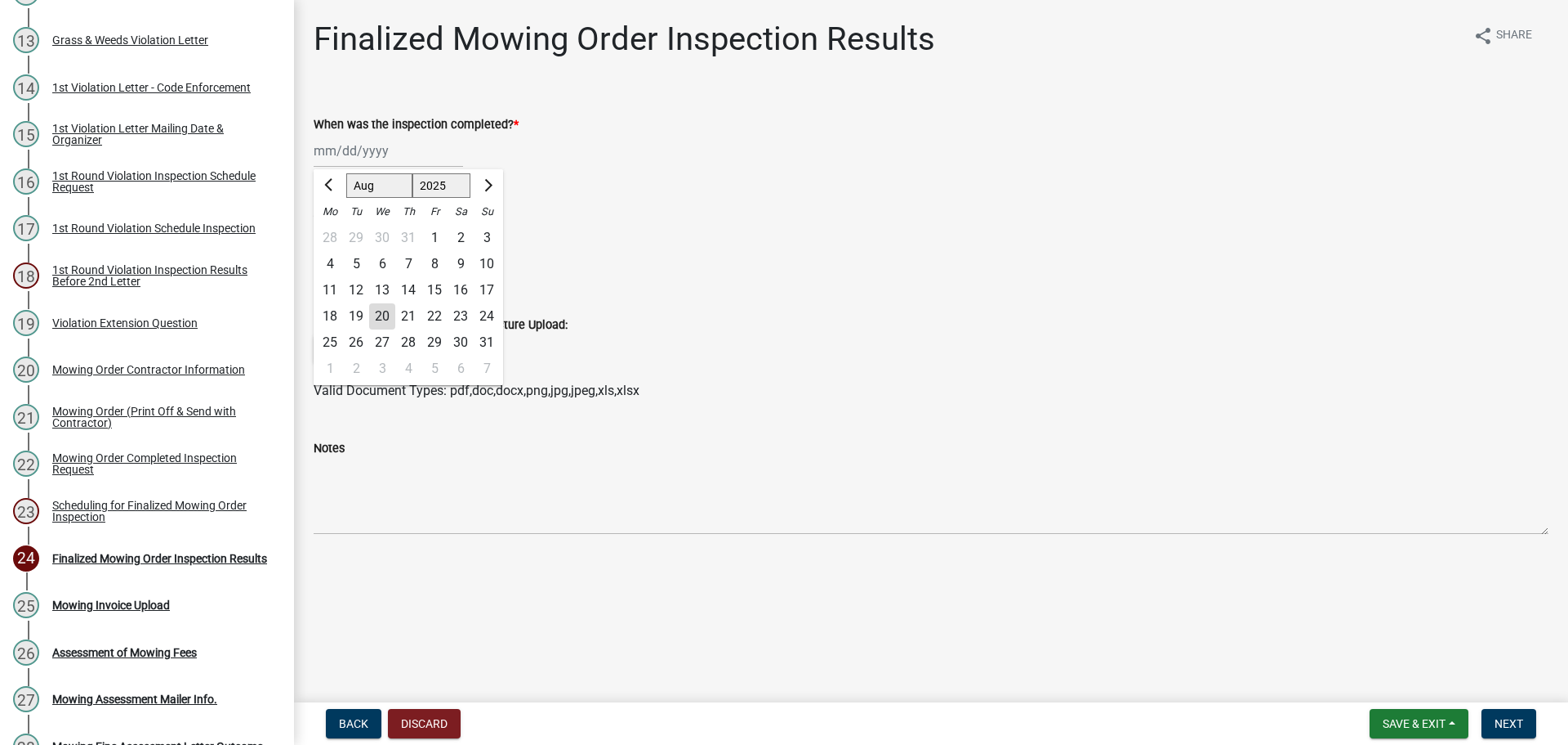
click at [360, 154] on div "[PERSON_NAME] Feb Mar Apr [PERSON_NAME][DATE] Oct Nov [DATE] 1526 1527 1528 152…" at bounding box center [388, 151] width 149 height 34
click at [365, 319] on div "19" at bounding box center [356, 316] width 26 height 26
type input "[DATE]"
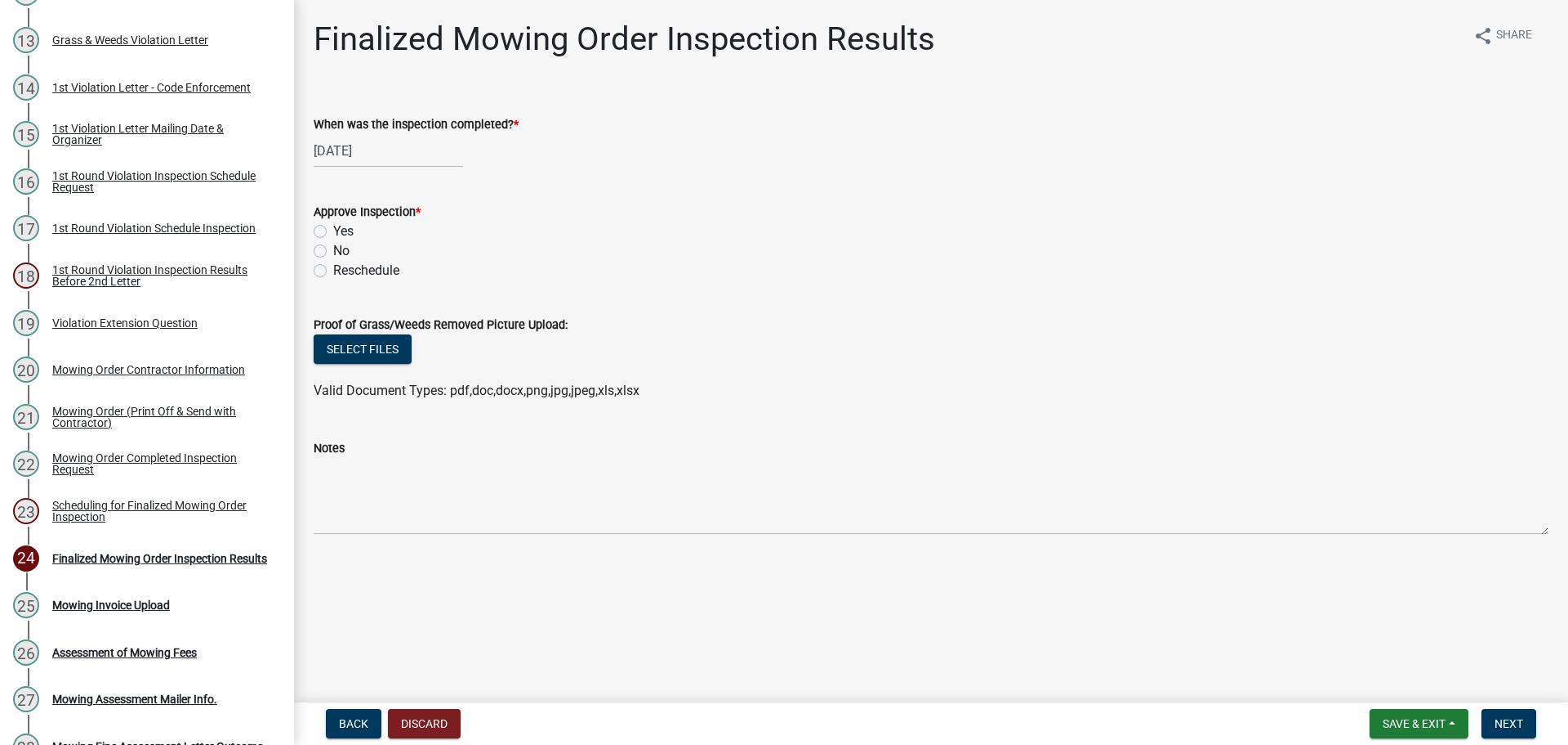
click at [316, 223] on div "Yes" at bounding box center [932, 230] width 1235 height 20
click at [333, 235] on label "Yes" at bounding box center [343, 230] width 21 height 20
click at [333, 232] on input "Yes" at bounding box center [337, 226] width 10 height 10
radio input "true"
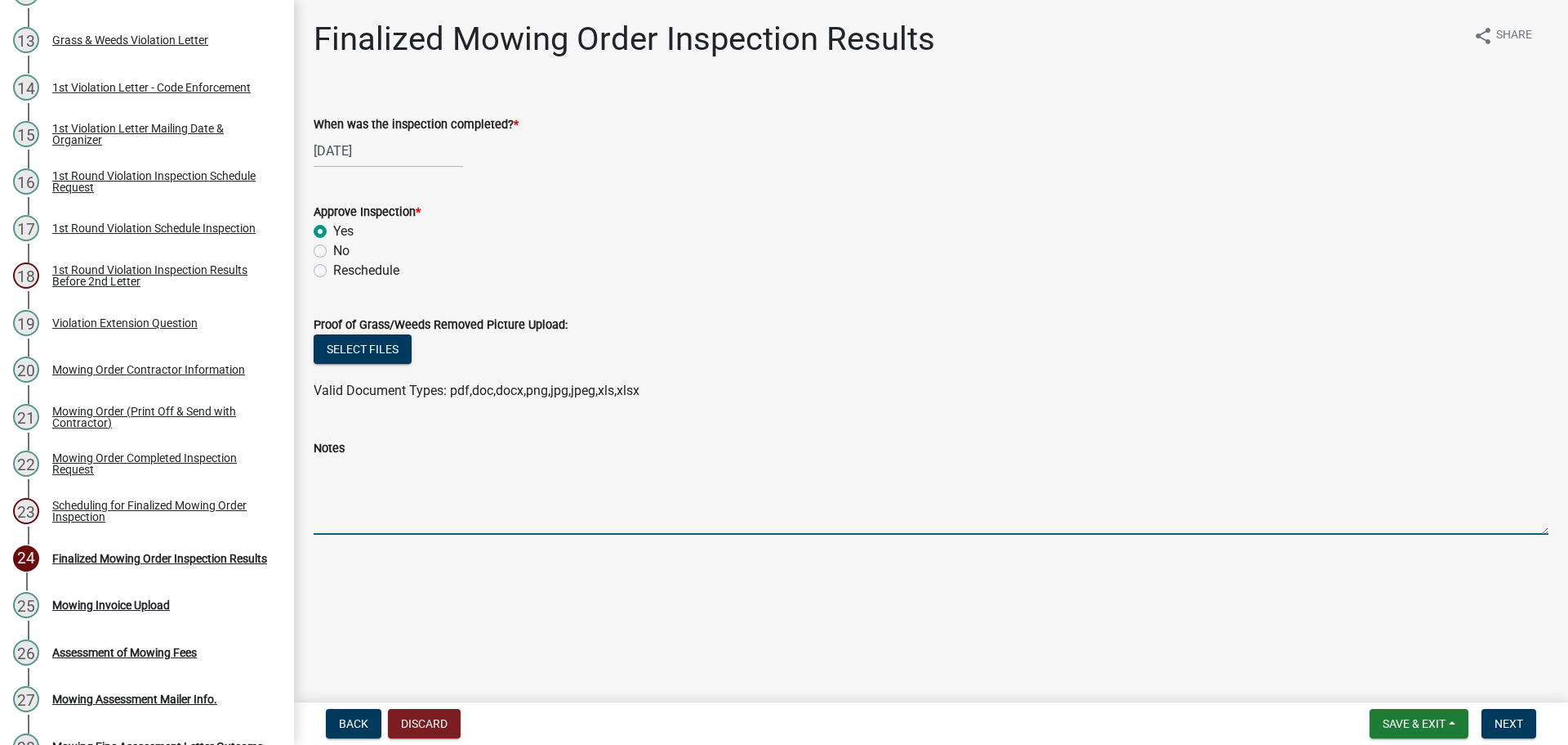
click at [434, 515] on textarea "Notes" at bounding box center [932, 497] width 1235 height 77
type textarea "Noted grass & weeds removed by mowing contractor -BT"
click at [1511, 714] on button "Next" at bounding box center [1509, 722] width 55 height 29
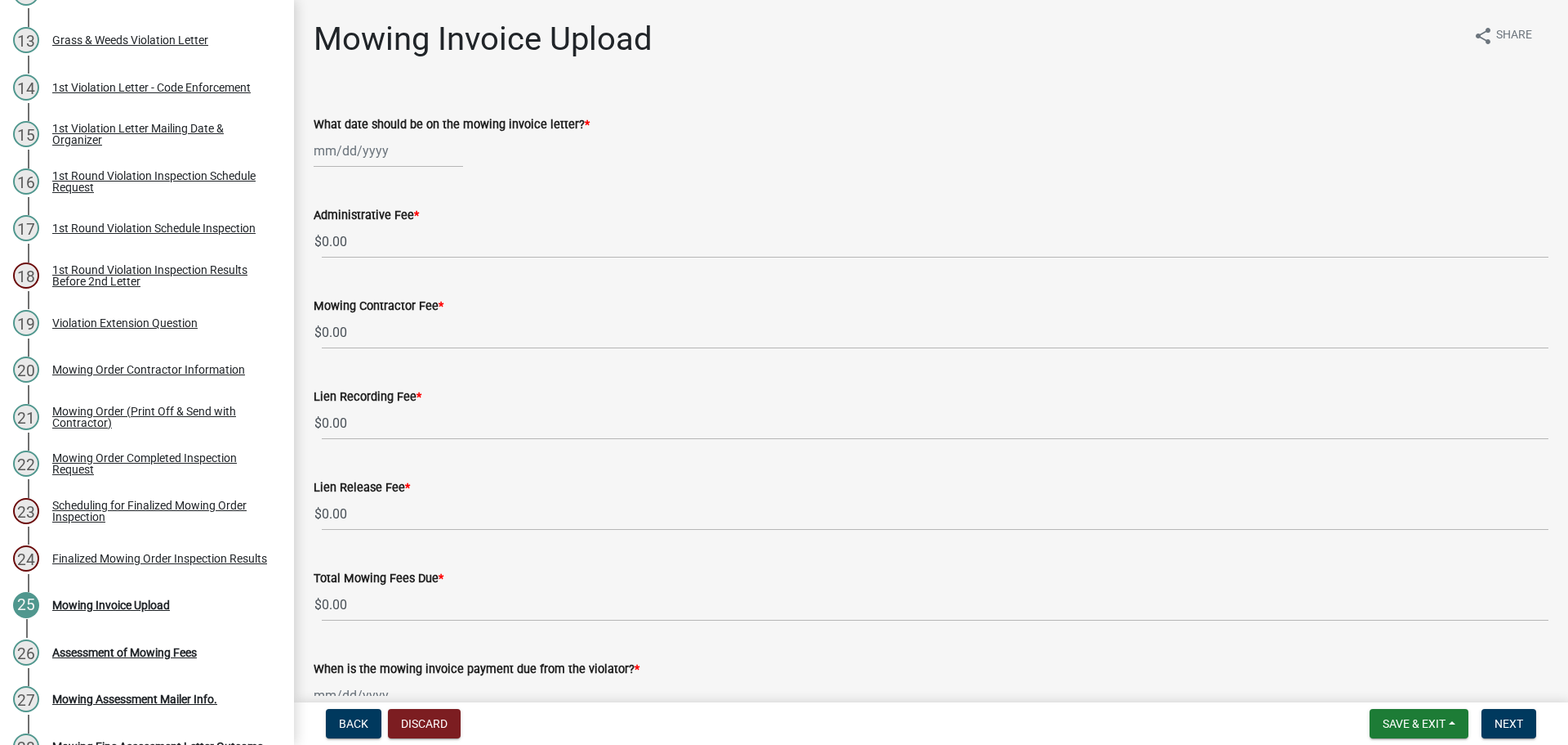
click at [383, 153] on div at bounding box center [388, 151] width 149 height 34
select select "8"
select select "2025"
click at [385, 319] on div "20" at bounding box center [383, 316] width 26 height 26
type input "[DATE]"
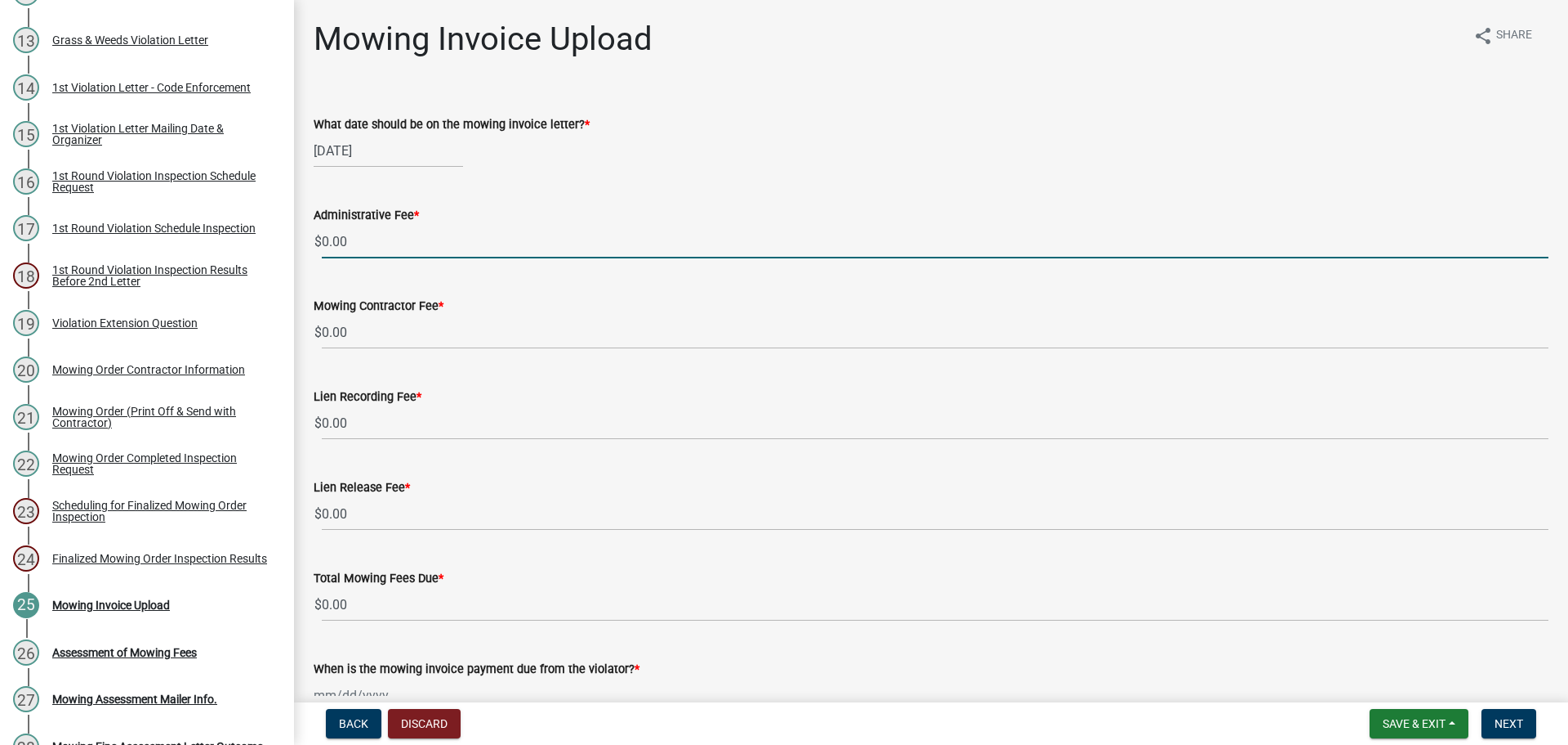
click at [357, 246] on input "0.00" at bounding box center [934, 242] width 1227 height 34
type input "0"
type input "10"
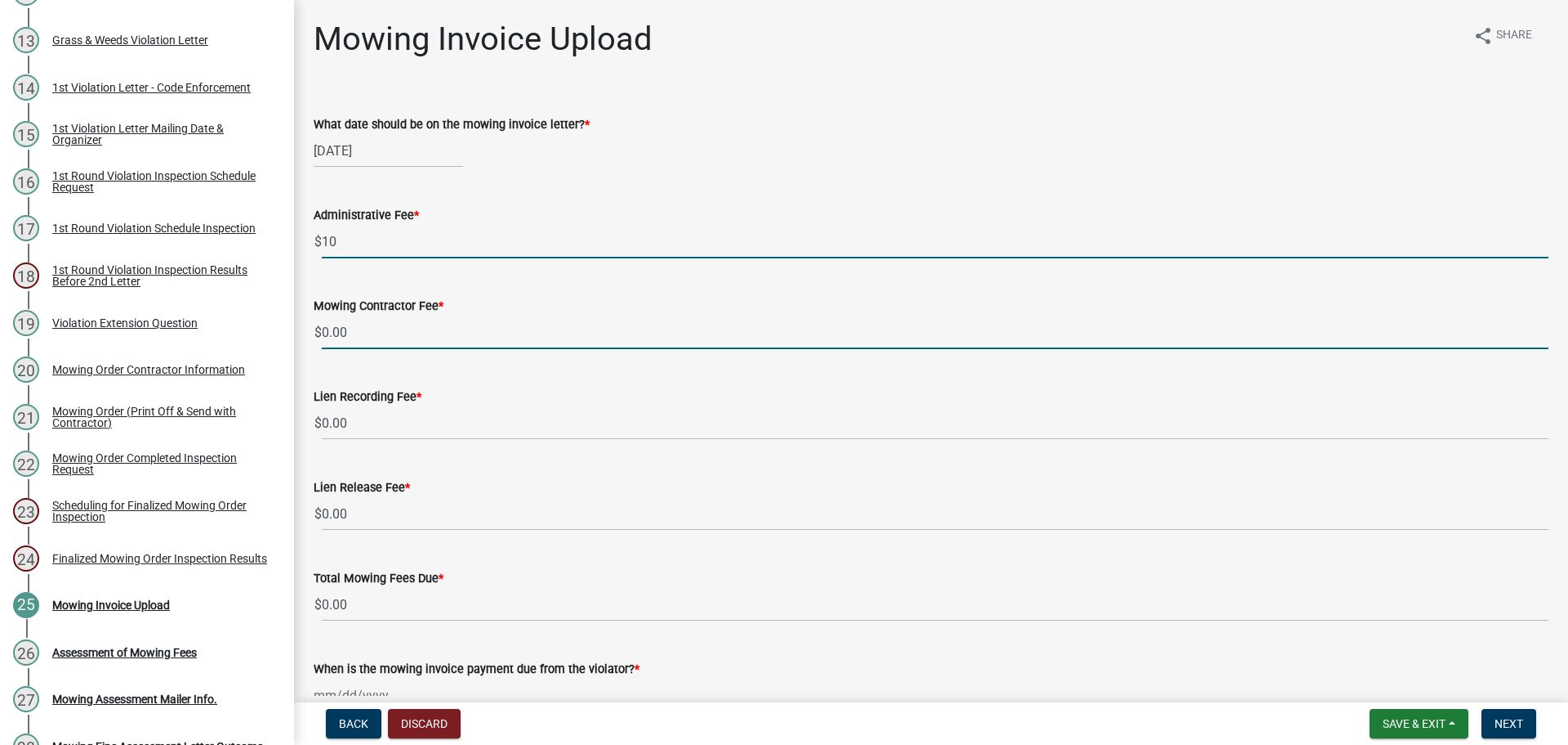
click at [364, 340] on input "0.00" at bounding box center [934, 332] width 1227 height 34
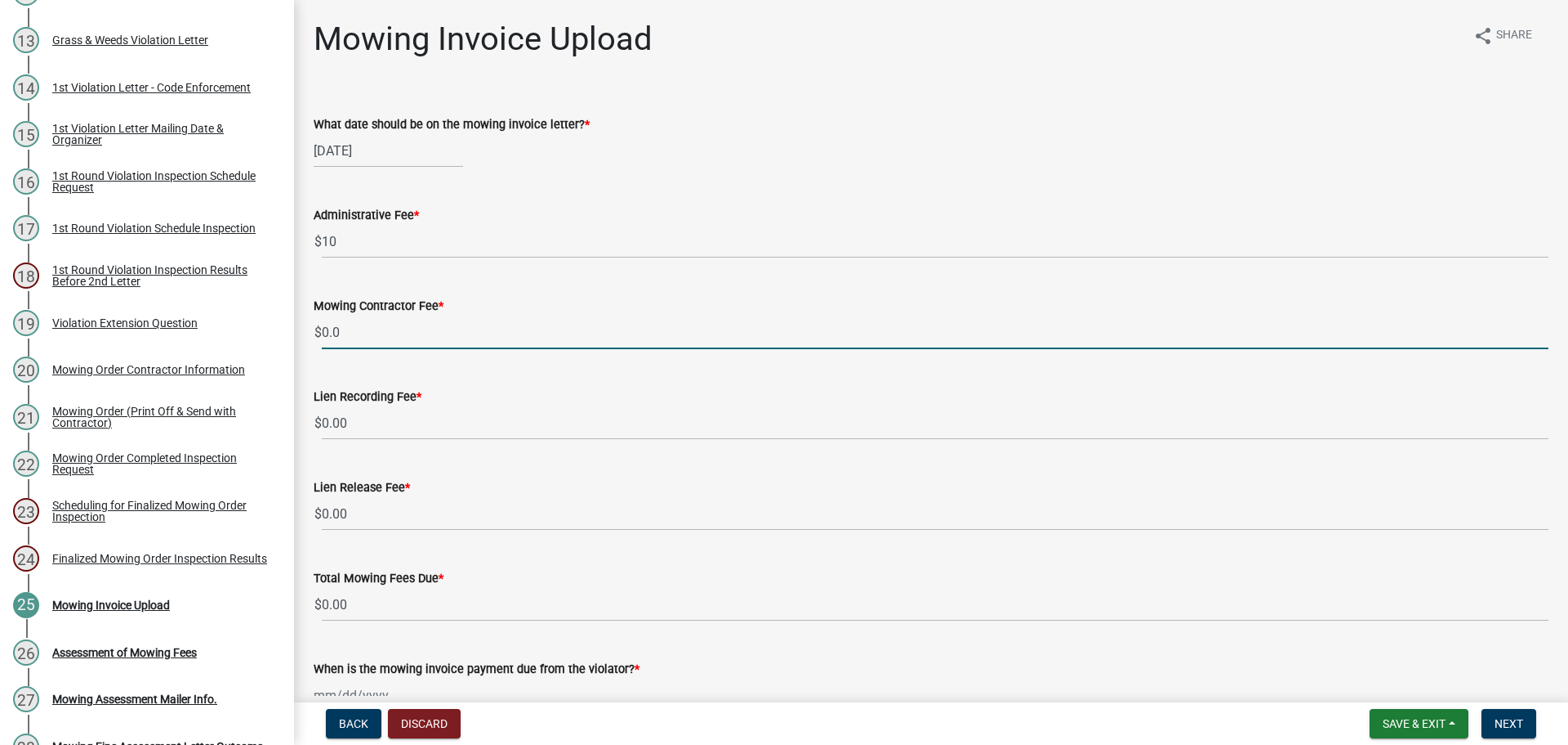
type input "0"
type input "225"
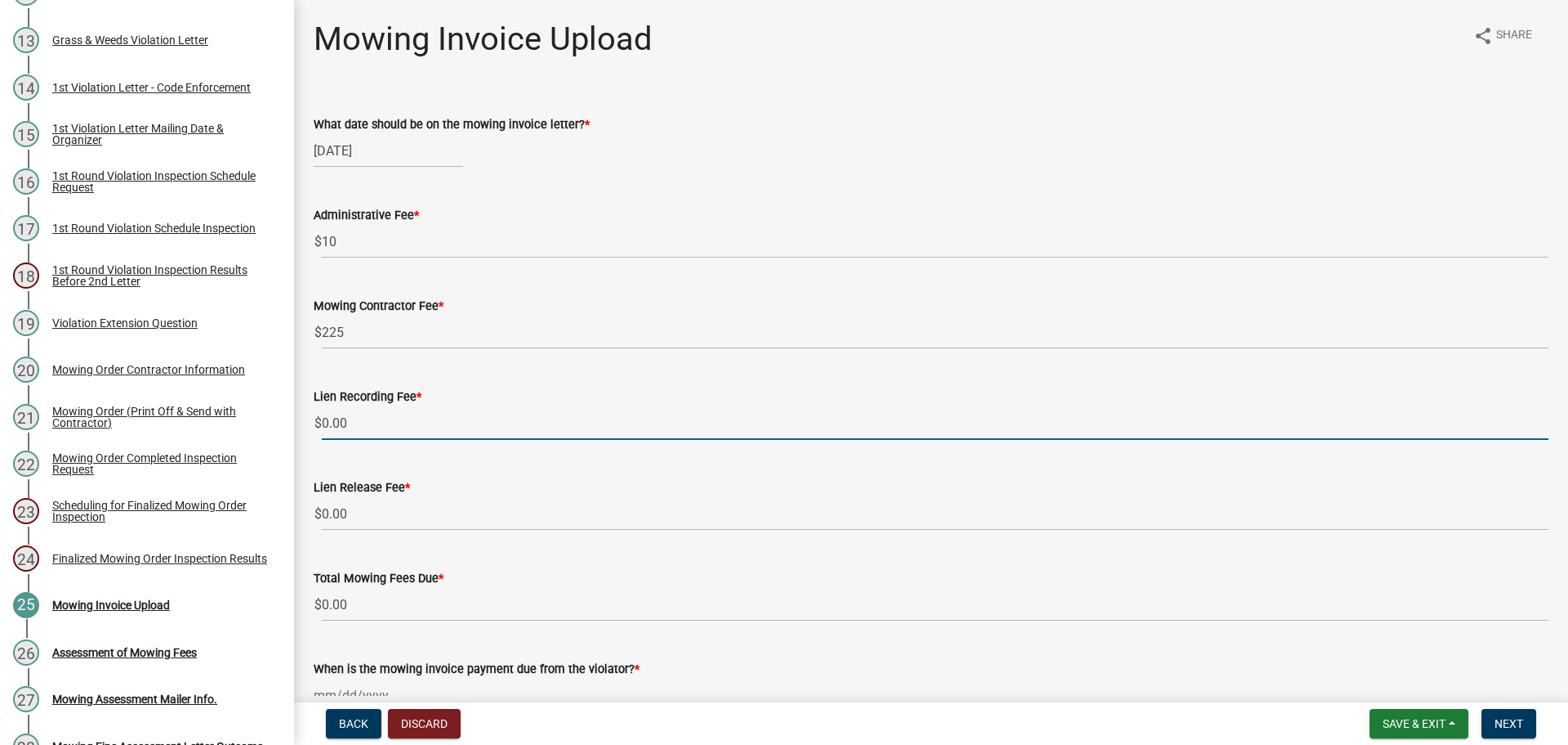
click at [360, 428] on input "0.00" at bounding box center [934, 423] width 1227 height 34
type input "0"
type input "25"
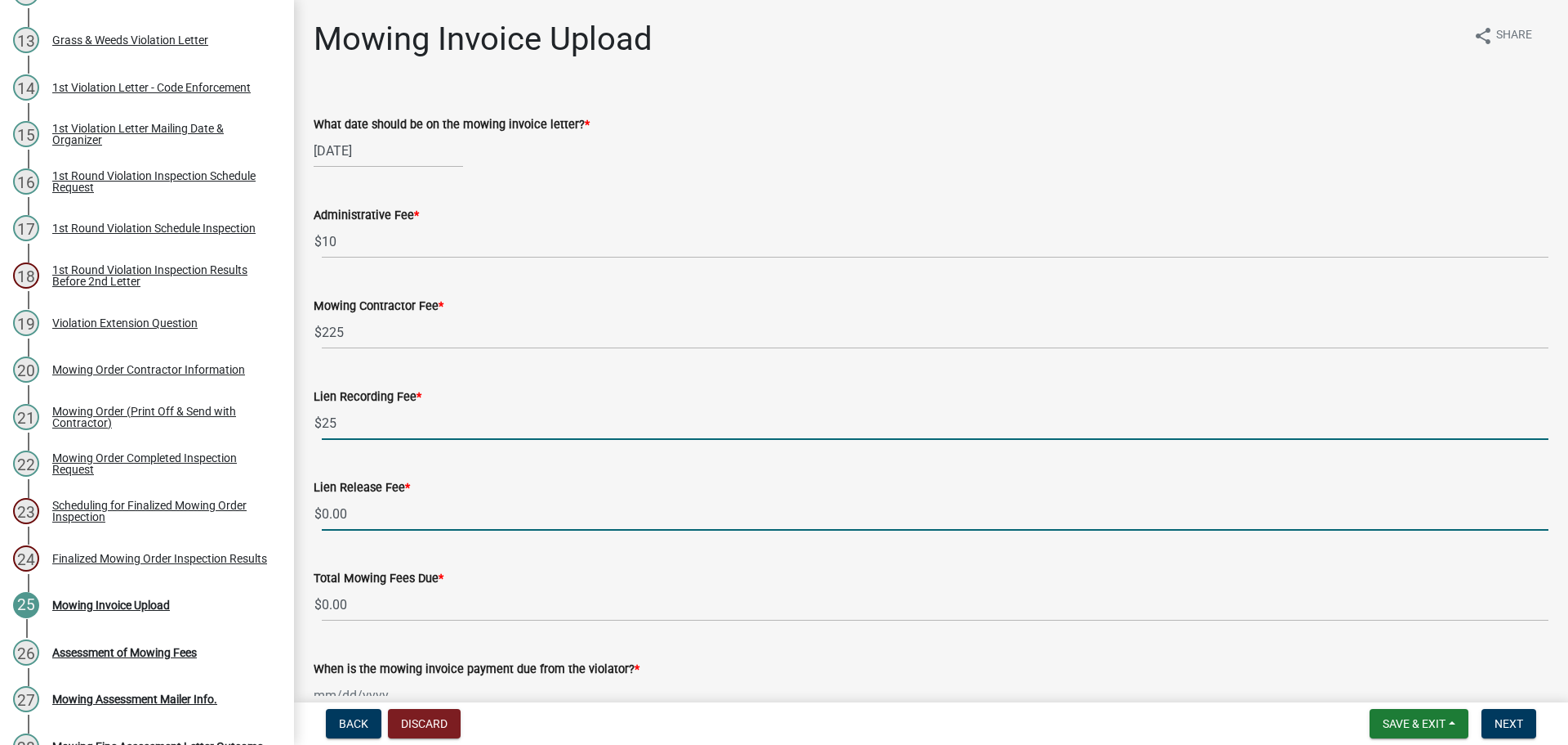
click at [371, 515] on input "0.00" at bounding box center [934, 514] width 1227 height 34
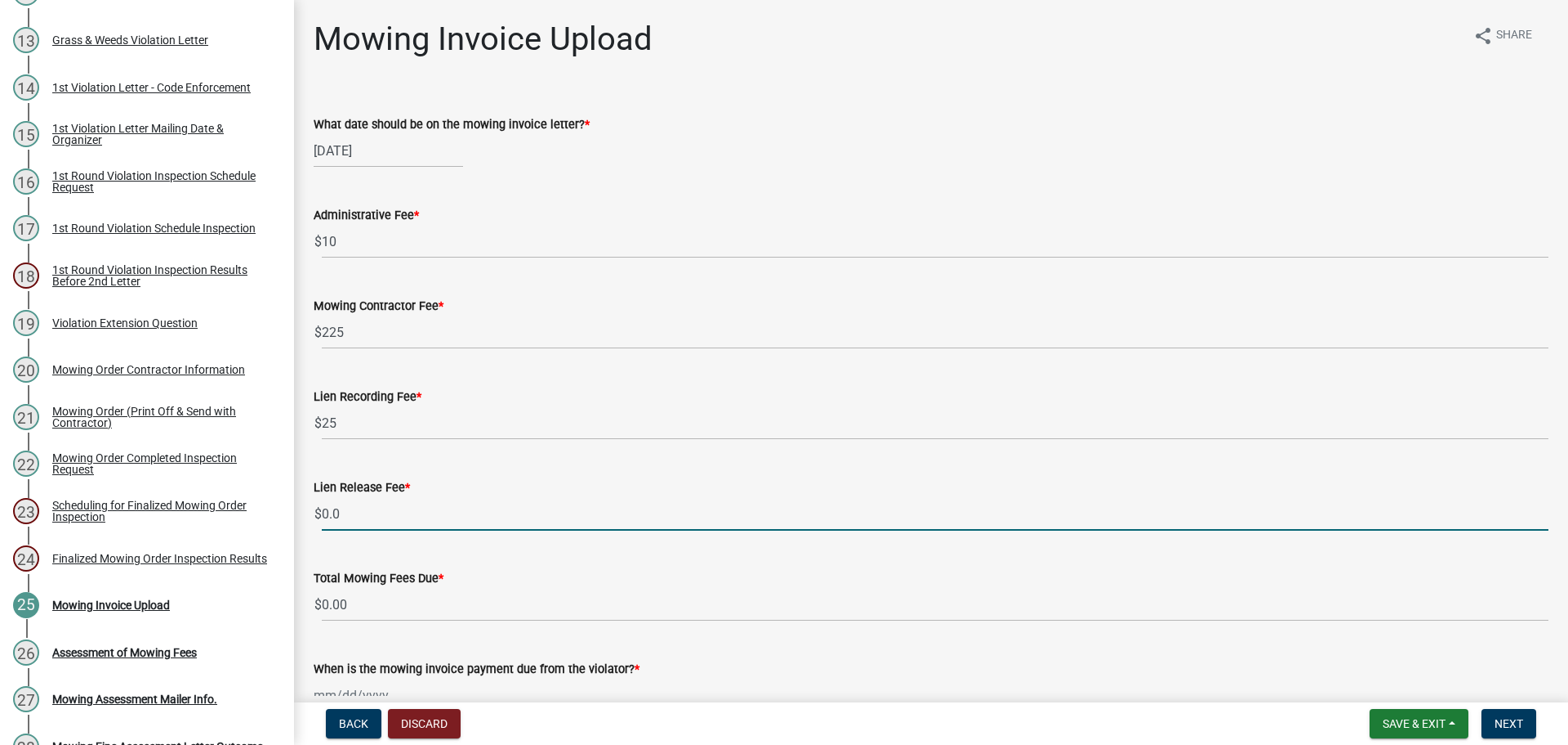
type input "0"
type input "25"
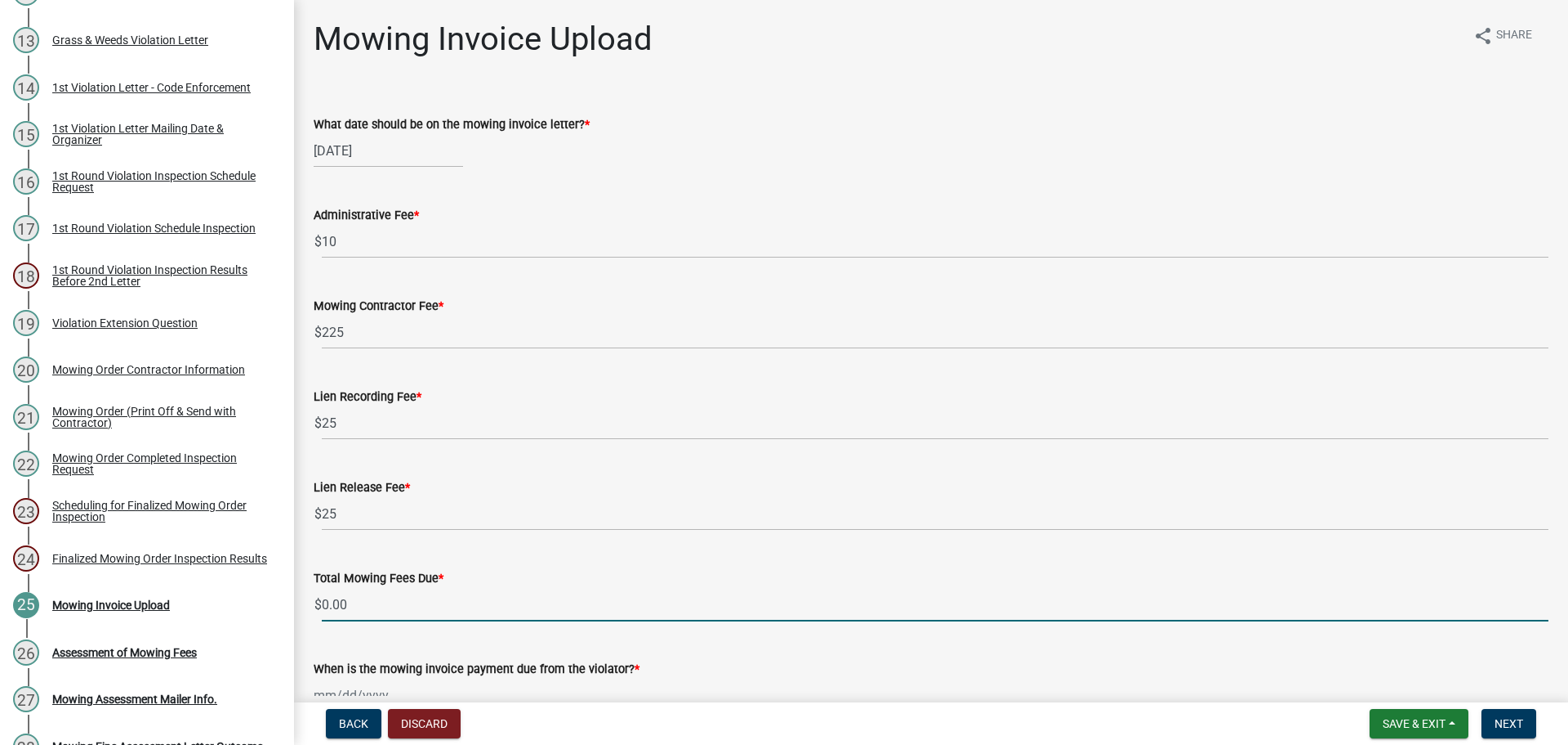
click at [369, 598] on input "0.00" at bounding box center [934, 605] width 1227 height 34
type input "0"
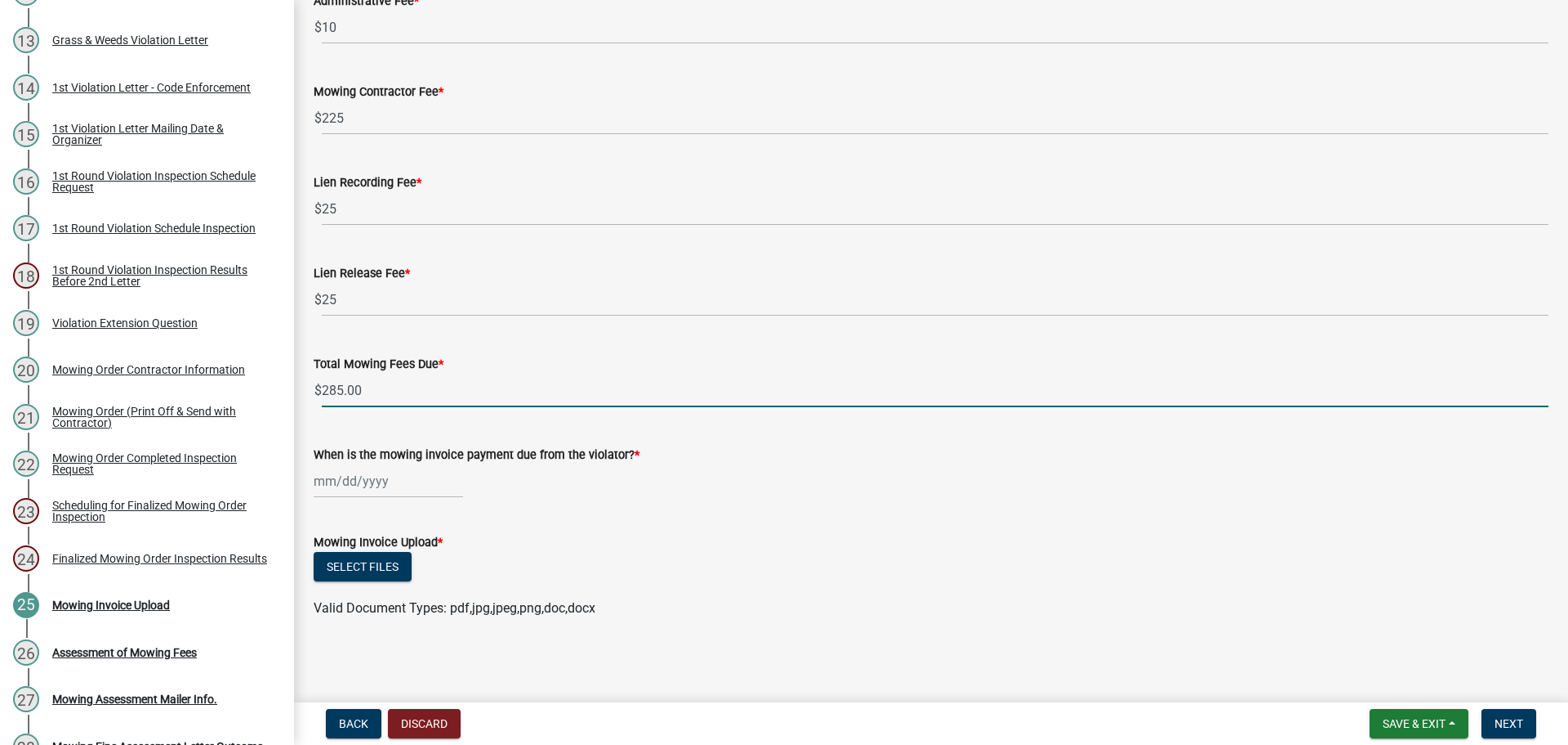
scroll to position [215, 0]
type input "285.00"
click at [392, 477] on div at bounding box center [388, 481] width 149 height 34
select select "8"
select select "2025"
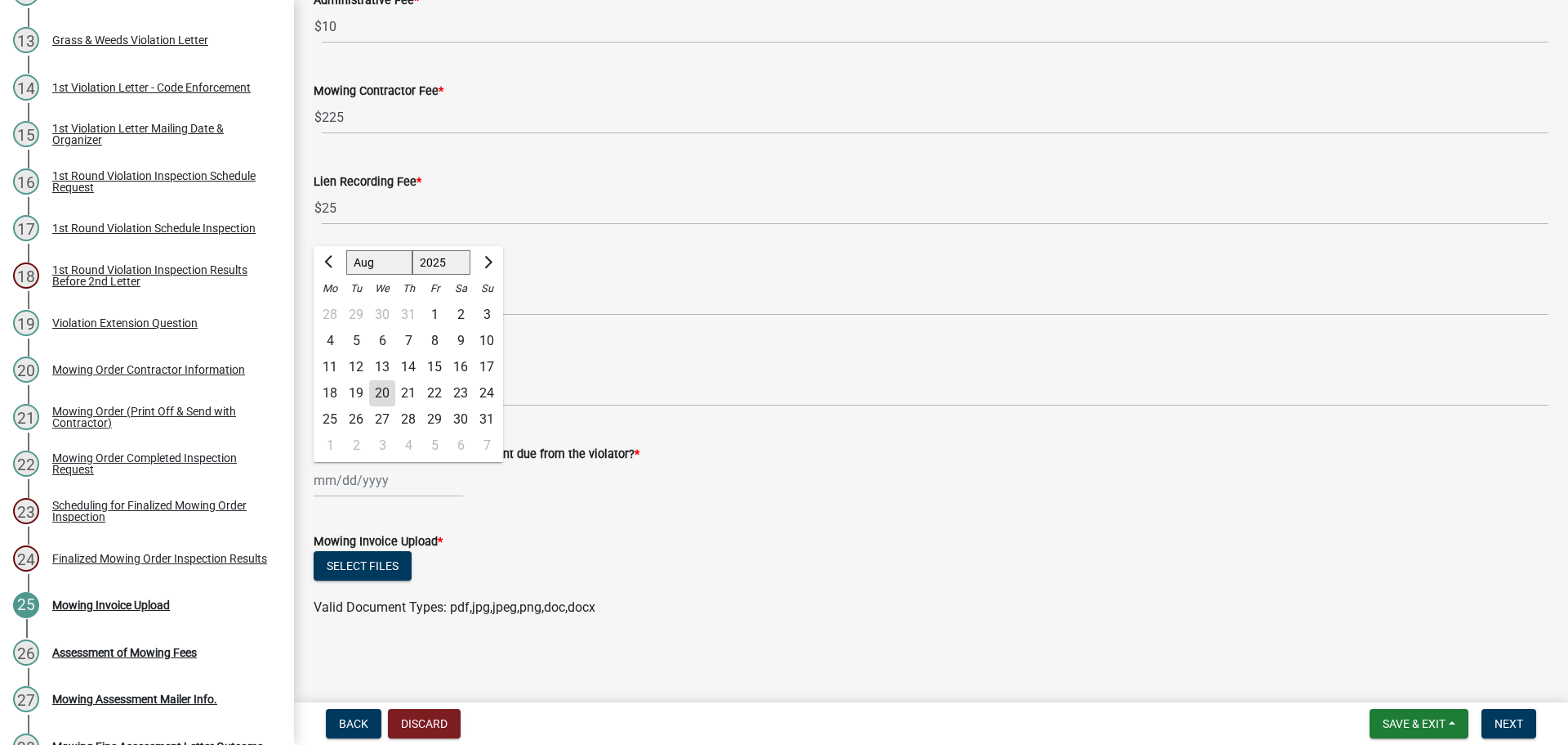
click at [603, 557] on div "Select files" at bounding box center [932, 568] width 1235 height 34
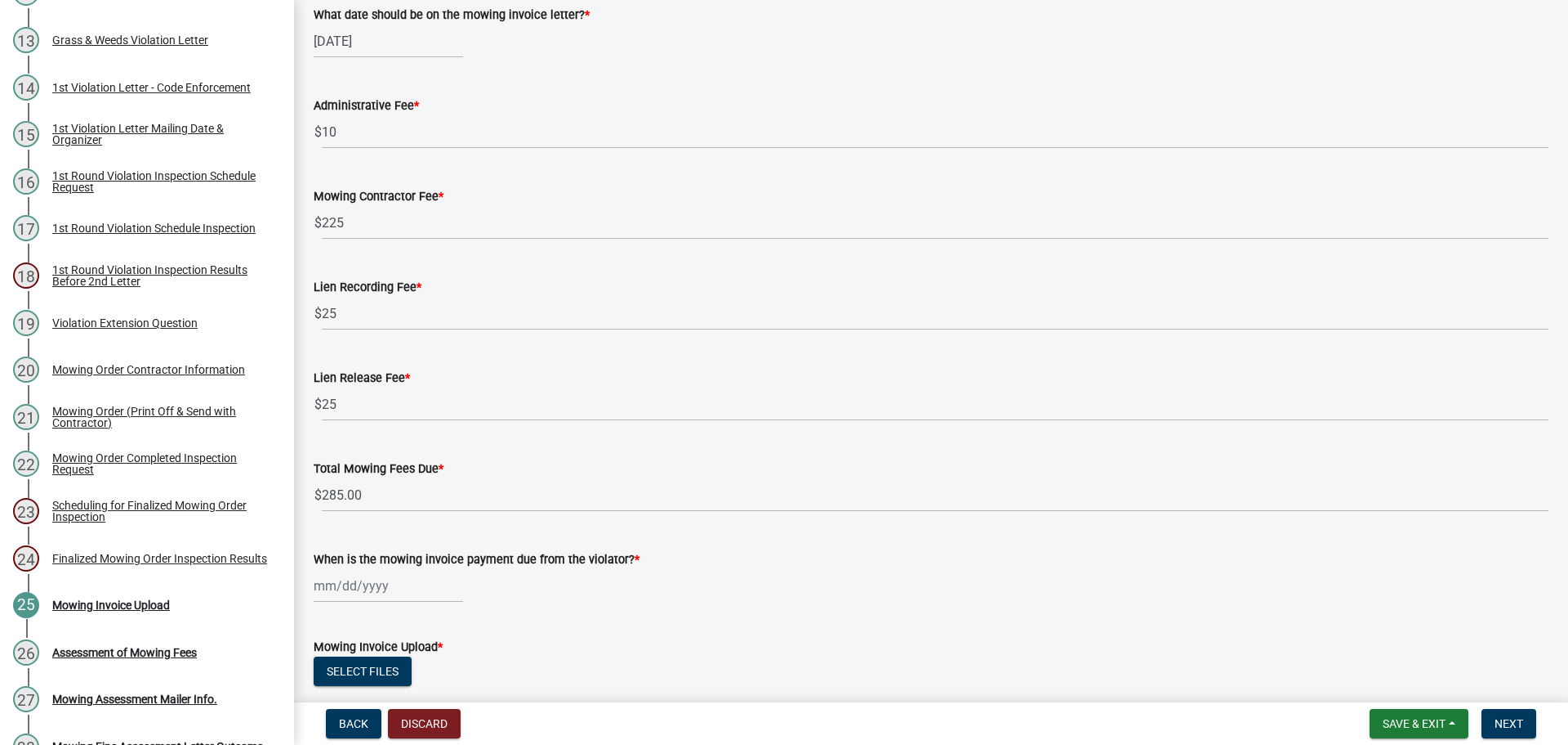
scroll to position [0, 0]
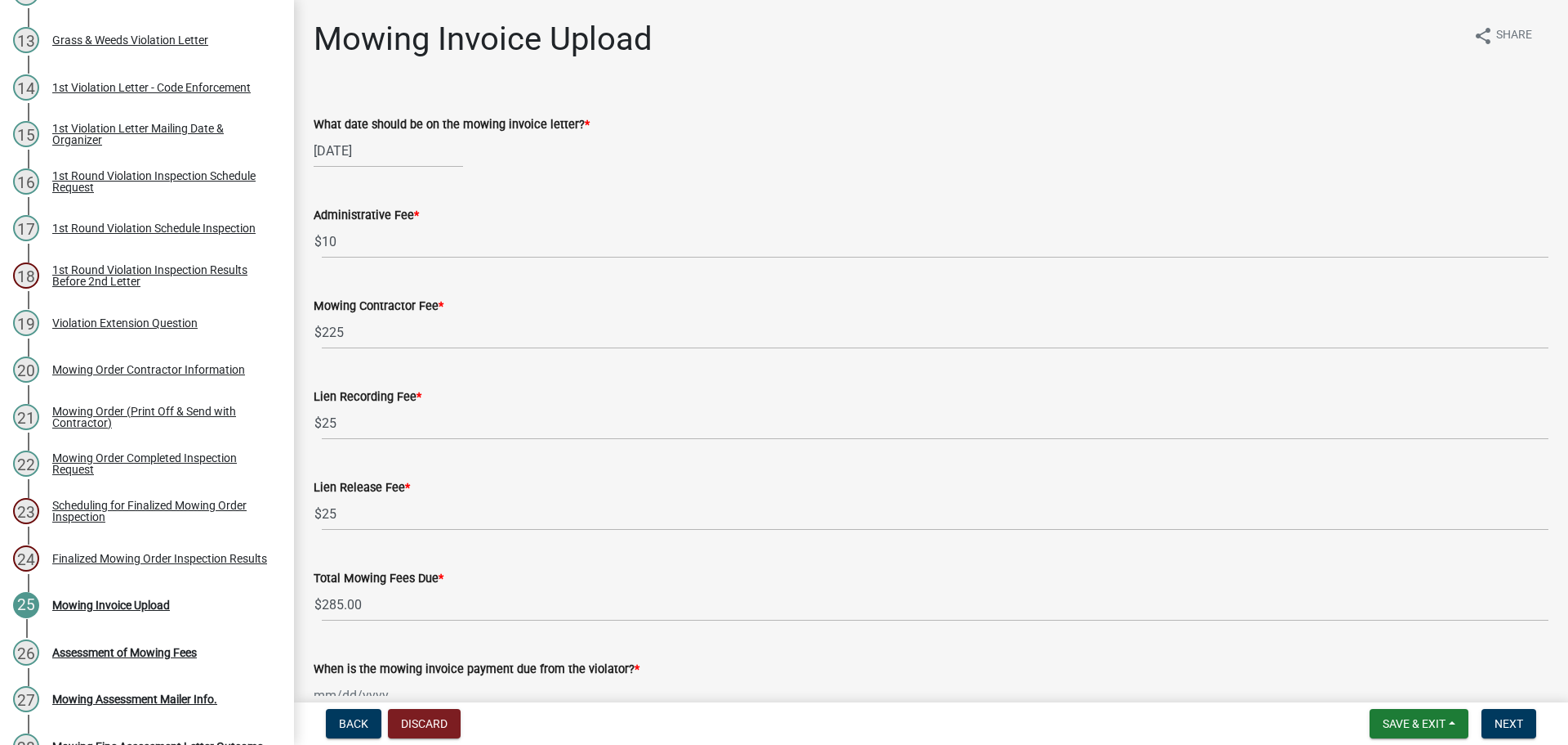
select select "8"
select select "2025"
click at [376, 149] on div "08/20/2025 Jan Feb Mar Apr May Jun Jul Aug Sep Oct Nov Dec 1525 1526 1527 1528 …" at bounding box center [388, 151] width 149 height 34
click at [406, 322] on div "21" at bounding box center [409, 316] width 26 height 26
type input "08/21/2025"
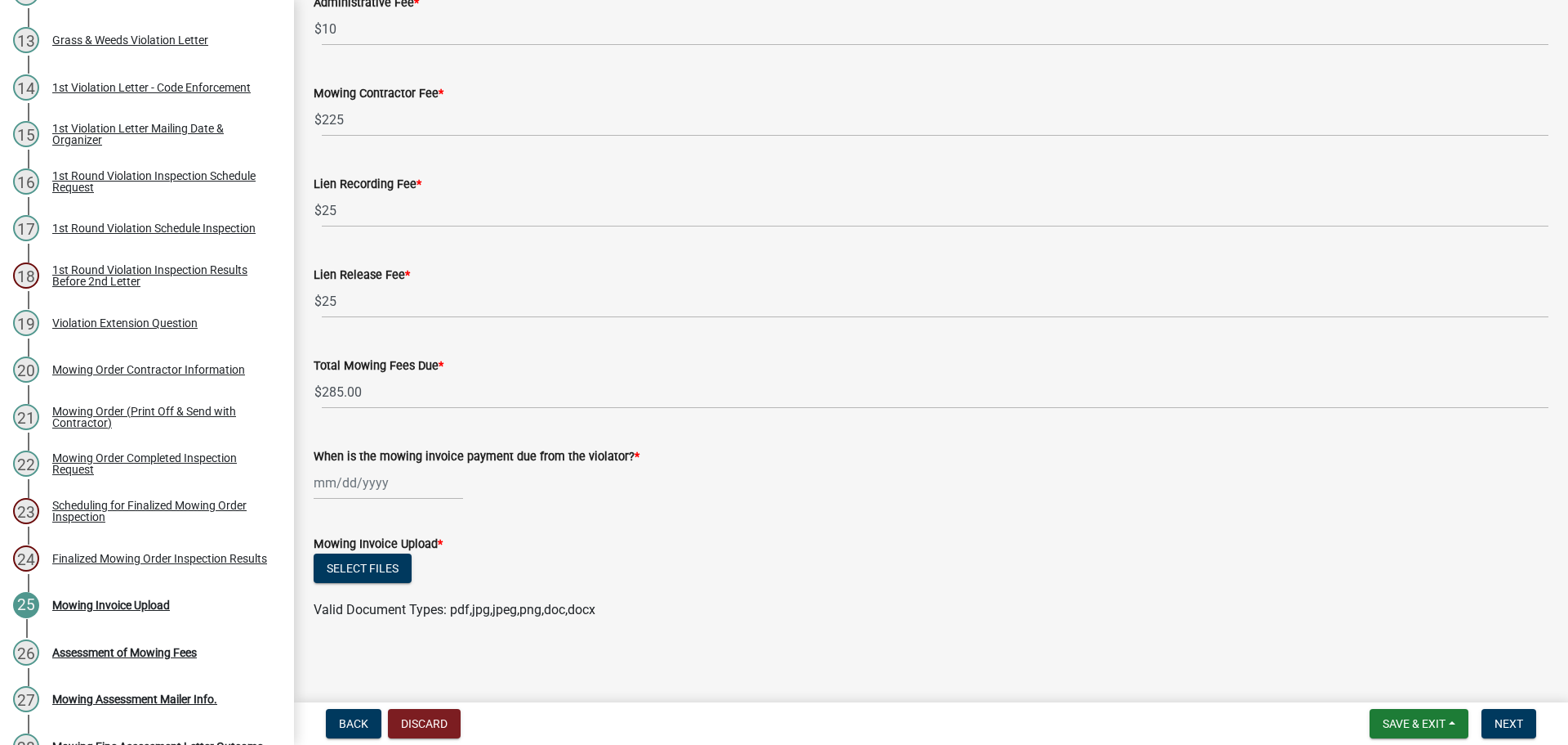
scroll to position [215, 0]
click at [347, 483] on div at bounding box center [388, 481] width 149 height 34
select select "8"
select select "2025"
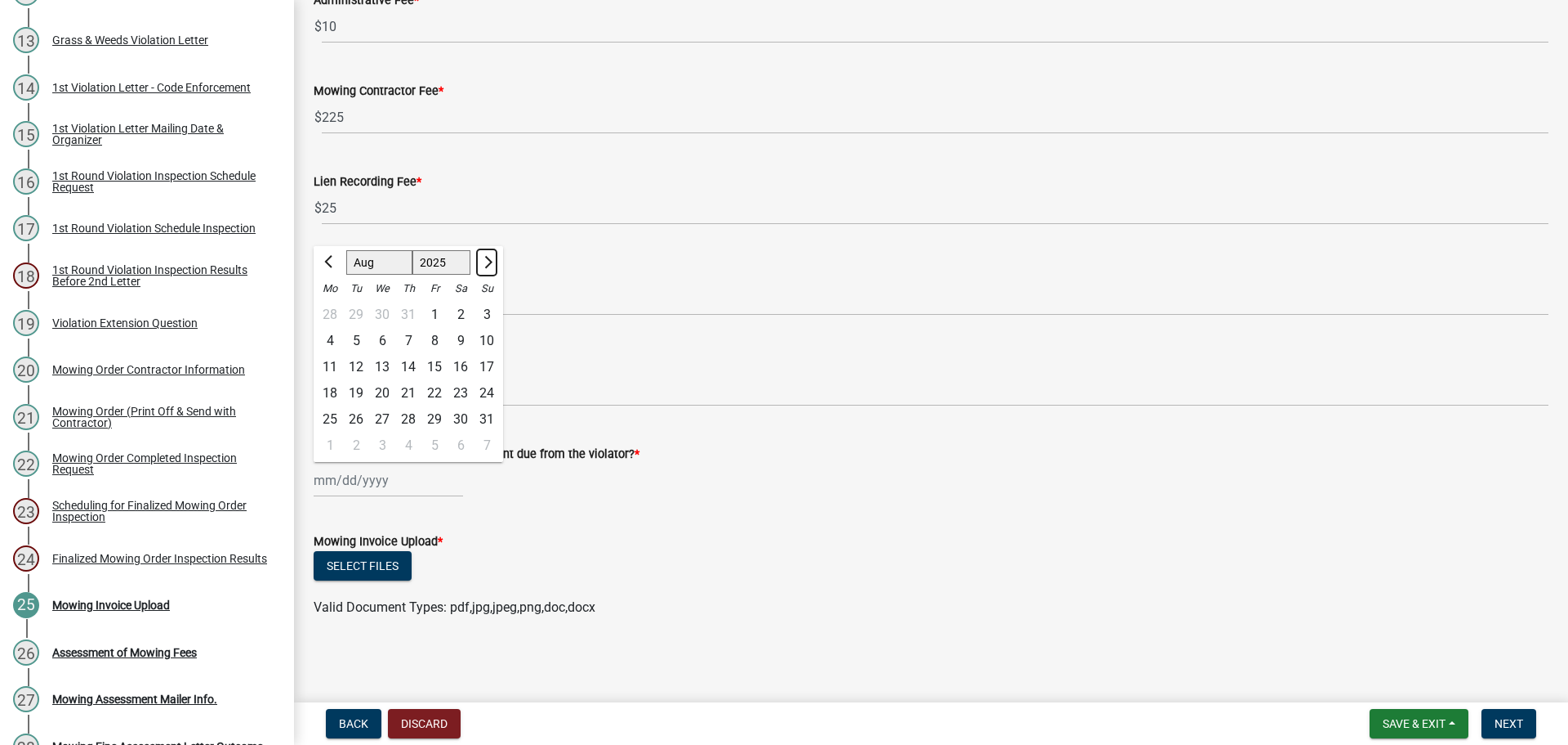
click at [494, 263] on button "Next month" at bounding box center [486, 262] width 20 height 26
select select "9"
click at [486, 365] on div "21" at bounding box center [487, 367] width 26 height 26
type input "09/21/2025"
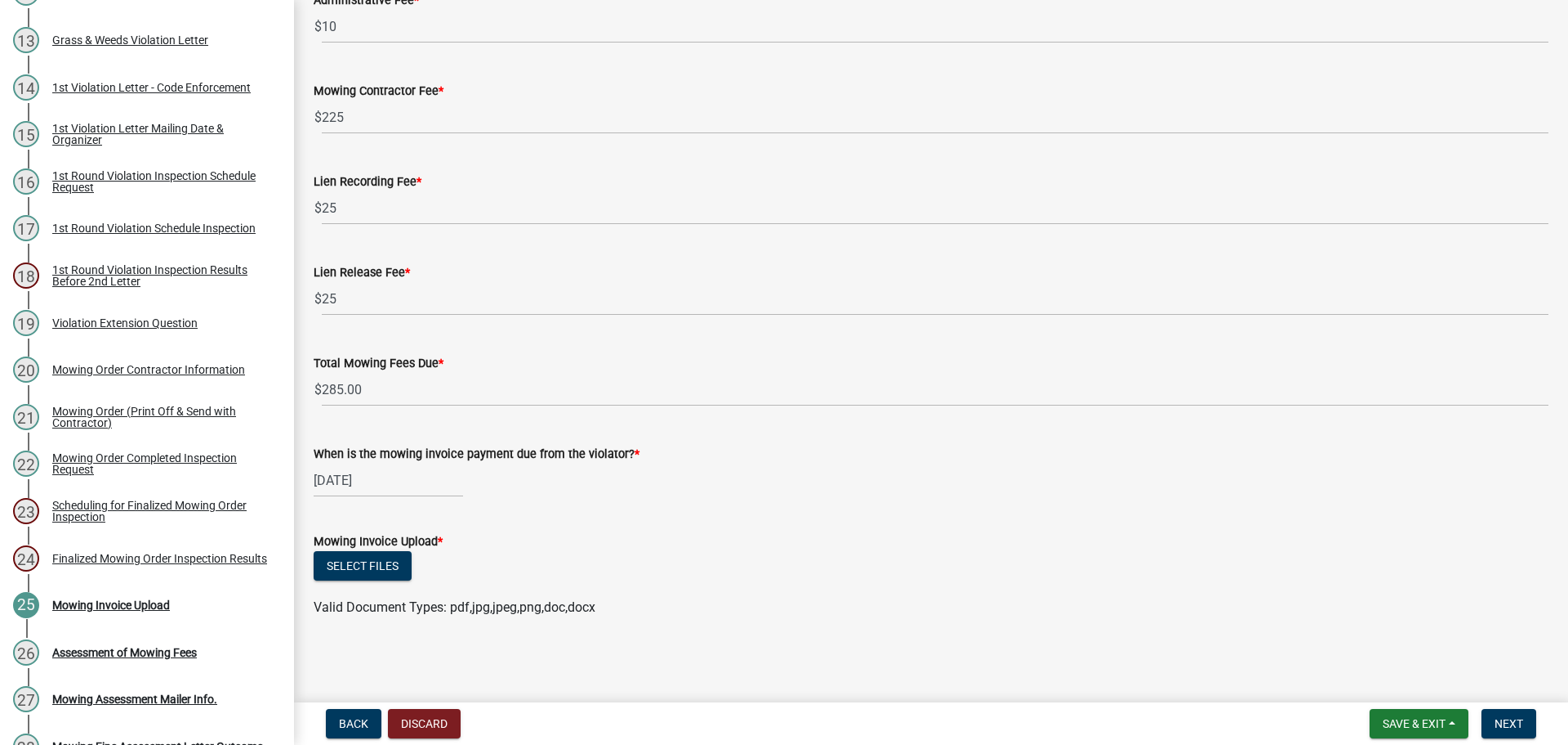
click at [526, 551] on div "Select files" at bounding box center [932, 568] width 1235 height 34
click at [354, 568] on button "Select files" at bounding box center [363, 565] width 98 height 29
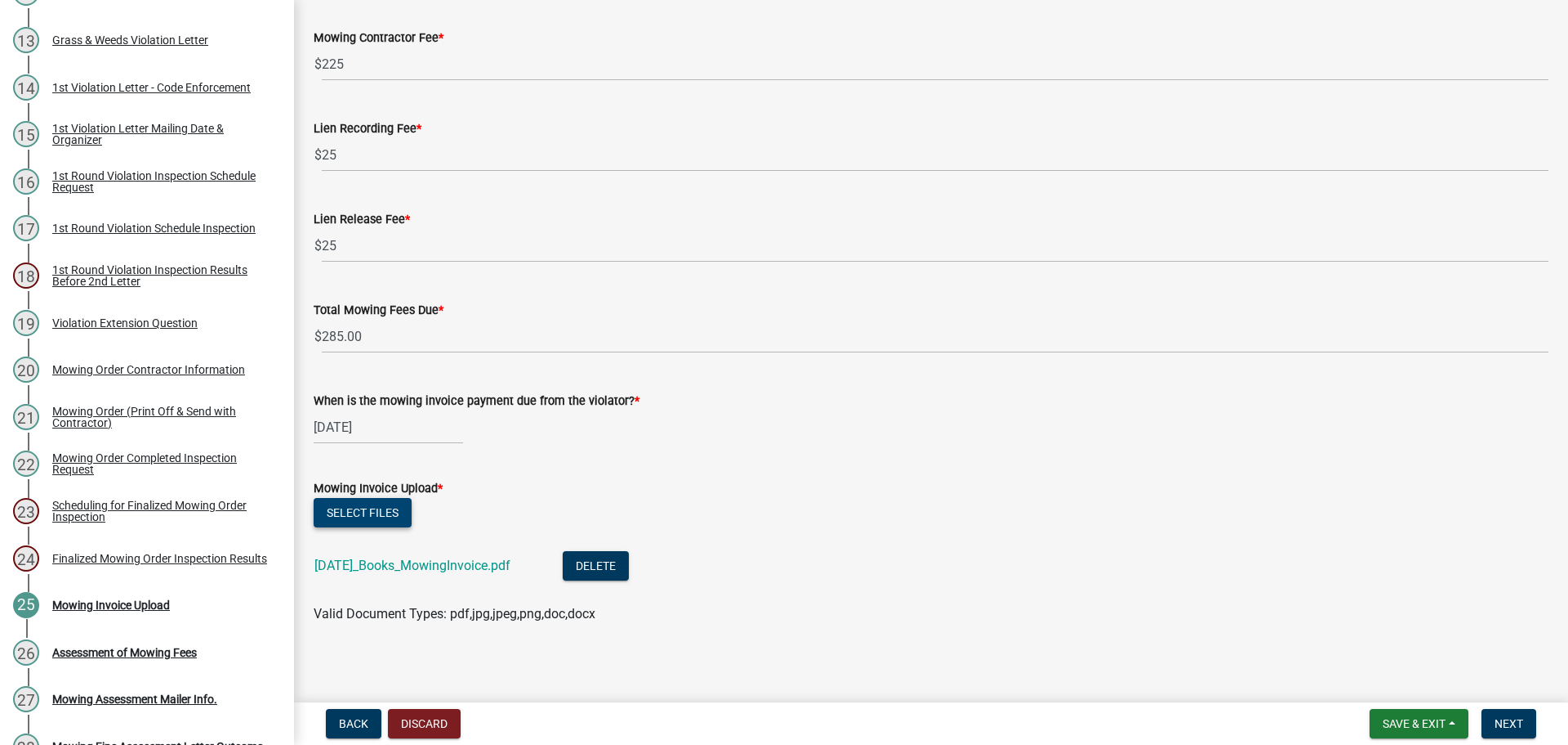
scroll to position [275, 0]
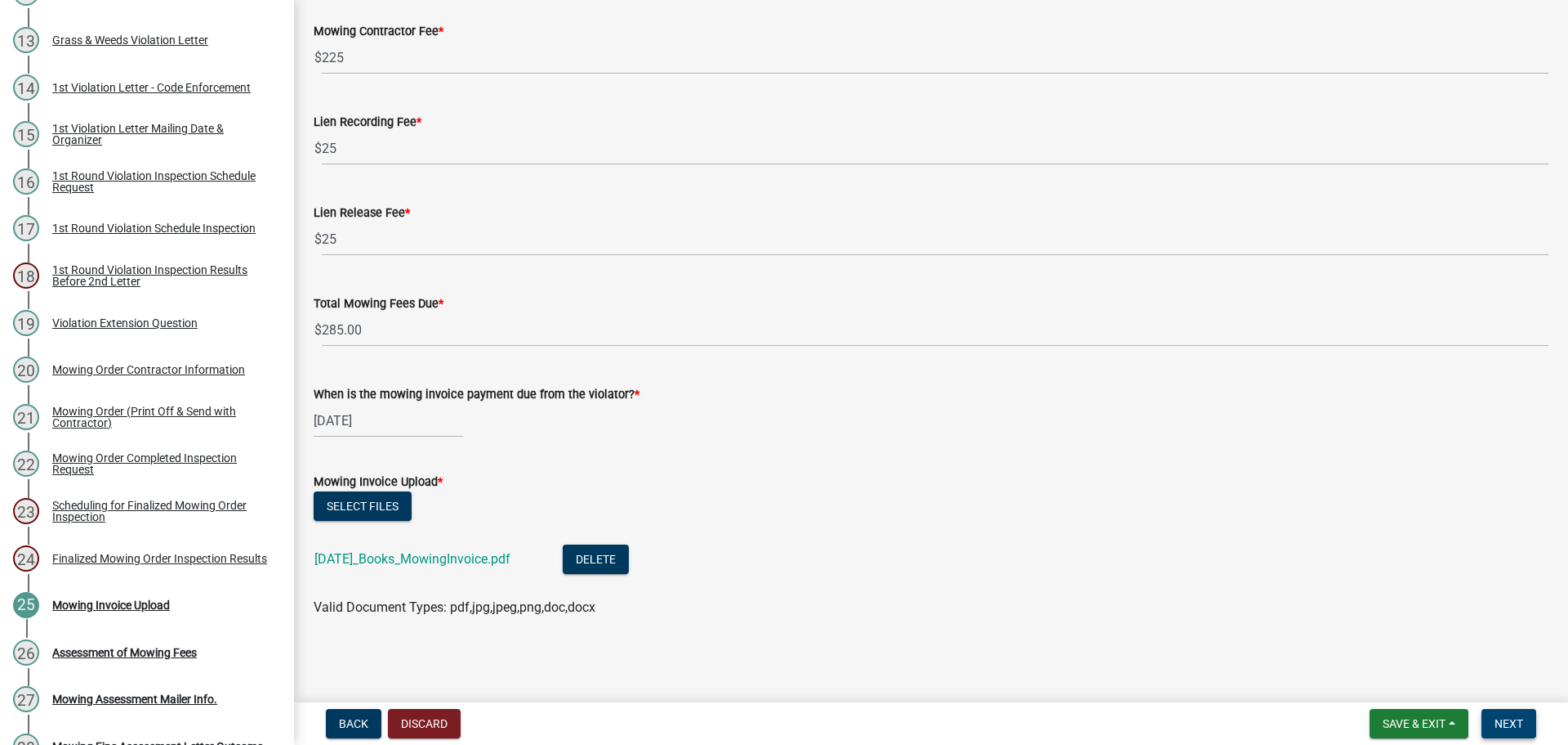
click at [1522, 733] on button "Next" at bounding box center [1509, 722] width 55 height 29
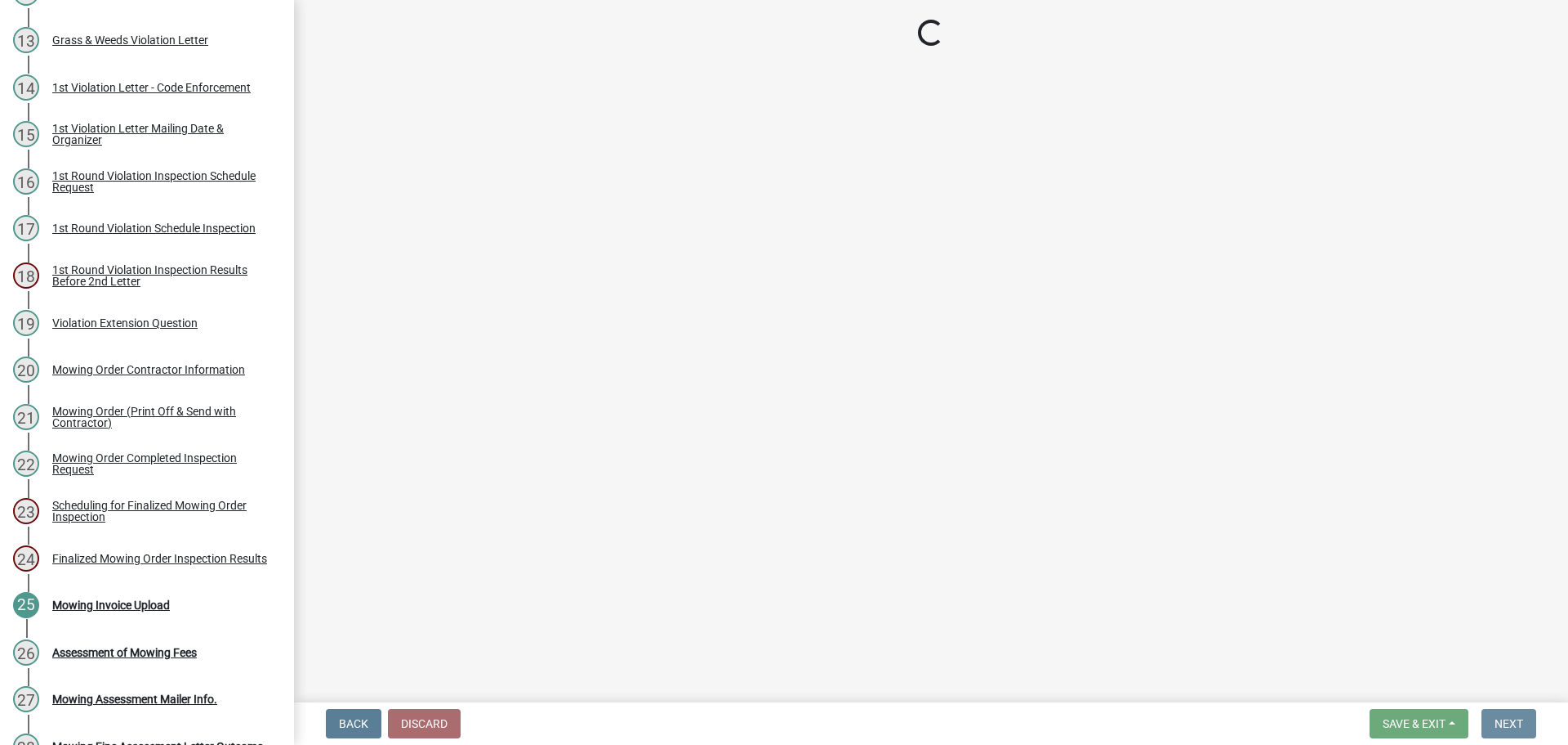
scroll to position [0, 0]
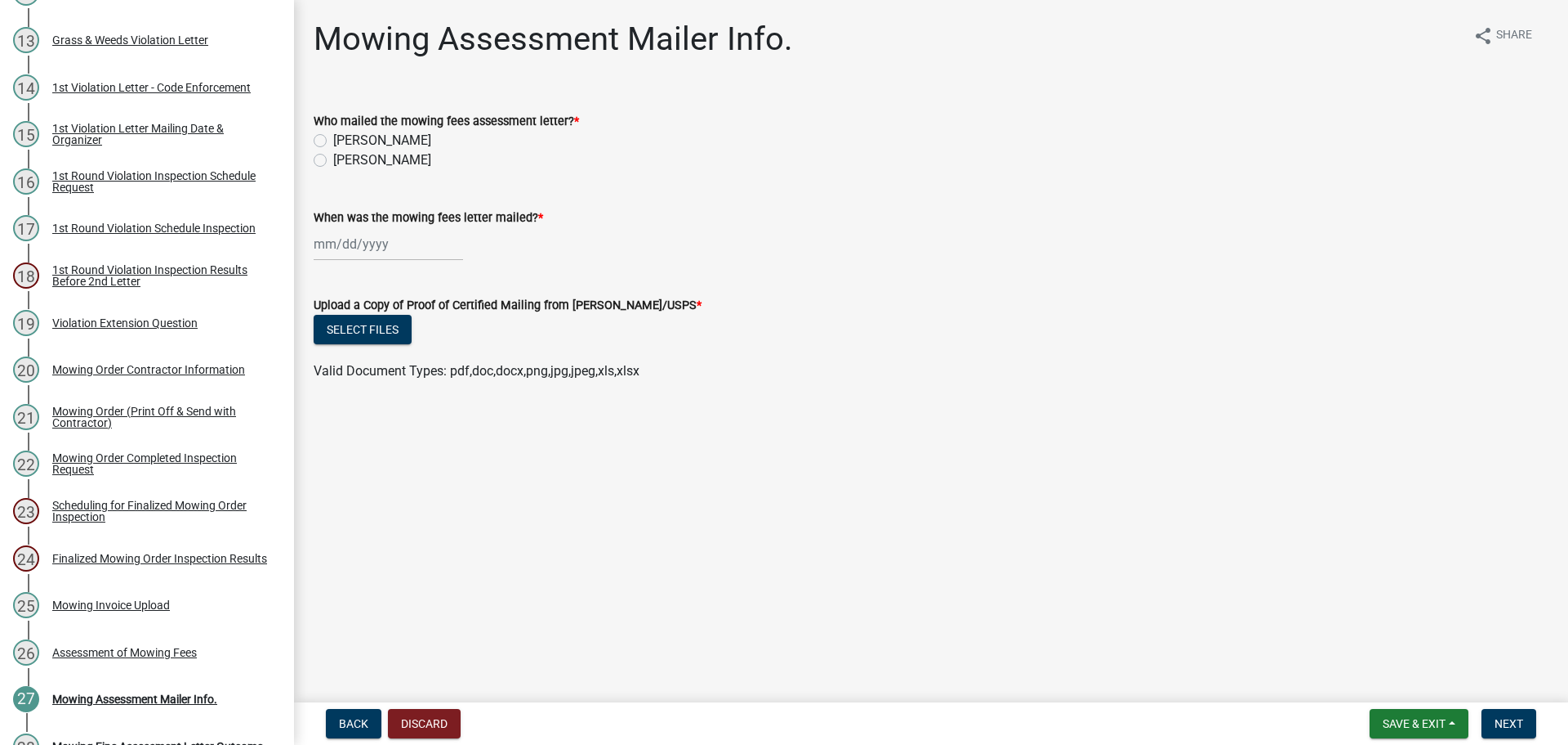
click at [333, 159] on label "Megan Mongosa" at bounding box center [382, 160] width 98 height 20
click at [333, 159] on input "Megan Mongosa" at bounding box center [337, 155] width 10 height 10
radio input "true"
click at [353, 240] on div at bounding box center [388, 245] width 149 height 34
select select "8"
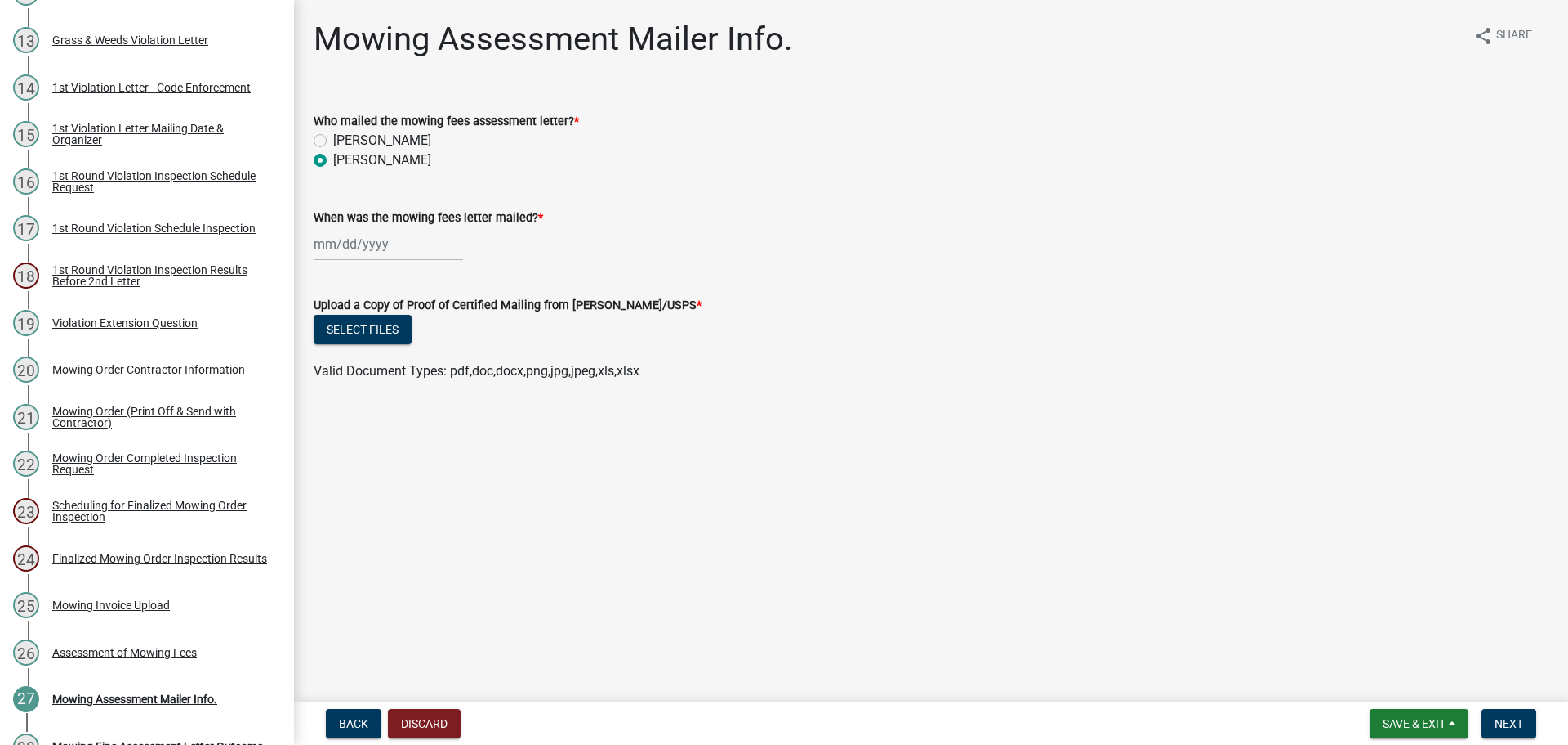
select select "2025"
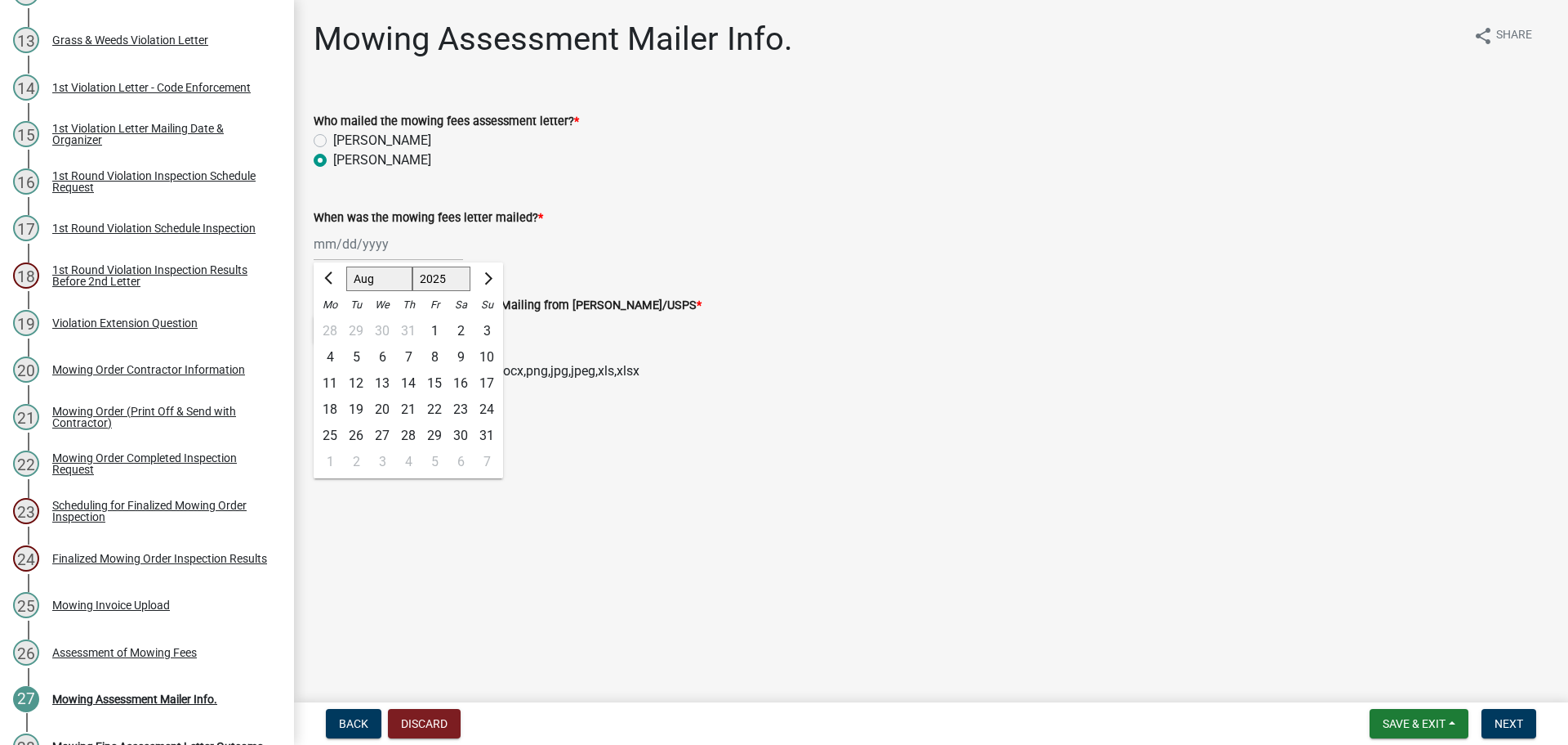
click at [719, 249] on div "[PERSON_NAME] Feb Mar Apr [PERSON_NAME][DATE] Oct Nov [DATE] 1526 1527 1528 152…" at bounding box center [932, 245] width 1235 height 34
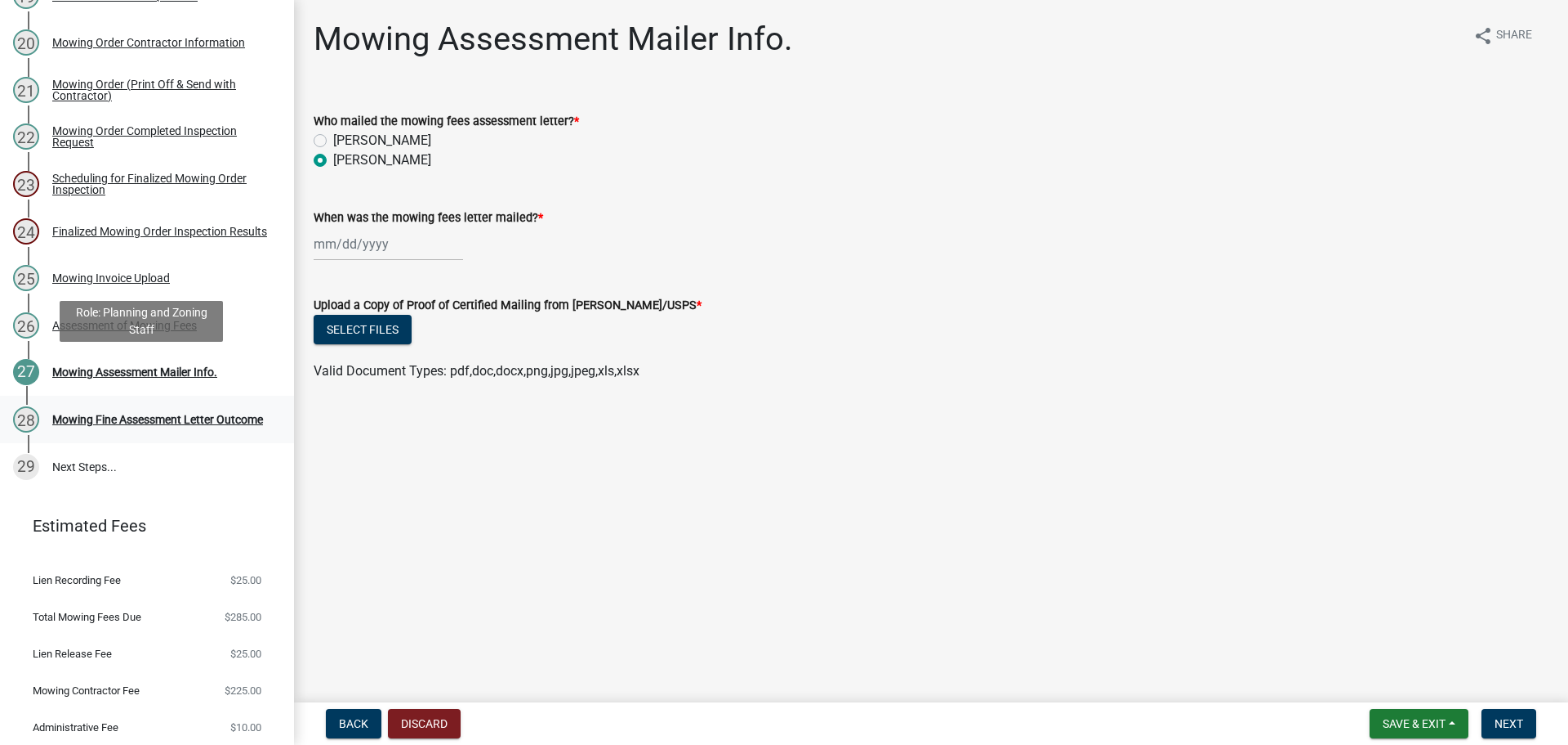
scroll to position [1186, 0]
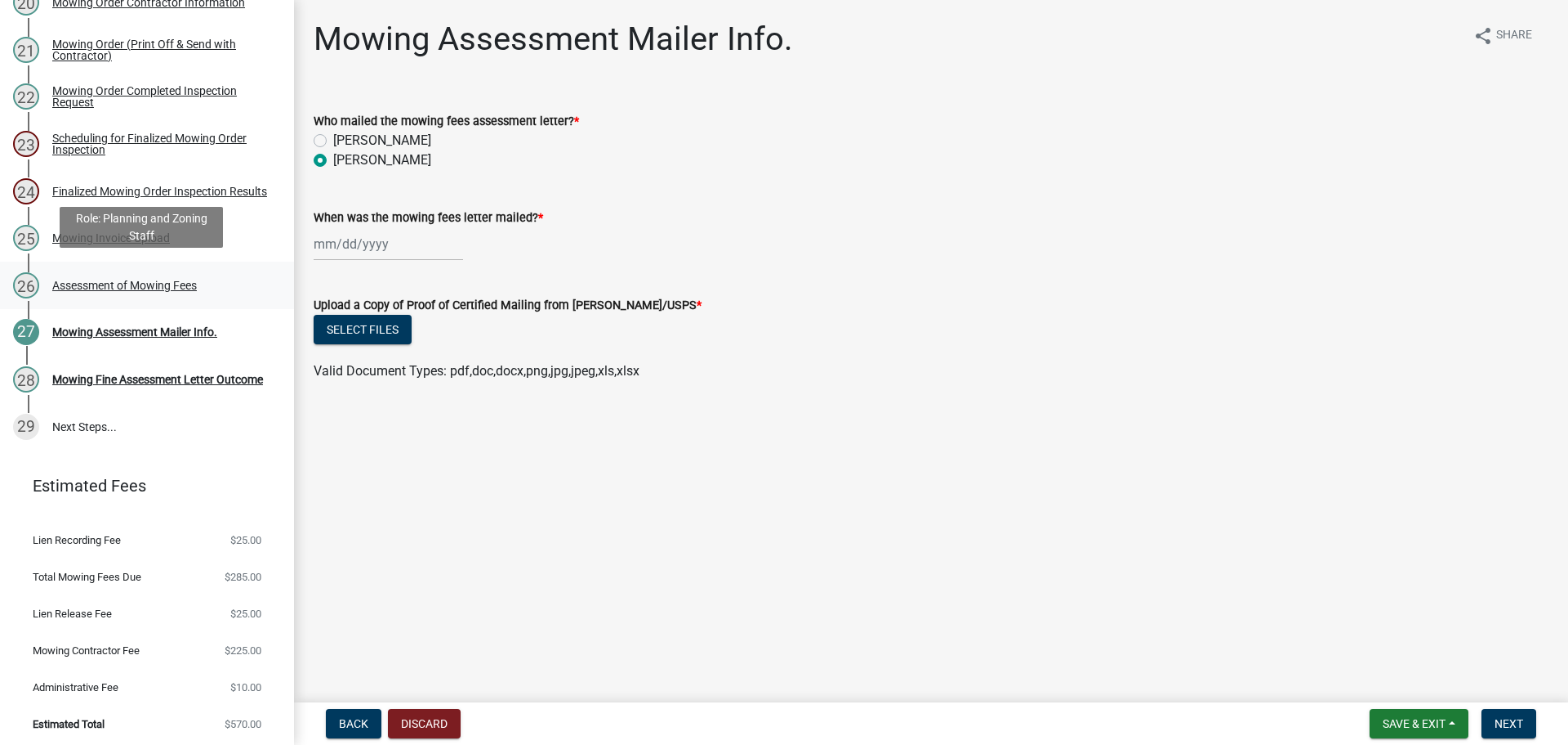
click at [113, 289] on div "26 Assessment of Mowing Fees" at bounding box center [140, 285] width 255 height 26
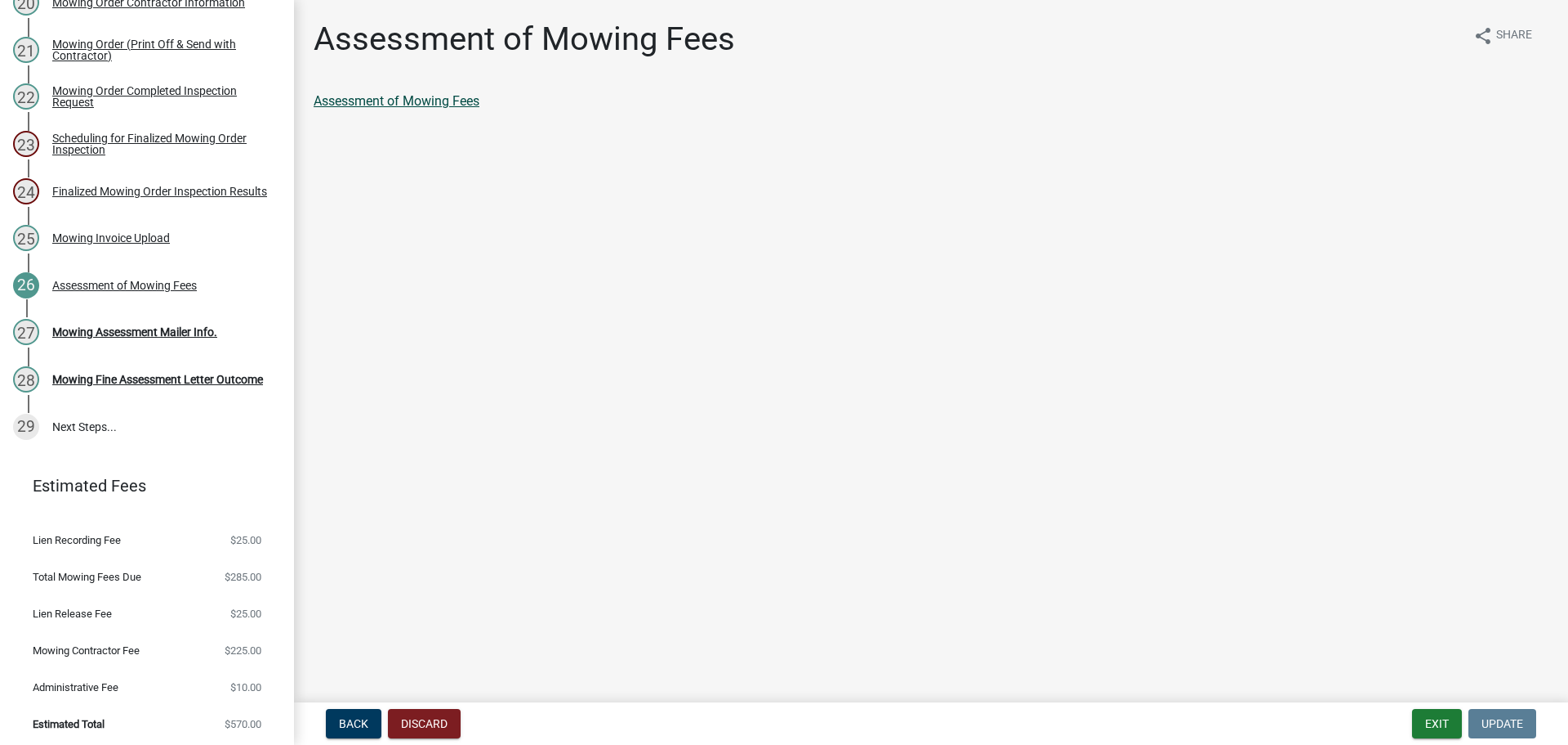
click at [413, 103] on link "Assessment of Mowing Fees" at bounding box center [397, 101] width 165 height 16
